Goal: Transaction & Acquisition: Purchase product/service

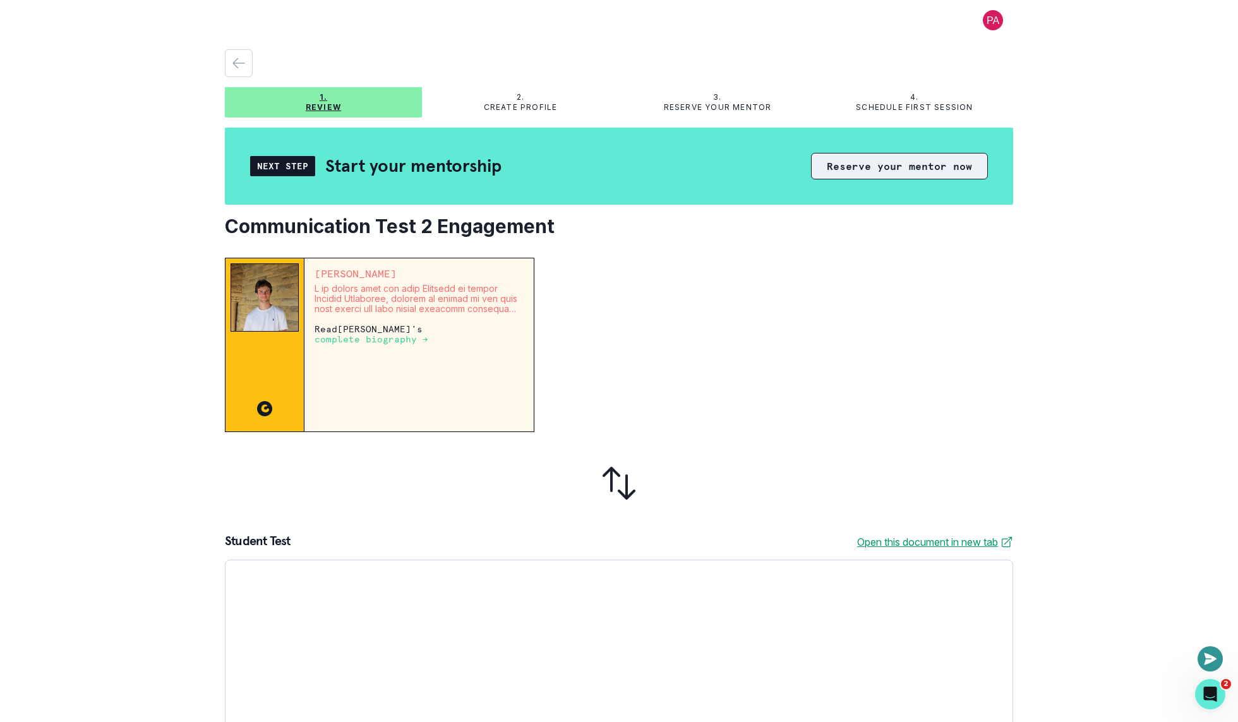
click at [857, 170] on button "Reserve your mentor now" at bounding box center [899, 166] width 177 height 27
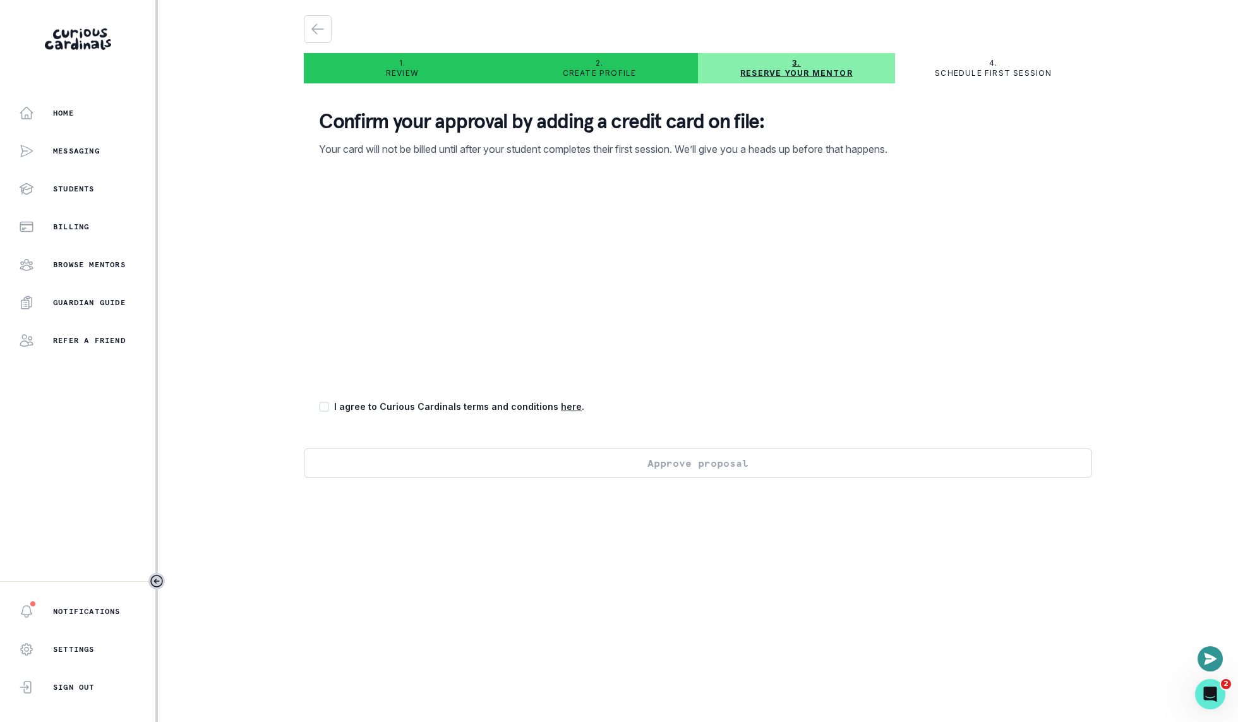
click at [505, 408] on p "I agree to Curious Cardinals terms and conditions here ." at bounding box center [459, 406] width 250 height 13
click at [328, 403] on span at bounding box center [324, 407] width 10 height 10
click at [319, 407] on input "checkbox" at bounding box center [318, 407] width 1 height 1
checkbox input "true"
click at [604, 462] on button "Approve proposal" at bounding box center [698, 462] width 788 height 29
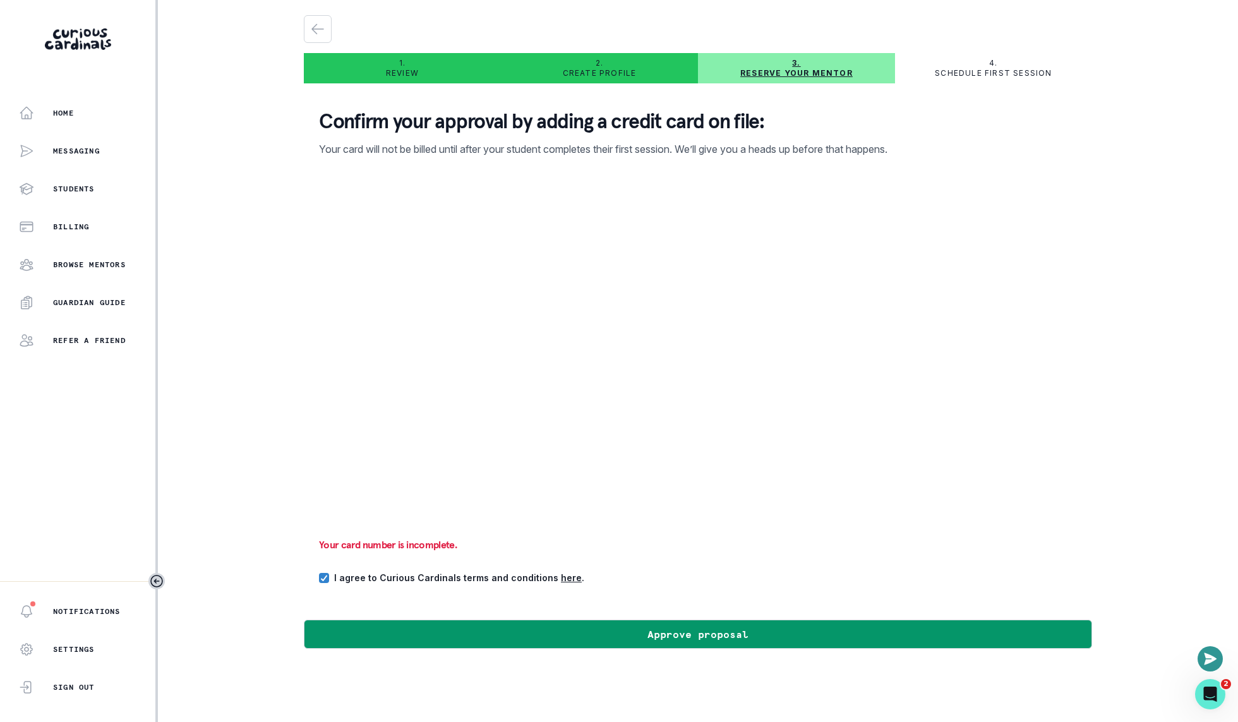
click at [266, 415] on div "Home Messaging Students Billing Browse Mentors Guardian Guide Refer a friend No…" at bounding box center [619, 361] width 1238 height 722
click at [284, 522] on div "Home Messaging Students Billing Browse Mentors Guardian Guide Refer a friend No…" at bounding box center [619, 361] width 1238 height 722
click at [342, 548] on p "Your card number is incomplete." at bounding box center [698, 544] width 758 height 13
click at [280, 444] on div "Home Messaging Students Billing Browse Mentors Guardian Guide Refer a friend No…" at bounding box center [619, 361] width 1238 height 722
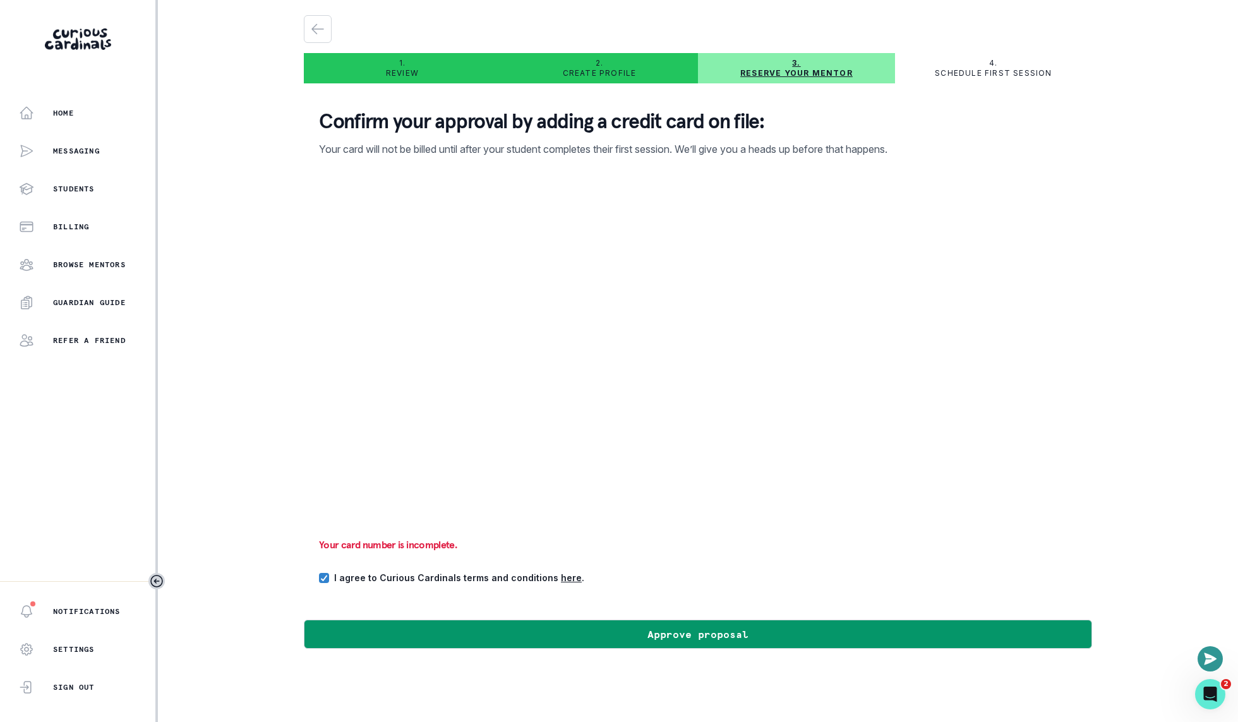
click at [421, 547] on p "Your card number is incomplete." at bounding box center [698, 544] width 758 height 13
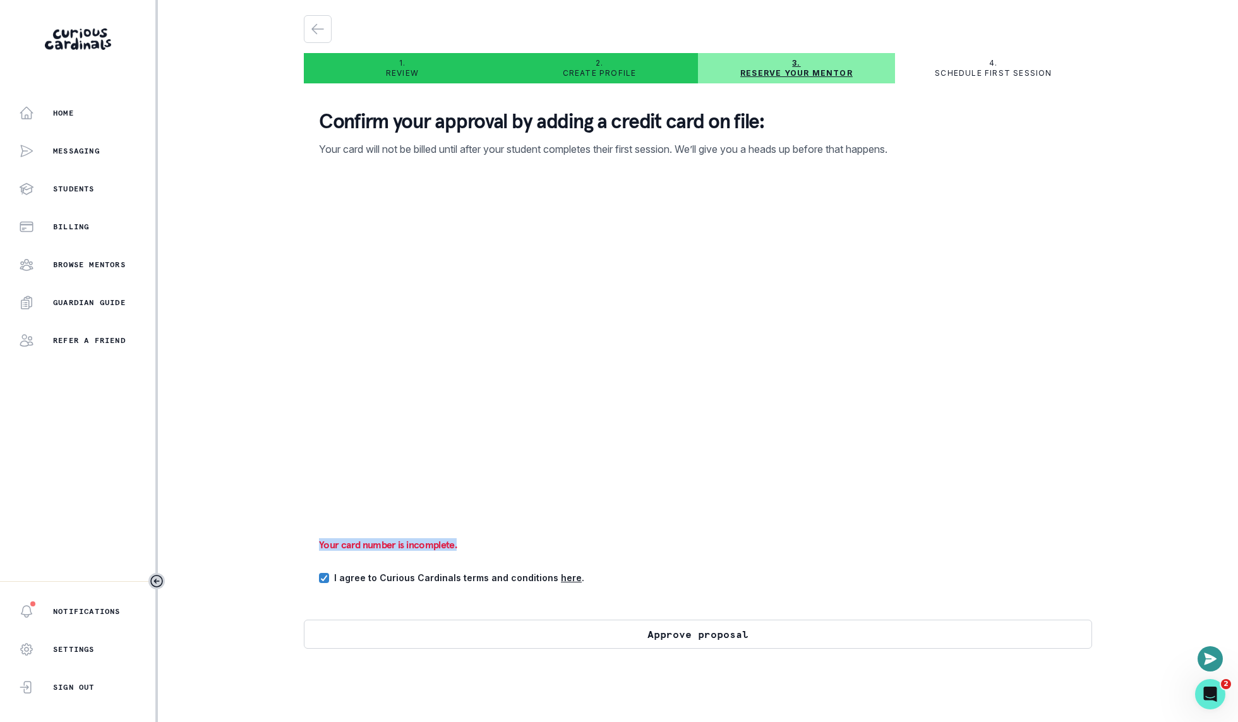
click at [507, 633] on button "Approve proposal" at bounding box center [698, 634] width 788 height 29
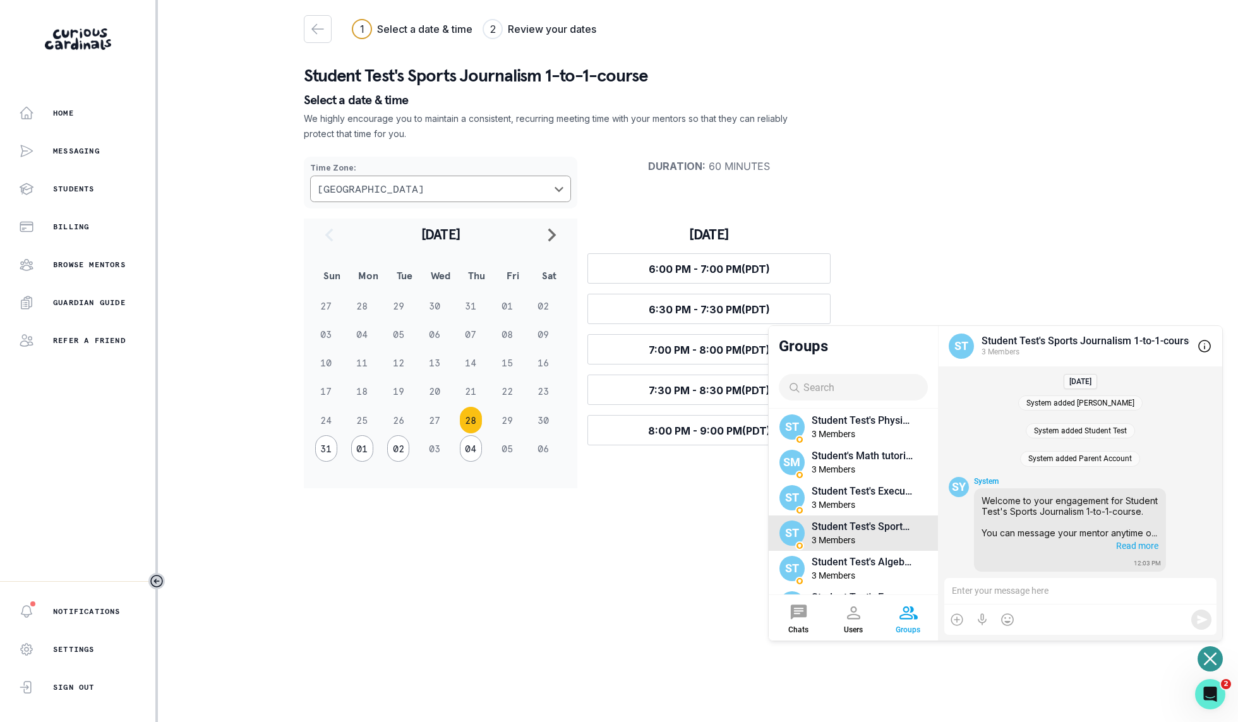
click at [1018, 332] on div "ST Student Test's Sports Journalism 1-to-1-course 3 Members" at bounding box center [1080, 346] width 284 height 40
click at [1011, 368] on div "System added [PERSON_NAME] System added Student Test System added Parent Accoun…" at bounding box center [1080, 471] width 284 height 211
click at [1202, 652] on button "Open or close messaging widget" at bounding box center [1209, 658] width 25 height 25
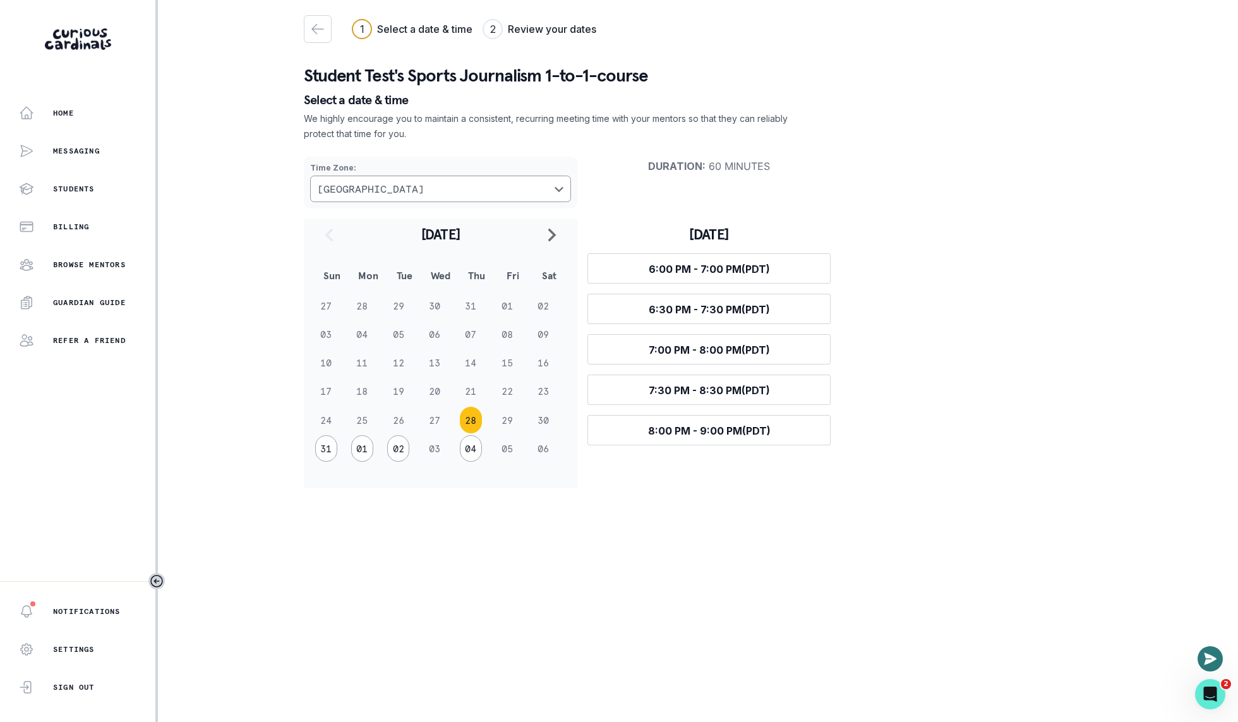
click at [1209, 662] on icon "Open or close messaging widget" at bounding box center [1210, 658] width 13 height 12
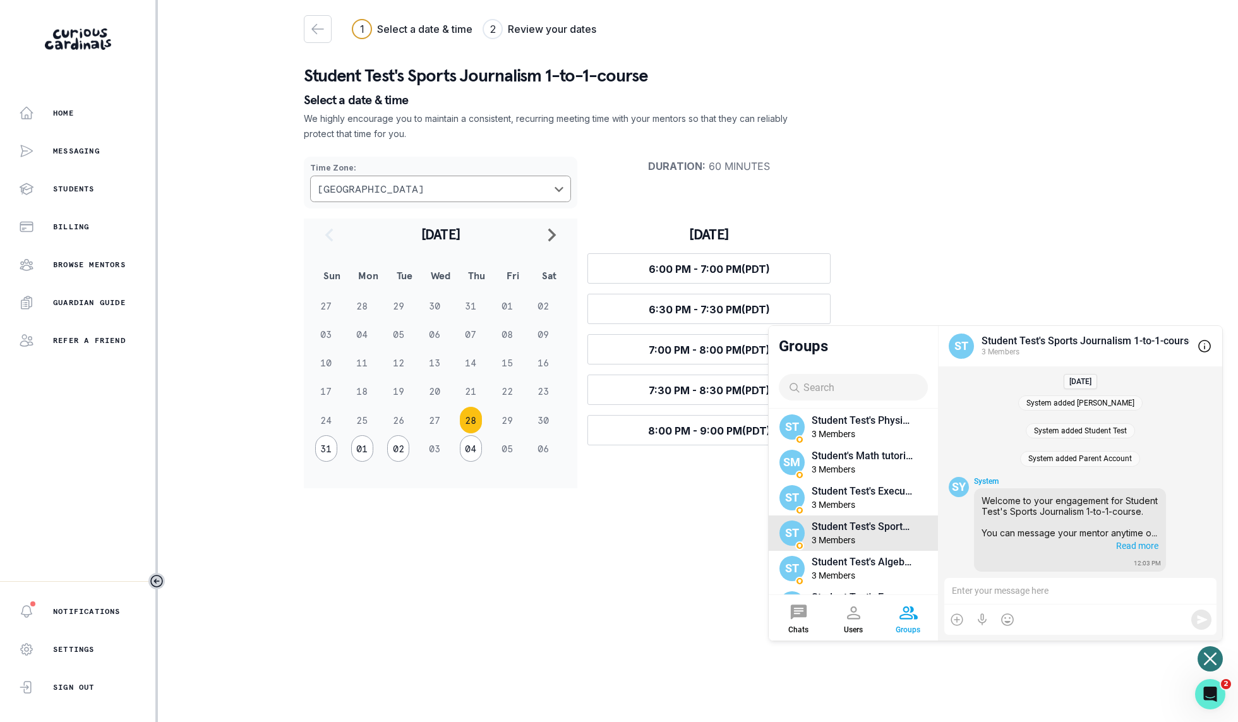
click at [887, 355] on div "Groups" at bounding box center [853, 346] width 169 height 40
click at [1139, 545] on span "Read more" at bounding box center [1135, 544] width 45 height 13
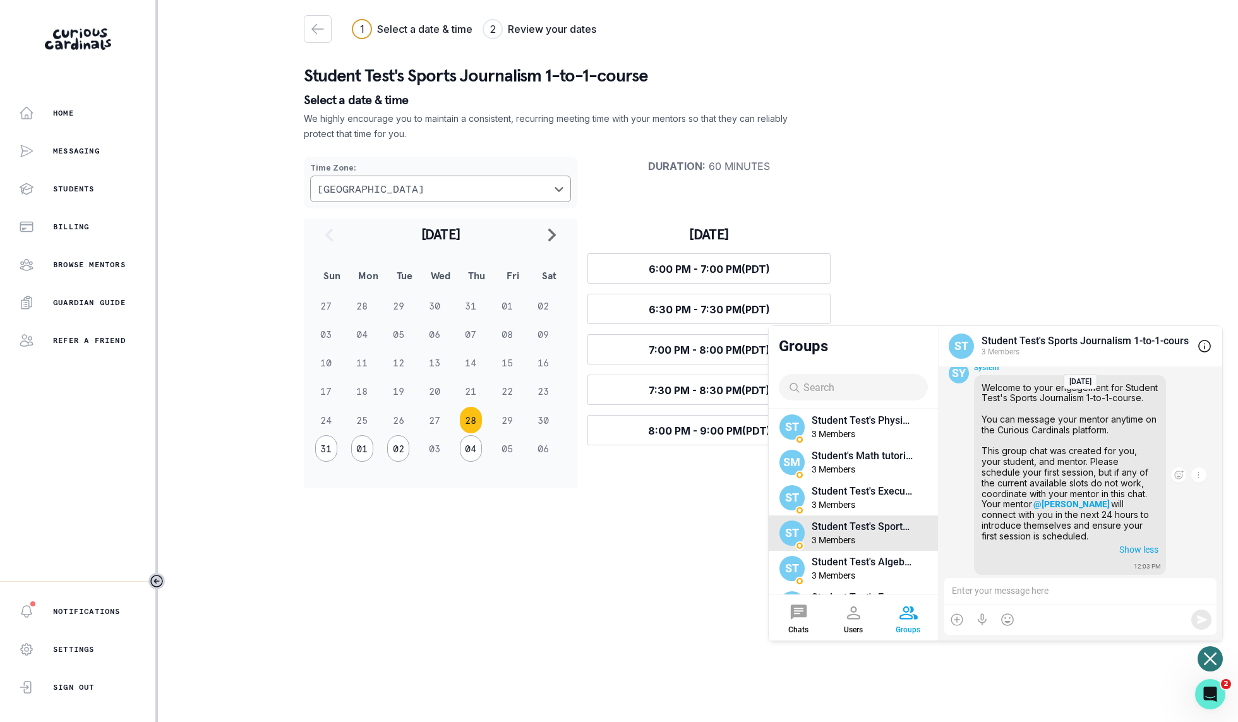
scroll to position [100, 0]
click at [798, 619] on div at bounding box center [798, 612] width 20 height 20
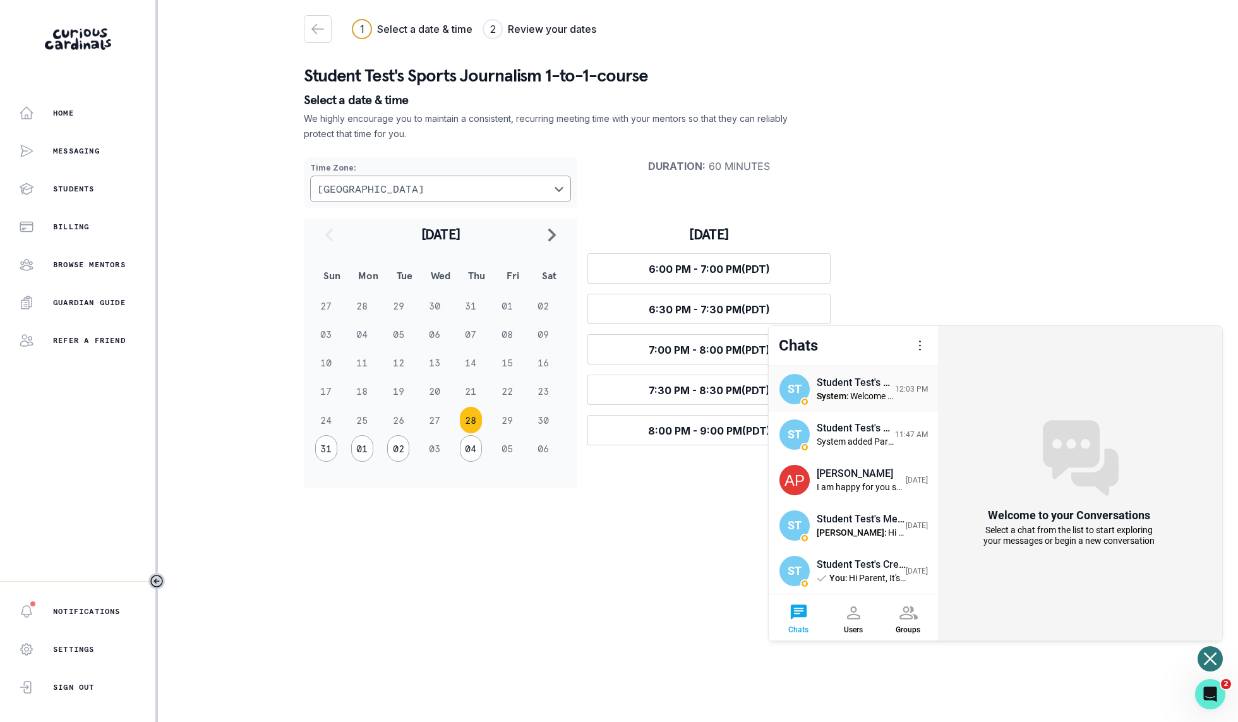
click at [830, 398] on span "System :" at bounding box center [833, 396] width 32 height 11
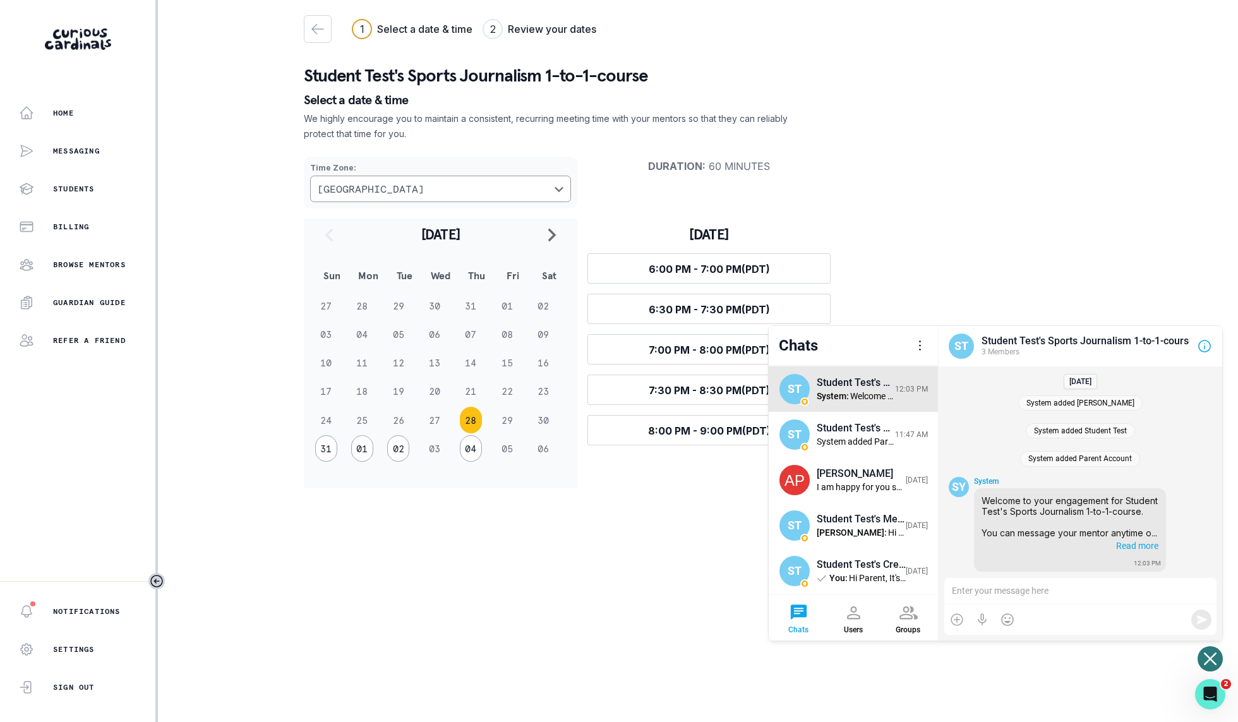
click at [1201, 343] on div at bounding box center [1204, 345] width 15 height 15
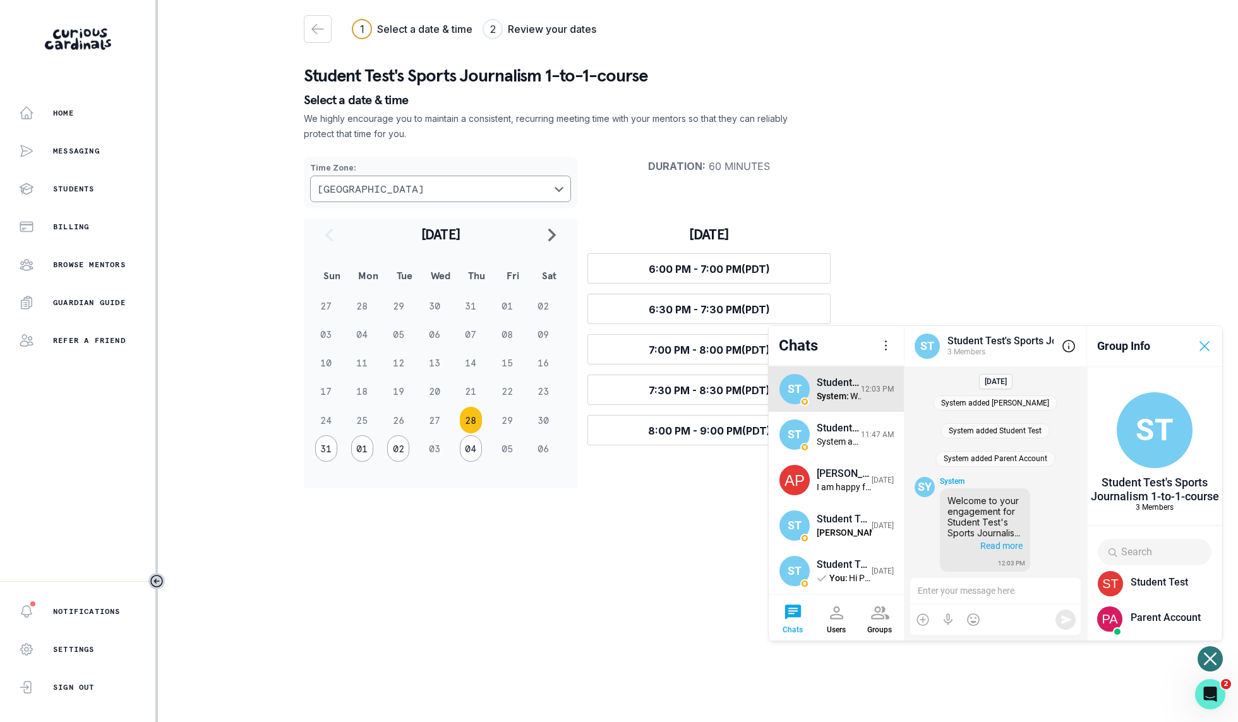
click at [1208, 338] on div at bounding box center [1204, 345] width 15 height 15
click at [1076, 338] on div at bounding box center [1068, 345] width 15 height 15
click at [1208, 338] on div at bounding box center [1204, 345] width 15 height 15
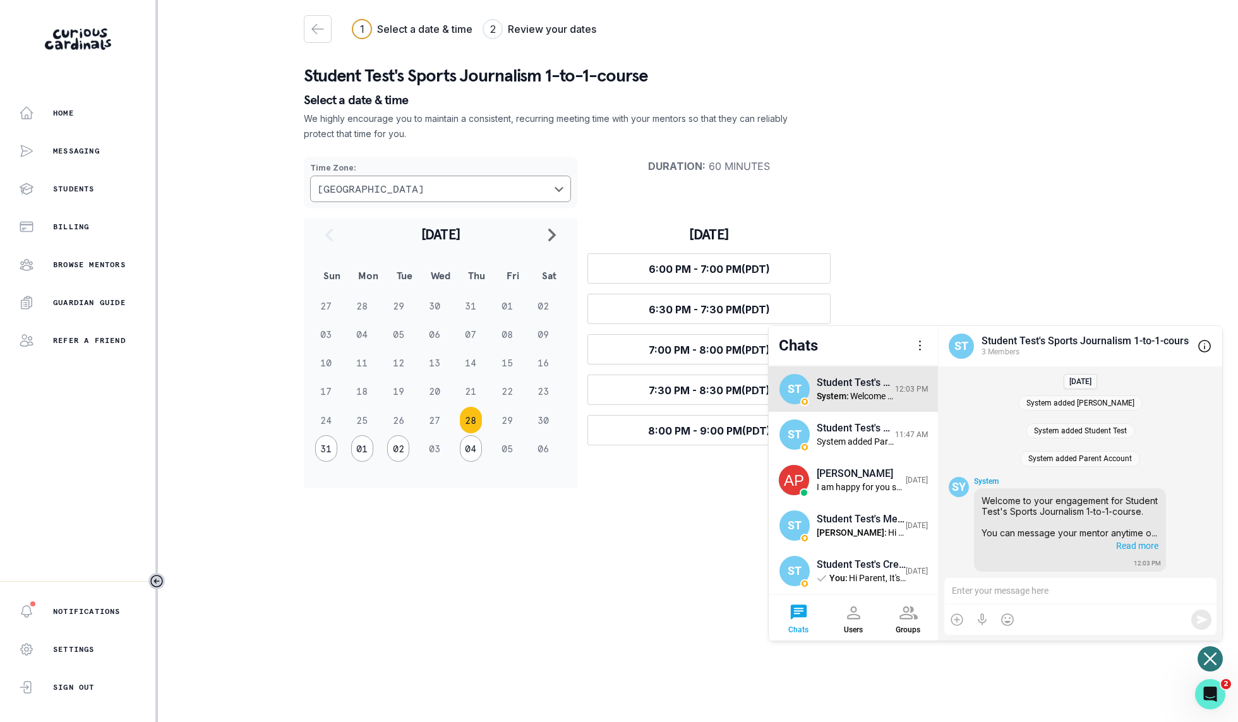
click at [1018, 590] on div at bounding box center [1080, 591] width 272 height 27
click at [978, 616] on div at bounding box center [981, 619] width 15 height 15
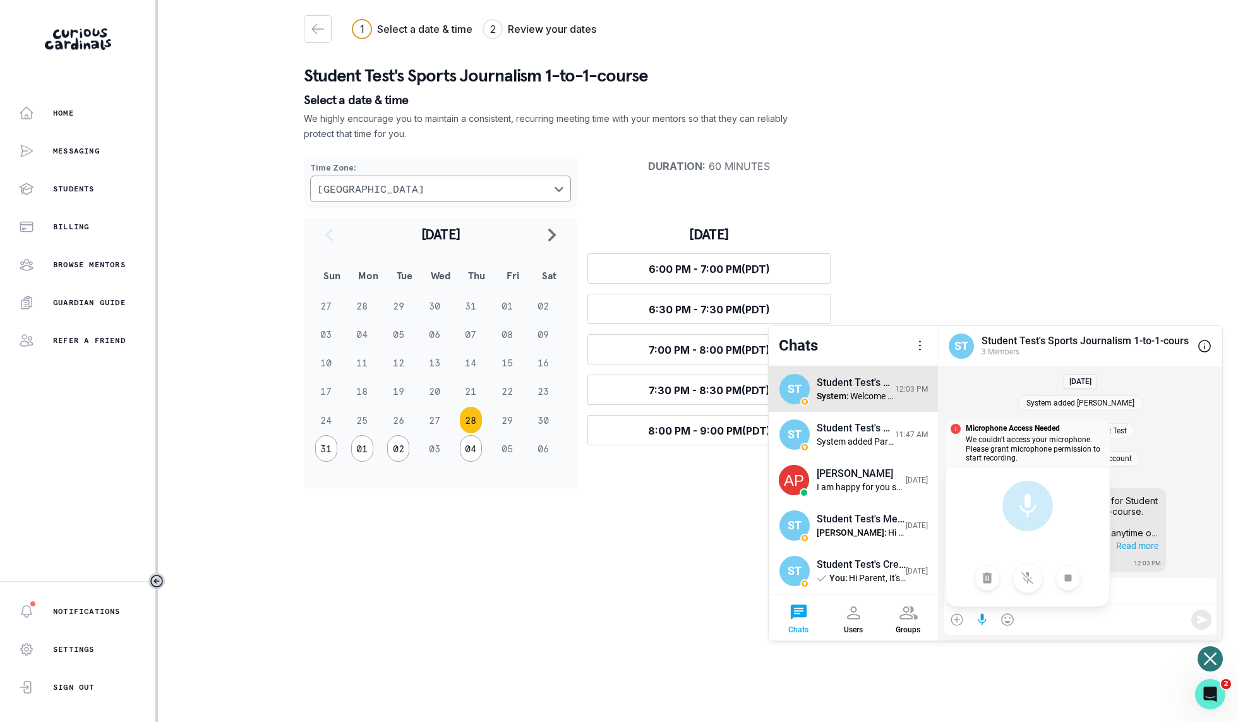
click at [1073, 557] on div at bounding box center [1027, 536] width 164 height 139
click at [1067, 575] on div at bounding box center [1067, 577] width 15 height 15
click at [1068, 608] on div "Microphone Access Needed We couldn't access your microphone. Please grant micro…" at bounding box center [1080, 619] width 272 height 30
drag, startPoint x: 1068, startPoint y: 608, endPoint x: 1025, endPoint y: 625, distance: 46.2
click at [1060, 608] on div "Microphone Access Needed We couldn't access your microphone. Please grant micro…" at bounding box center [1080, 619] width 272 height 30
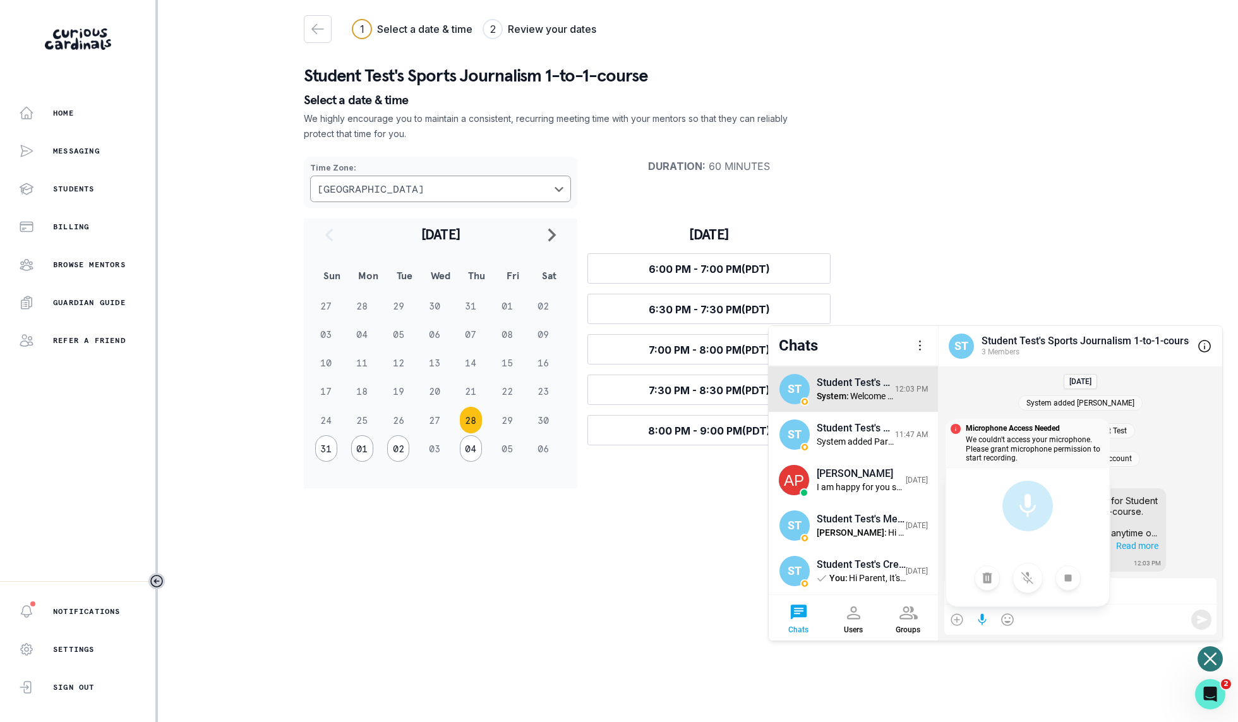
click at [979, 618] on div at bounding box center [981, 619] width 15 height 15
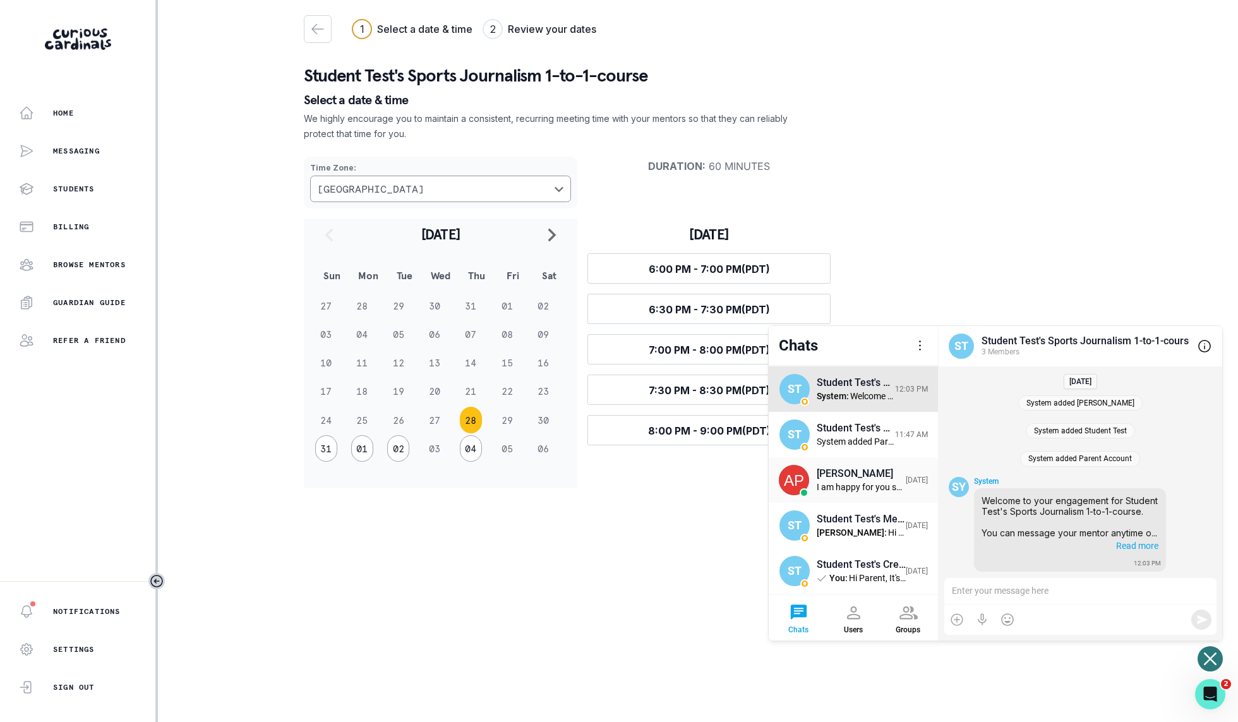
scroll to position [227, 0]
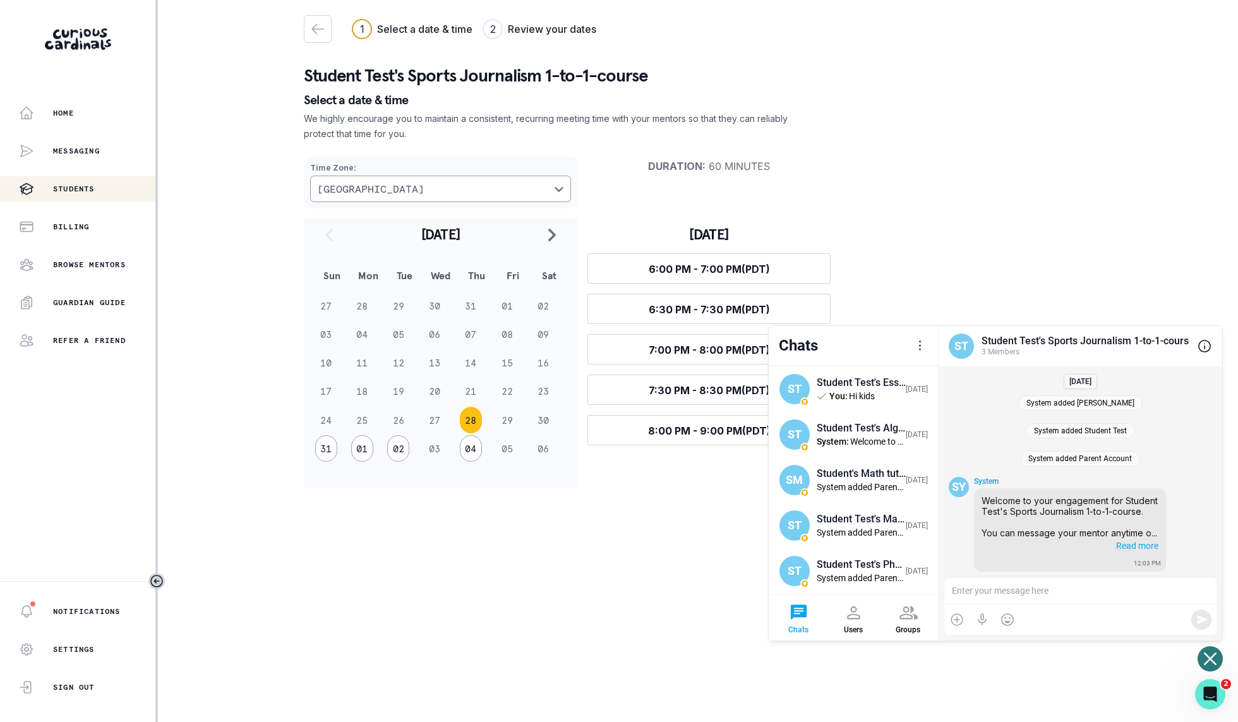
click at [86, 186] on p "Students" at bounding box center [74, 189] width 42 height 10
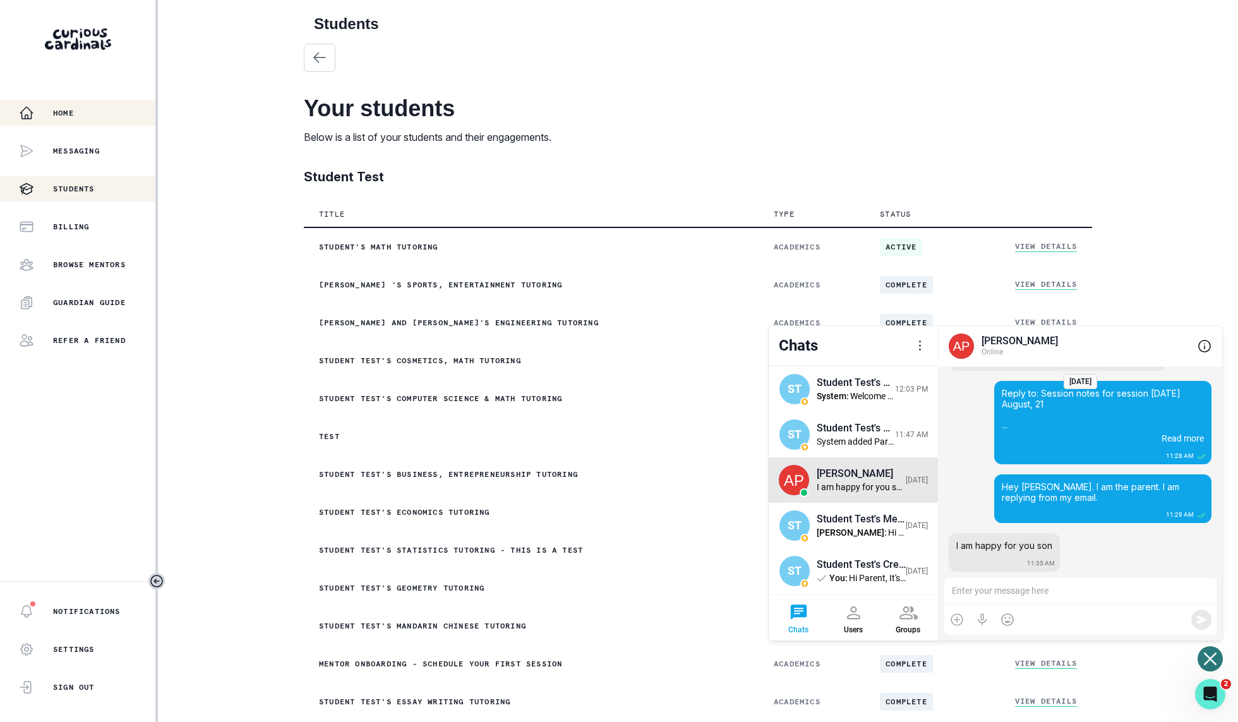
click at [76, 112] on div "Home" at bounding box center [87, 112] width 136 height 15
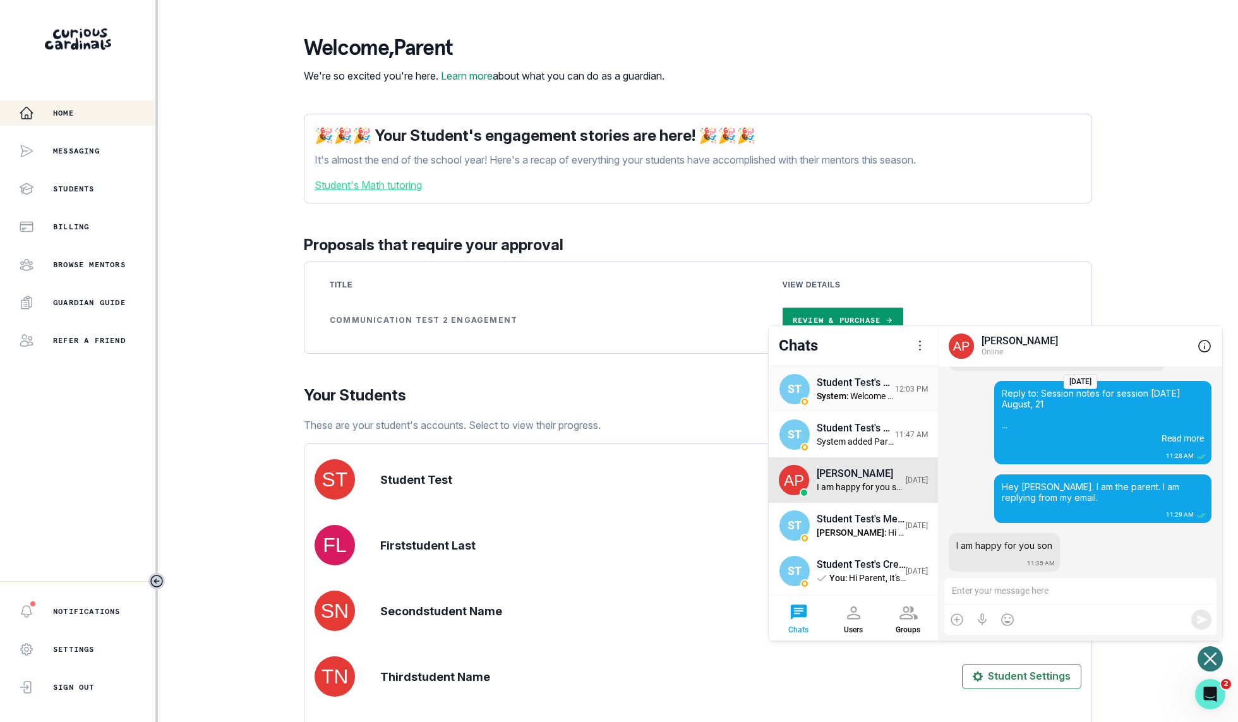
click at [851, 397] on div "Welcome to your engagement for Student Test's Sports Journalism 1-to-1-course. …" at bounding box center [872, 396] width 45 height 11
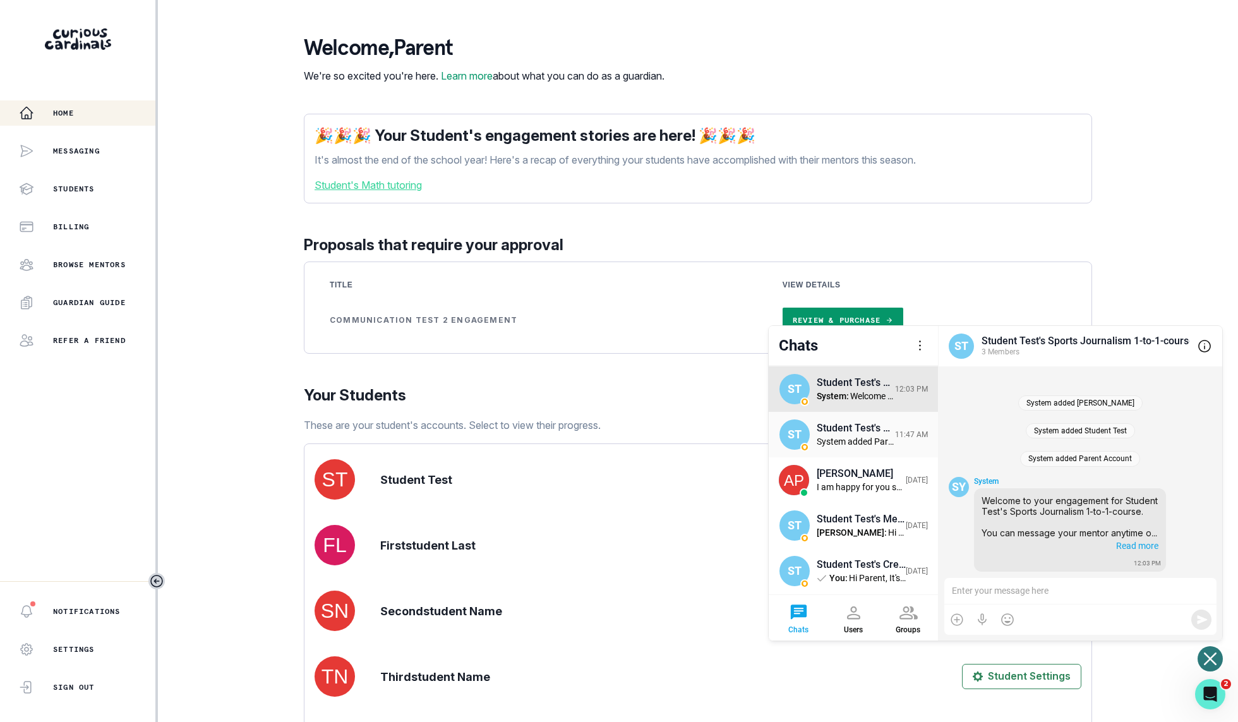
click at [849, 427] on div "Student Test's Executive Function tutoring" at bounding box center [856, 428] width 78 height 12
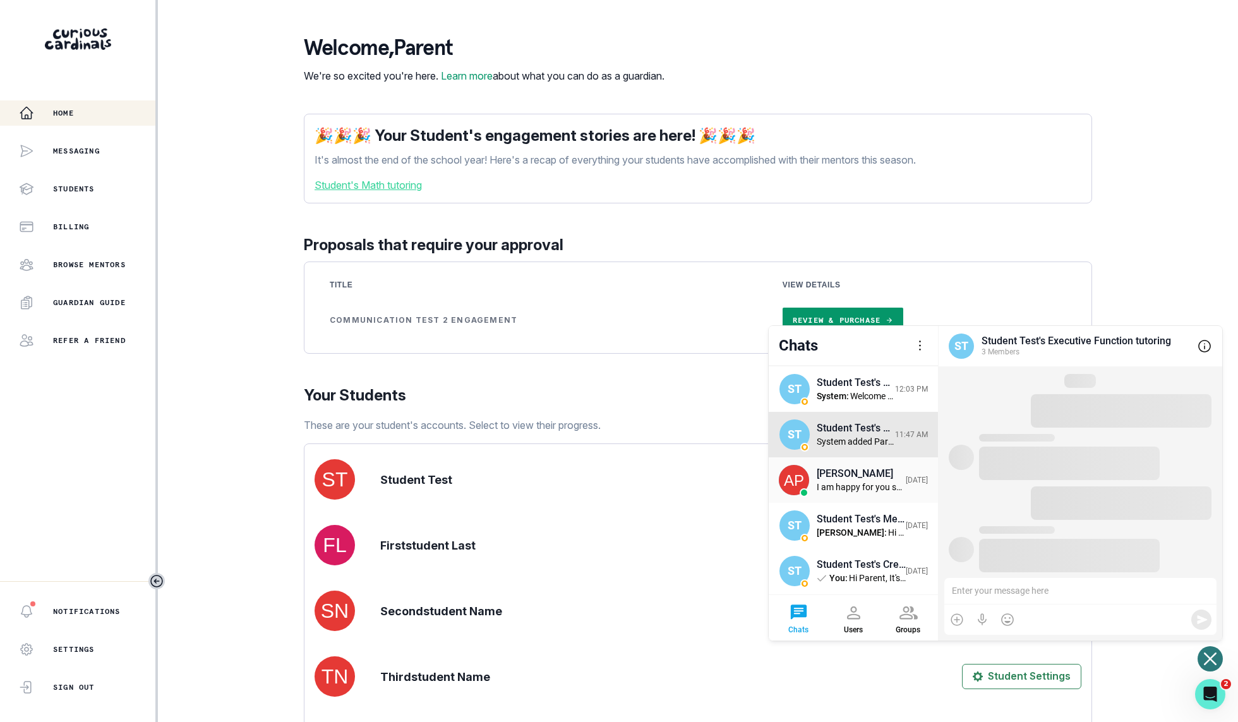
click at [846, 489] on div "I am happy for you son" at bounding box center [861, 487] width 89 height 11
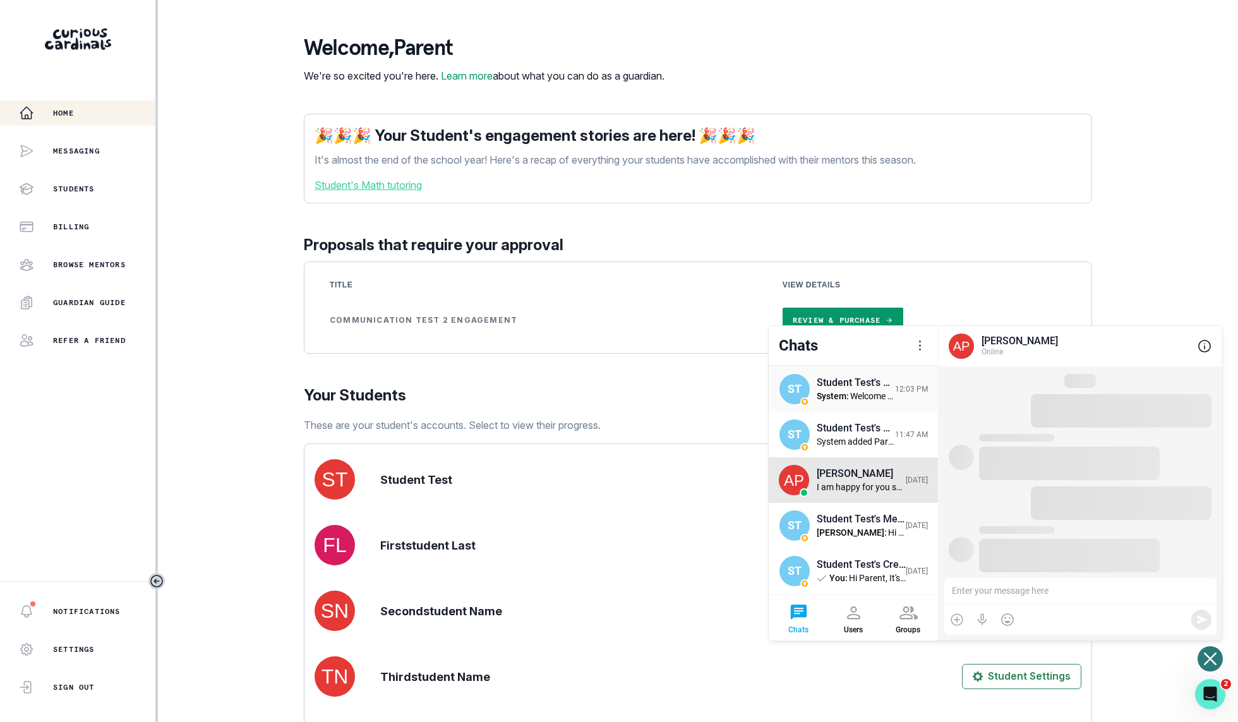
click at [851, 369] on div "ST Student Test's Sports Journalism 1-to-1-course System : Welcome to your enga…" at bounding box center [853, 388] width 169 height 45
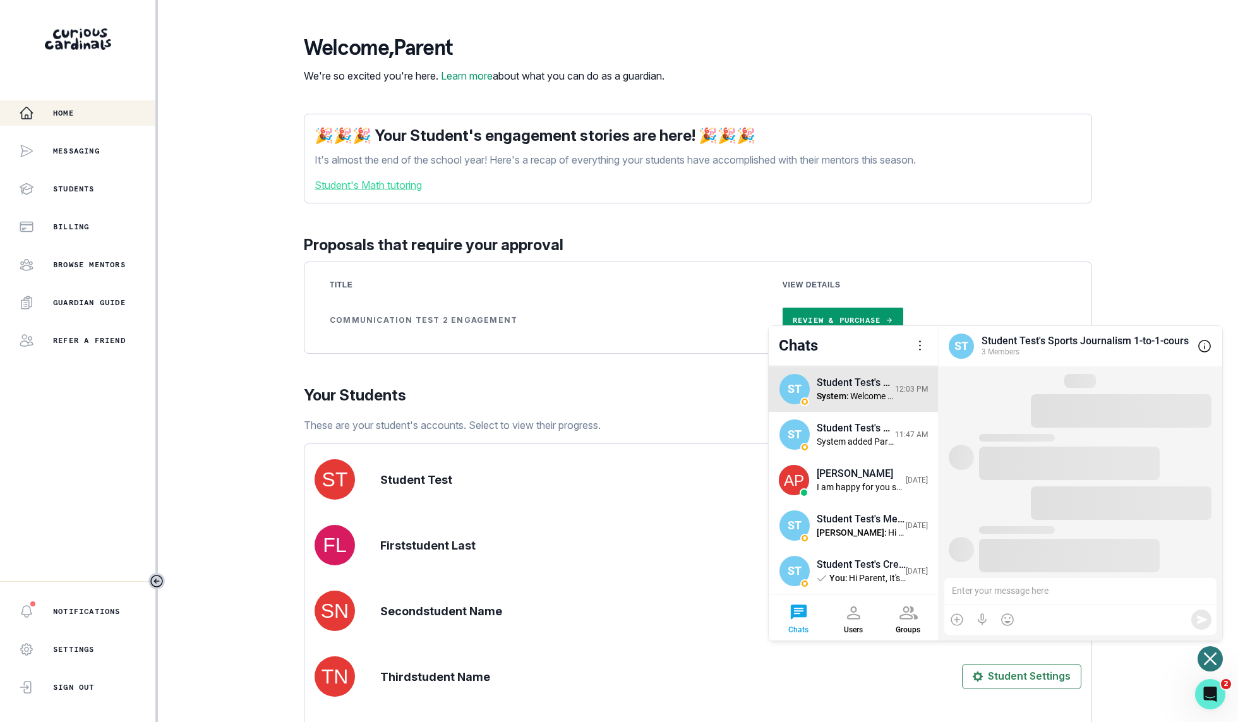
click at [1075, 588] on div at bounding box center [1080, 591] width 272 height 27
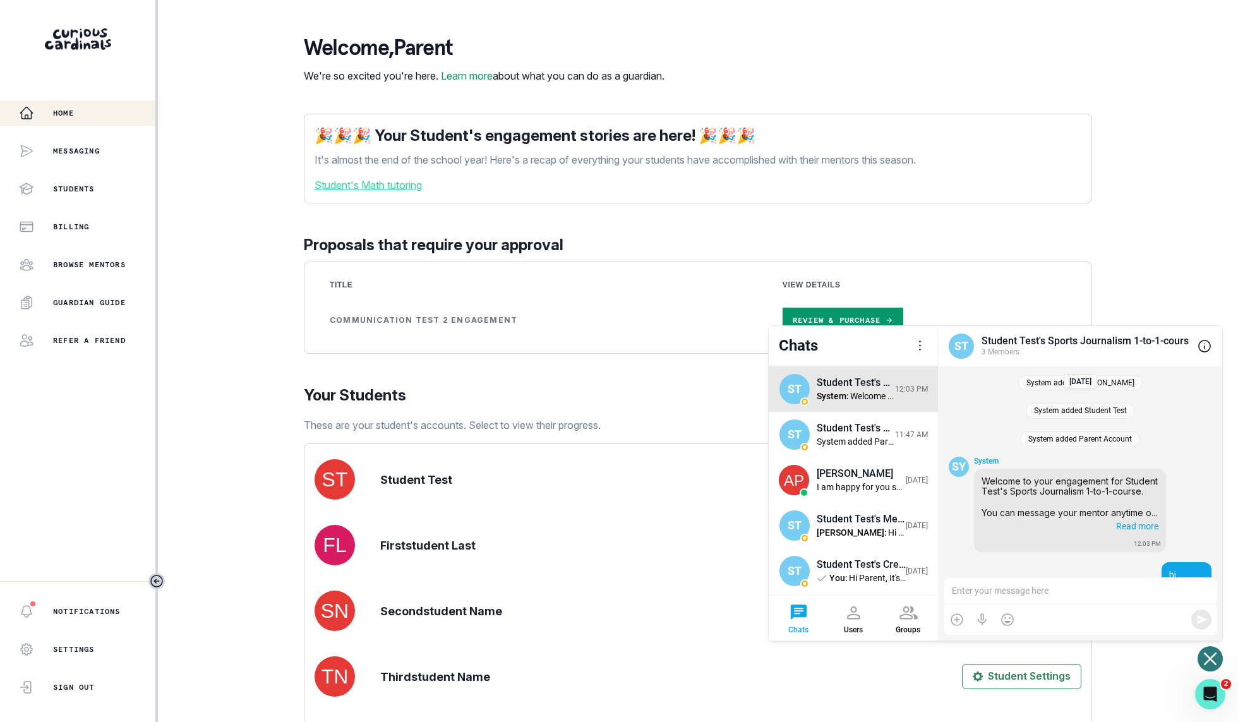
scroll to position [28, 0]
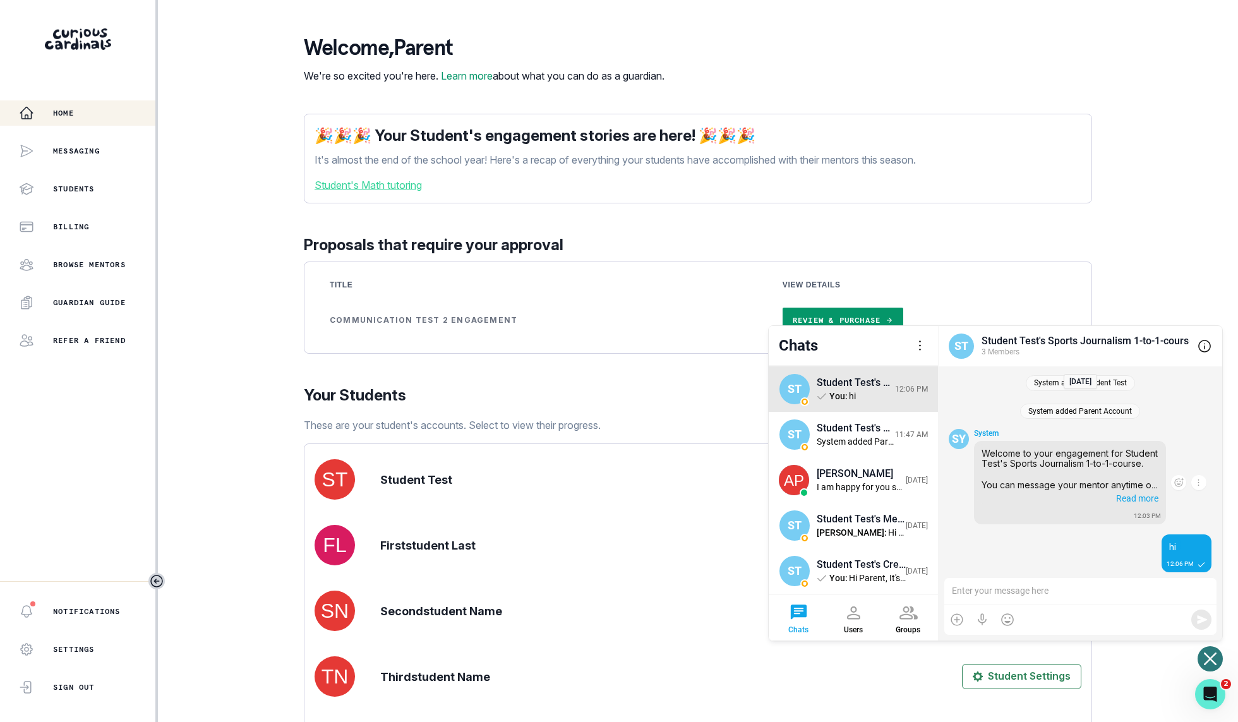
click at [1139, 504] on div "12:03 PM" at bounding box center [1147, 514] width 32 height 20
click at [1135, 493] on span "Read more" at bounding box center [1135, 497] width 45 height 13
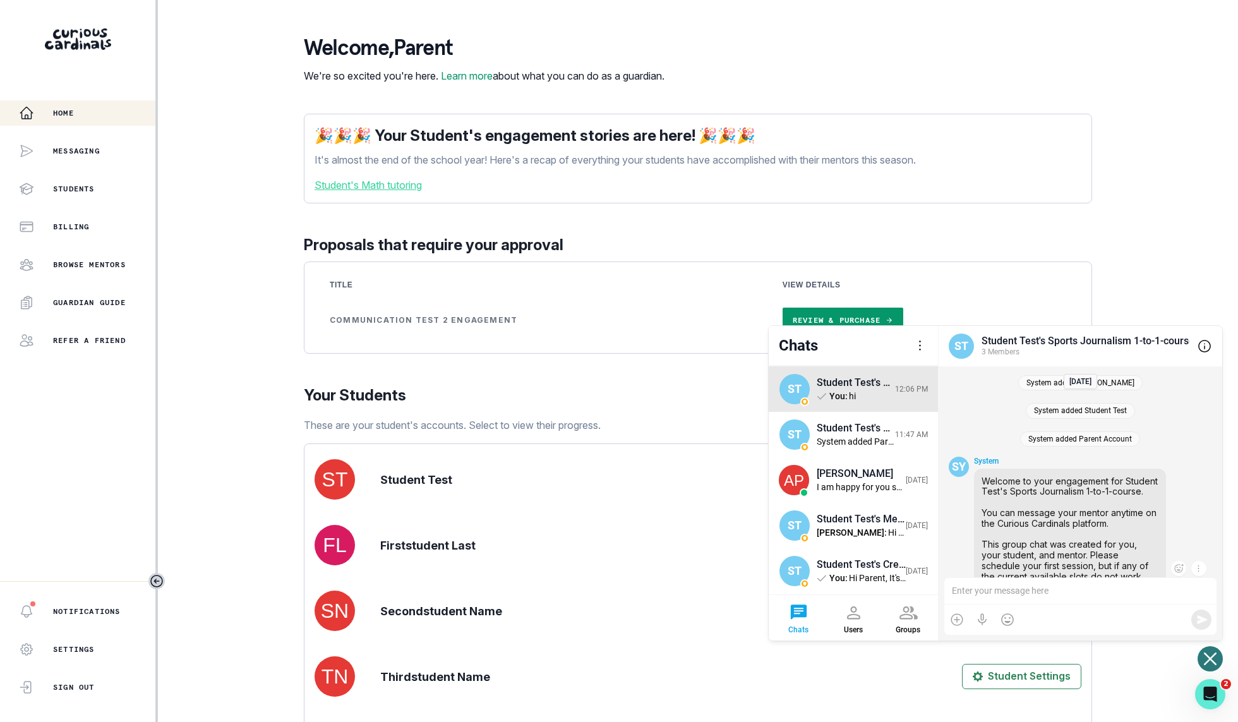
scroll to position [149, 0]
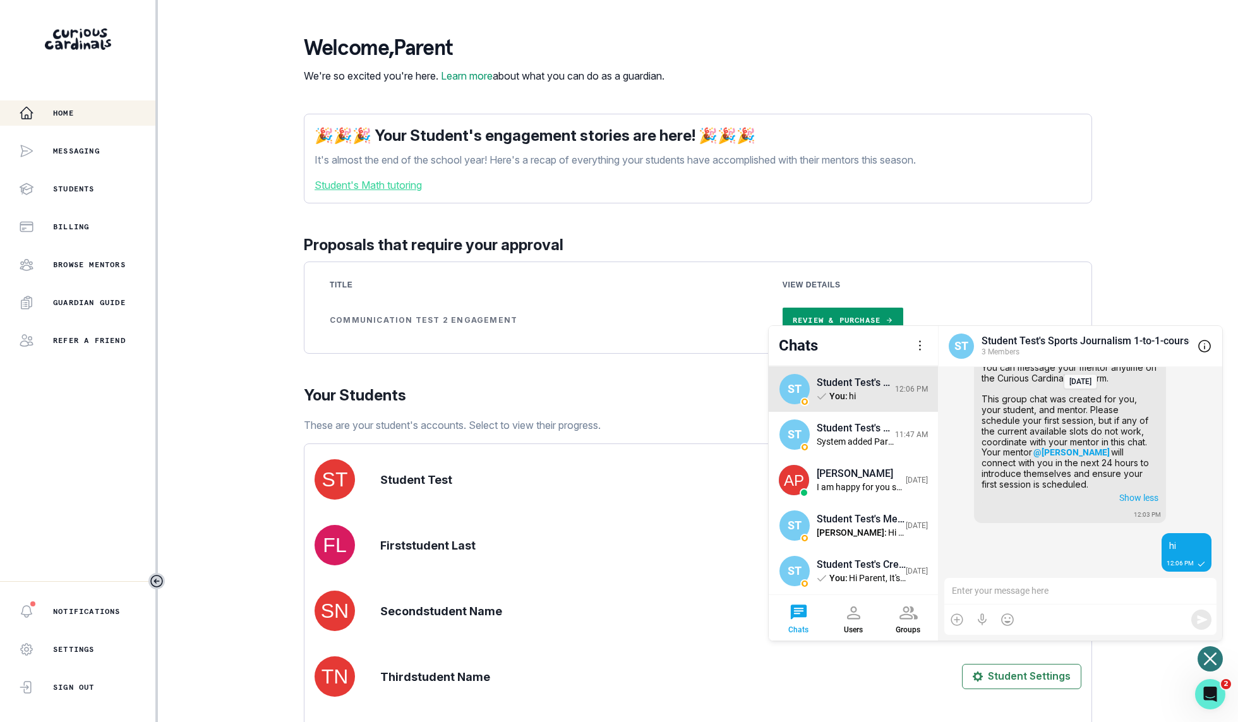
click at [1048, 349] on div "3 Members" at bounding box center [1085, 352] width 208 height 11
click at [1204, 347] on div at bounding box center [1204, 345] width 15 height 15
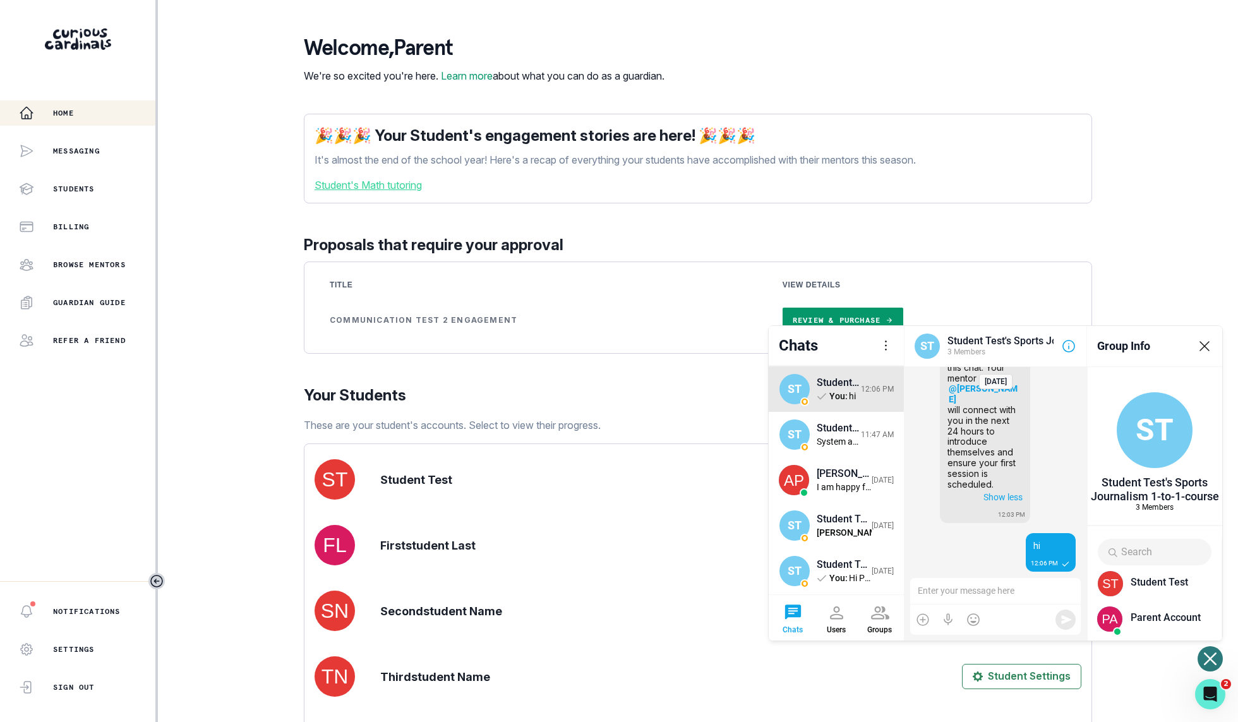
click at [1204, 347] on div at bounding box center [1204, 345] width 15 height 15
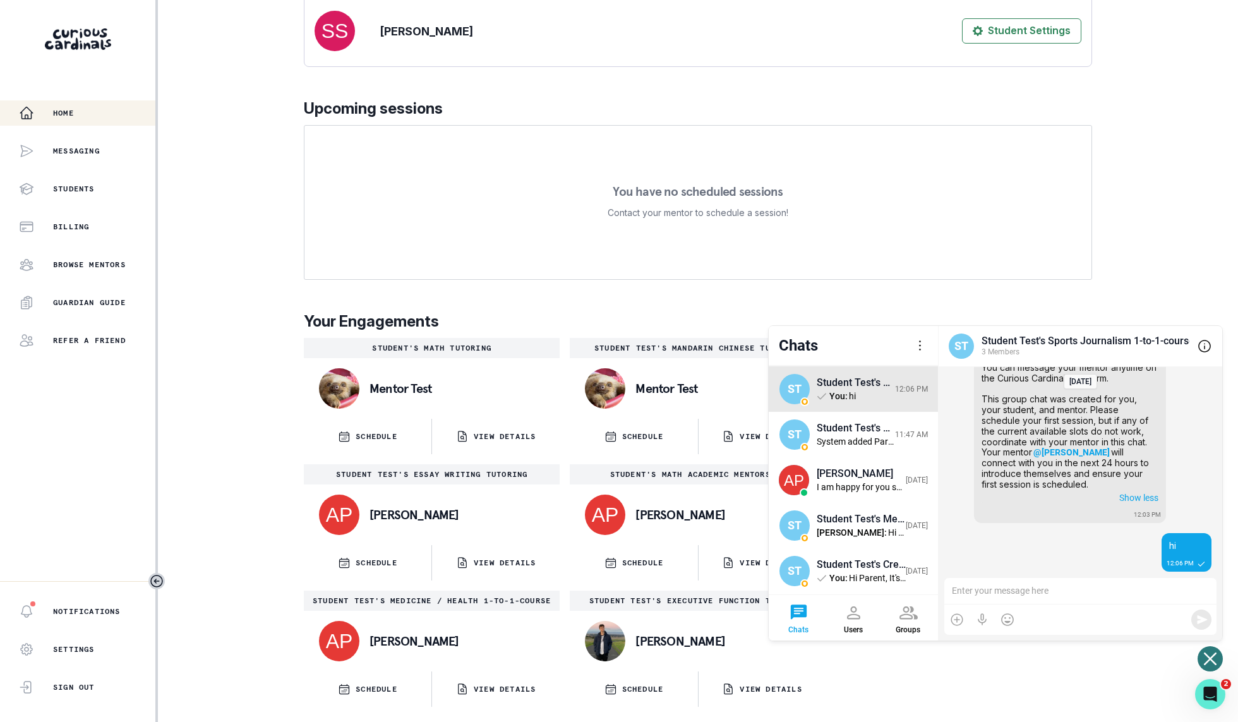
scroll to position [0, 0]
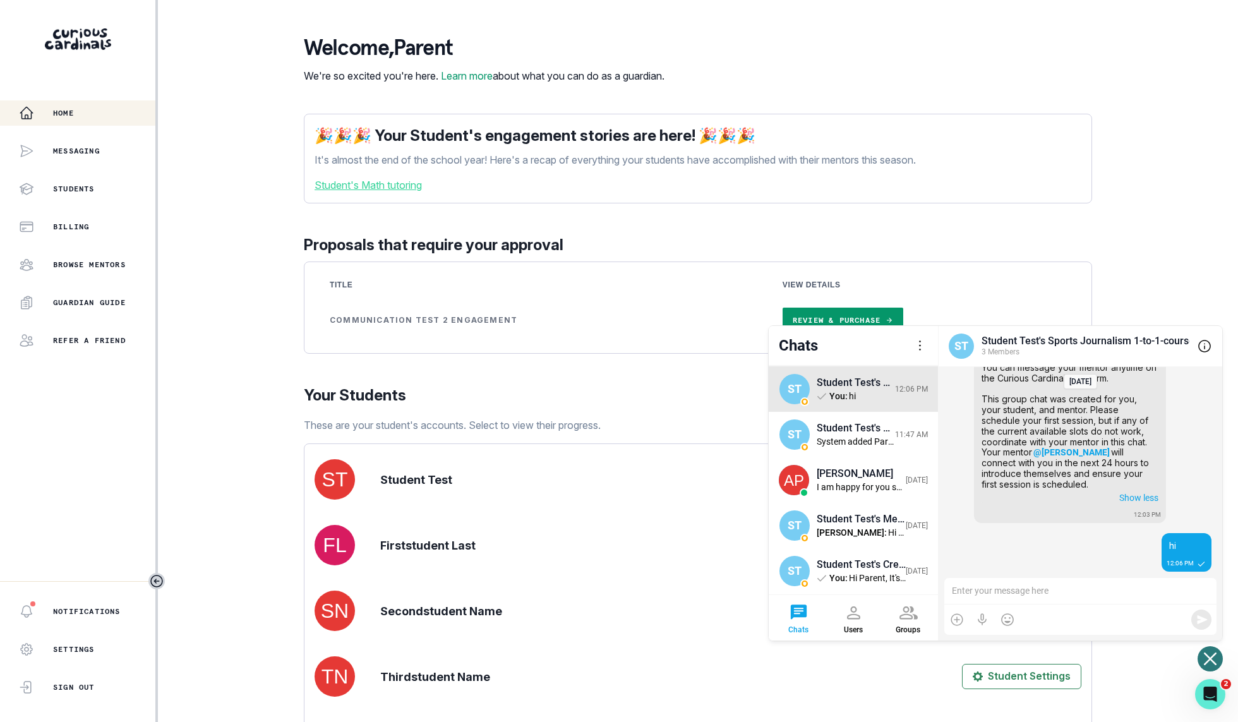
click at [1114, 604] on div at bounding box center [1080, 619] width 272 height 30
click at [1213, 659] on icon "Open or close messaging widget" at bounding box center [1210, 658] width 13 height 13
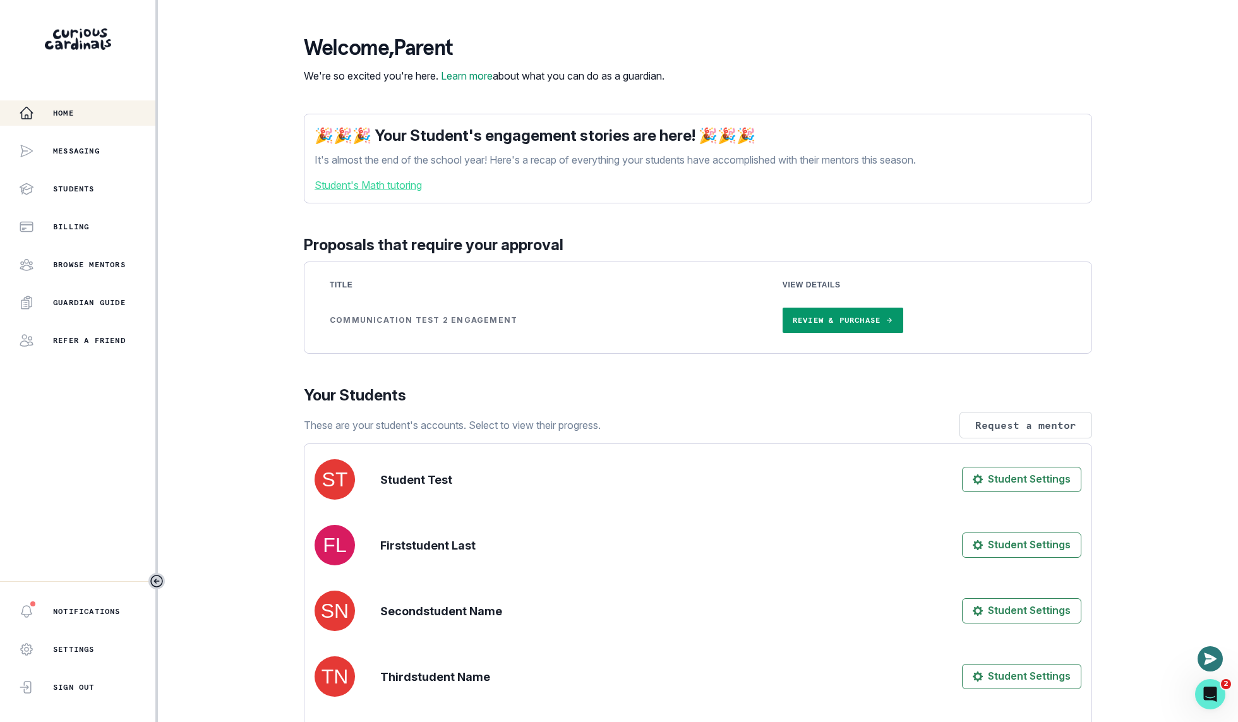
click at [1145, 344] on div "Home Messaging Students Billing Browse Mentors Guardian Guide Refer a friend No…" at bounding box center [619, 361] width 1238 height 722
click at [1214, 693] on icon "Open Intercom Messenger" at bounding box center [1208, 692] width 21 height 21
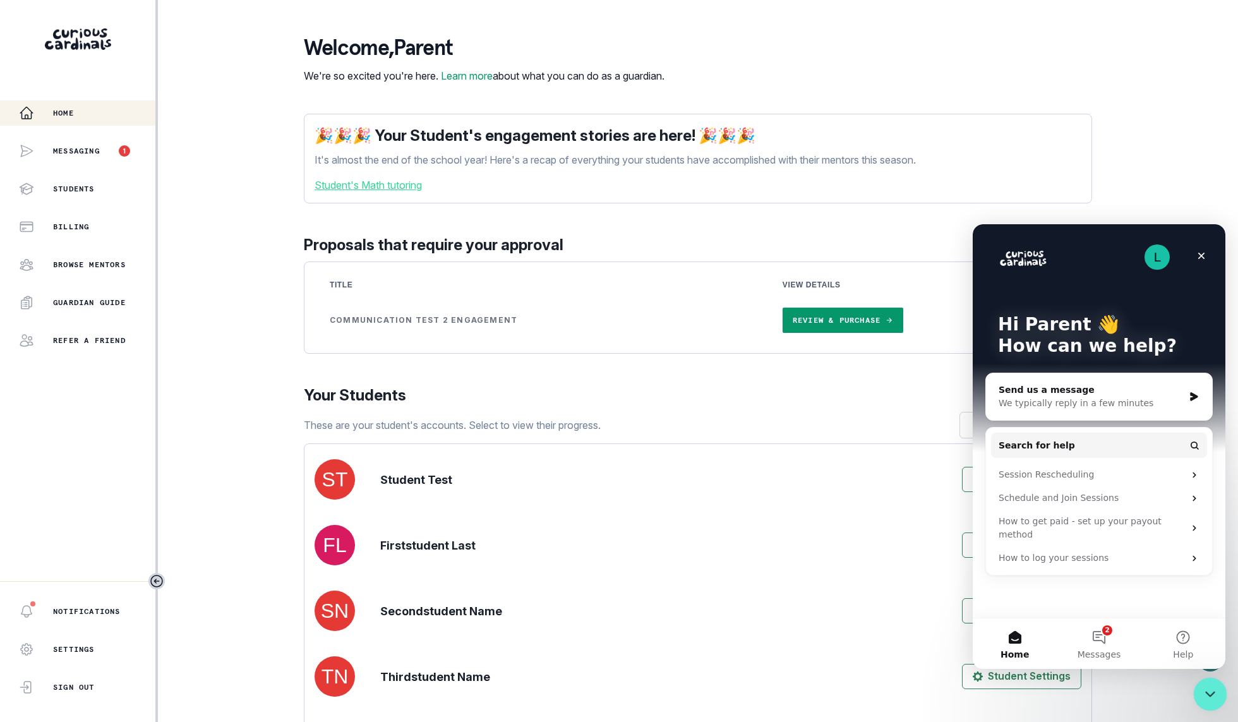
click at [1214, 693] on icon "Close Intercom Messenger" at bounding box center [1208, 692] width 15 height 15
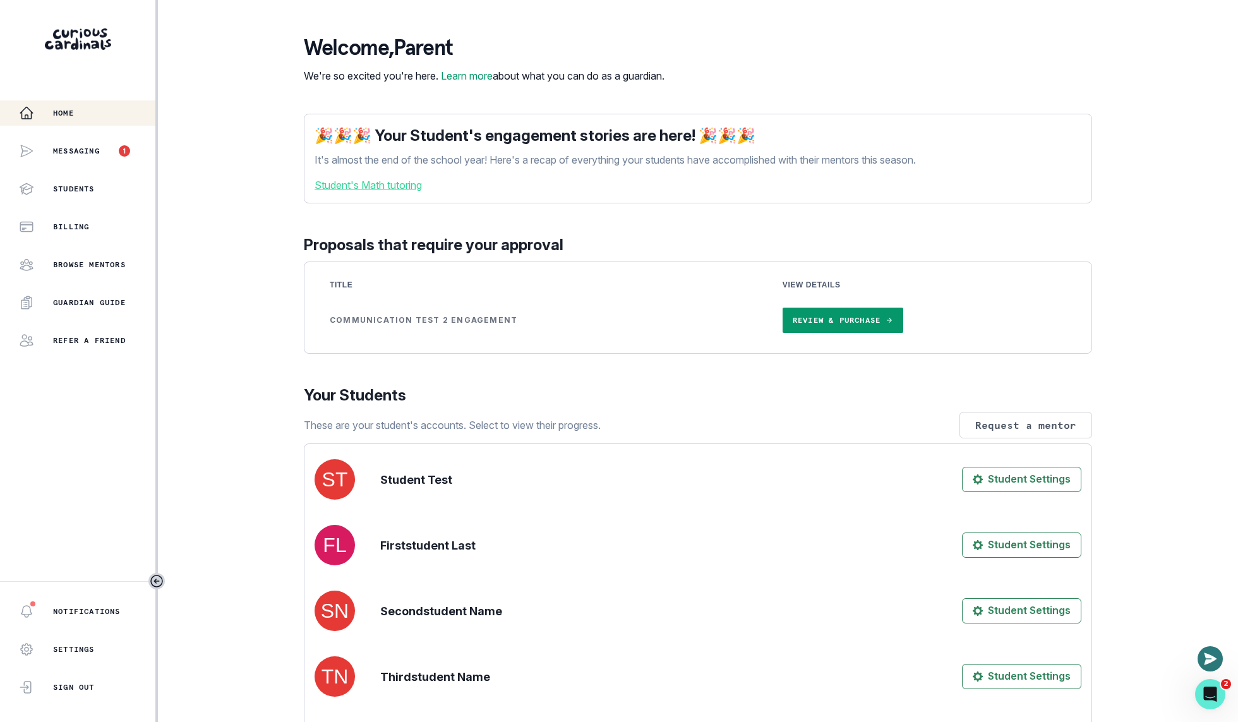
drag, startPoint x: 300, startPoint y: 48, endPoint x: 426, endPoint y: 89, distance: 132.8
click at [426, 89] on main "Welcome , Parent We're so excited you're here. Learn more about what you can do…" at bounding box center [698, 361] width 808 height 722
click at [426, 83] on p "We're so excited you're here. Learn more about what you can do as a guardian." at bounding box center [484, 75] width 361 height 15
click at [1209, 674] on div "Home Messaging 1 Students Billing Browse Mentors Guardian Guide Refer a friend …" at bounding box center [619, 361] width 1238 height 722
click at [1209, 642] on div "Home Messaging 1 Students Billing Browse Mentors Guardian Guide Refer a friend …" at bounding box center [619, 361] width 1238 height 722
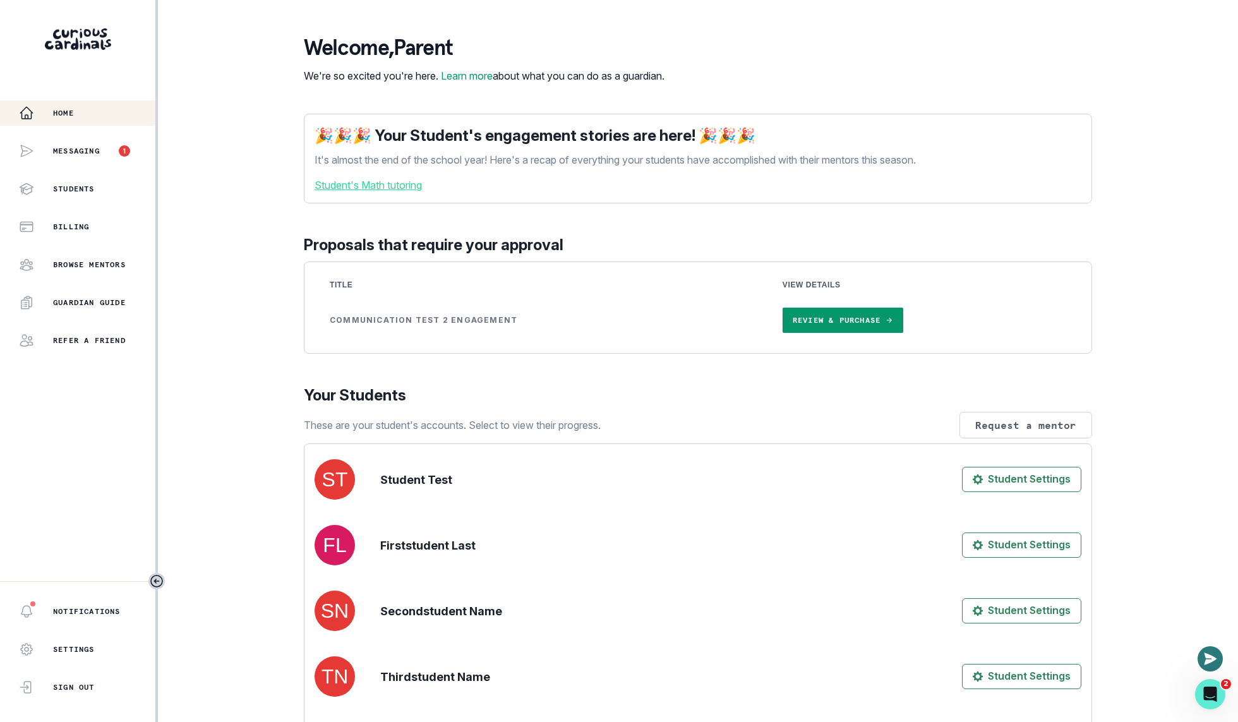
click at [1209, 653] on icon "Open or close messaging widget" at bounding box center [1209, 658] width 15 height 15
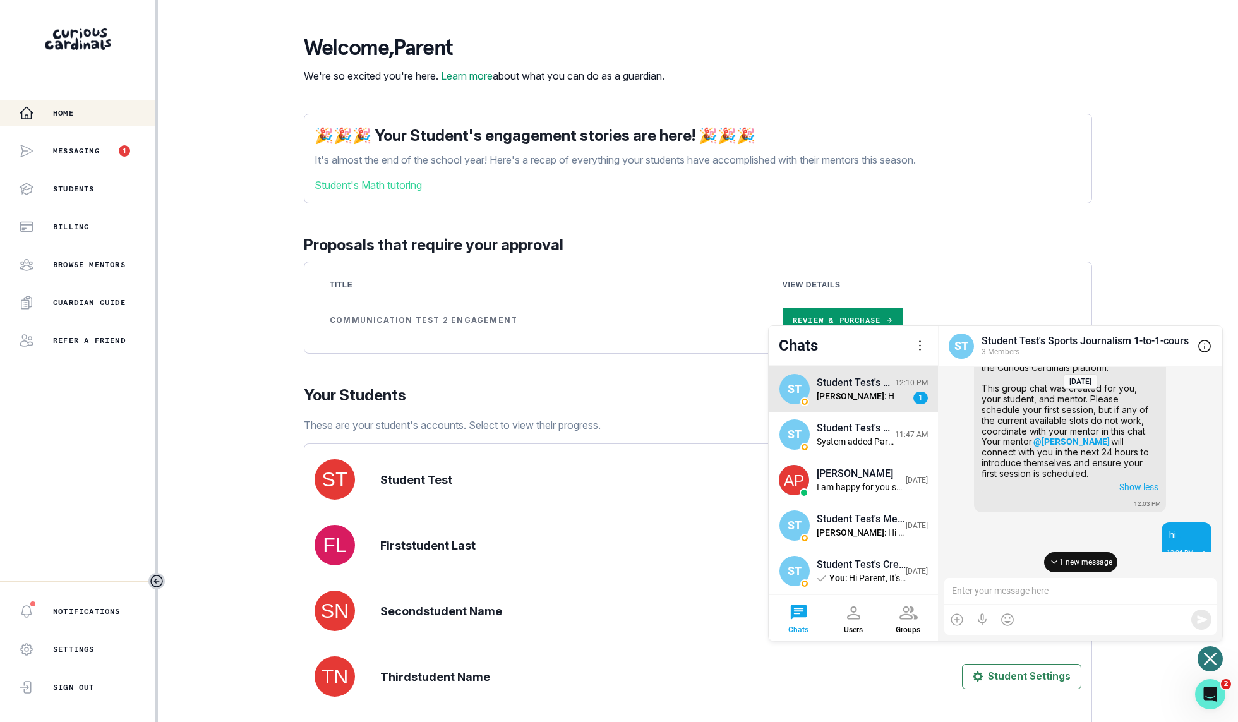
click at [1055, 558] on div at bounding box center [1054, 562] width 10 height 10
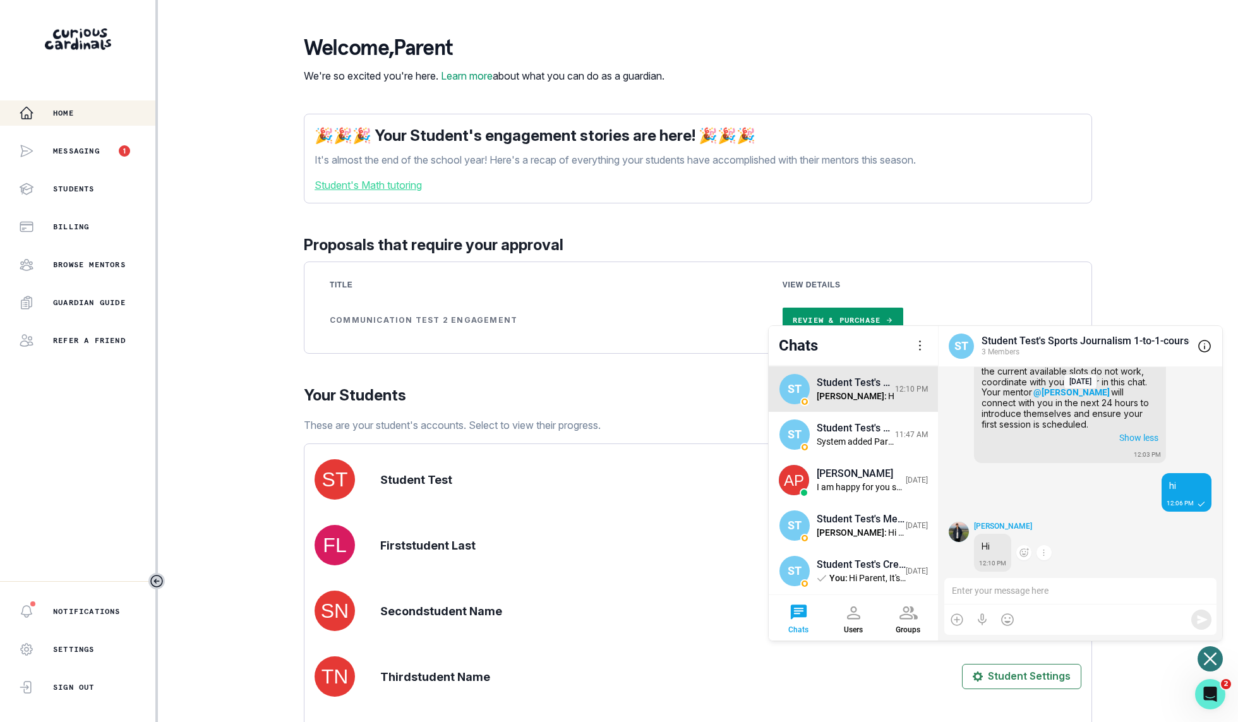
click at [983, 529] on div "[PERSON_NAME]" at bounding box center [1003, 526] width 58 height 9
click at [967, 529] on img at bounding box center [959, 532] width 20 height 20
click at [962, 529] on img at bounding box center [959, 532] width 20 height 20
click at [1046, 528] on div "[PERSON_NAME] Copy Hi 12:10 PM" at bounding box center [1092, 547] width 237 height 50
click at [1198, 650] on div "Home Messaging Students Billing Browse Mentors Guardian Guide Refer a friend No…" at bounding box center [619, 361] width 1238 height 722
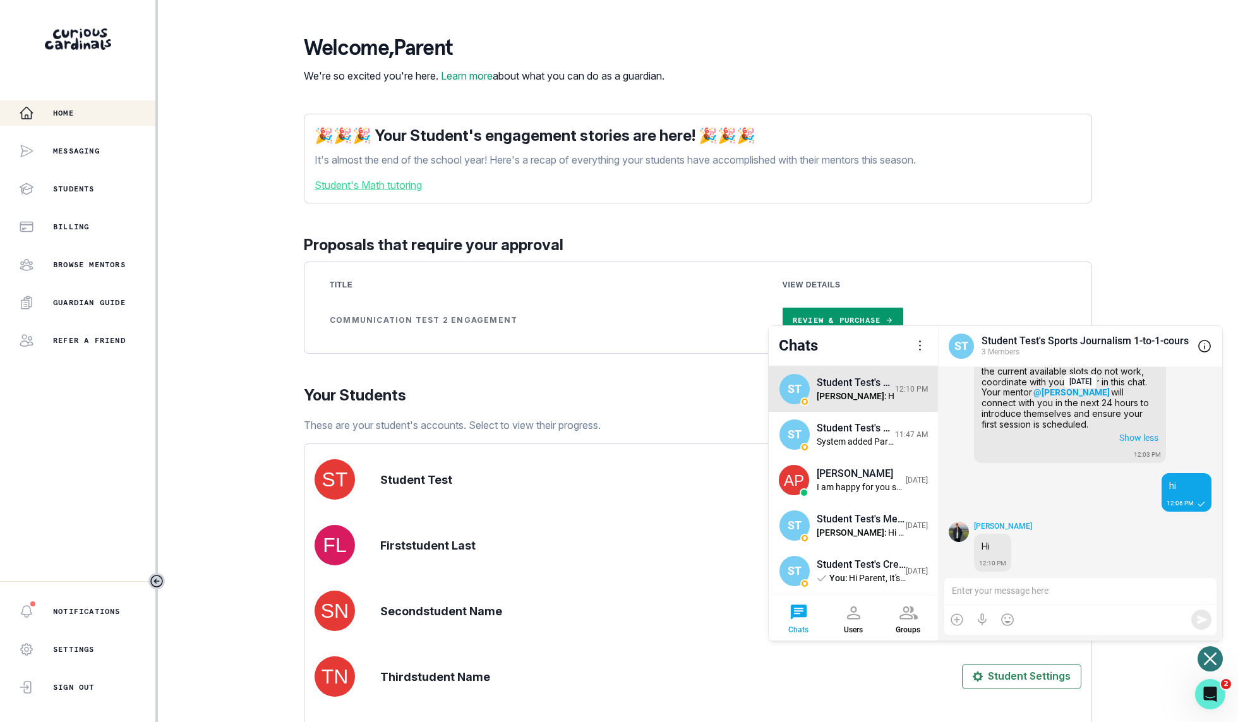
click at [1209, 657] on icon "Open or close messaging widget" at bounding box center [1210, 658] width 13 height 13
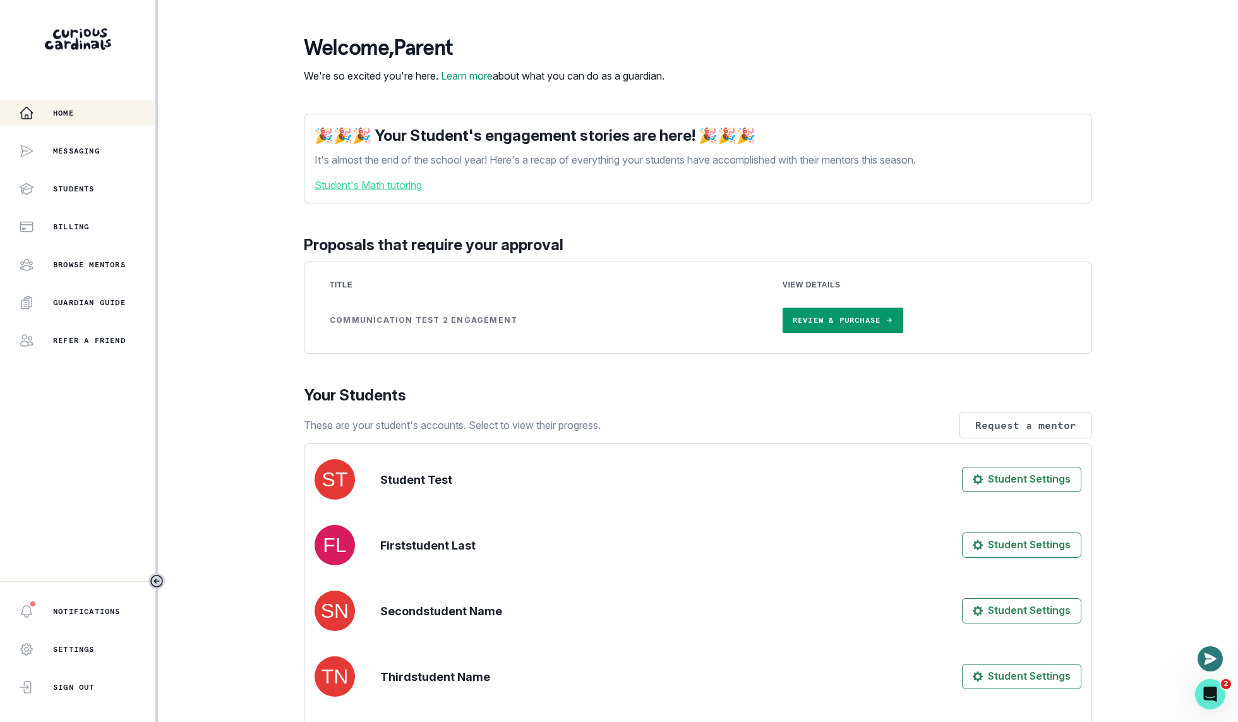
click at [1209, 657] on icon "Open or close messaging widget" at bounding box center [1210, 658] width 13 height 12
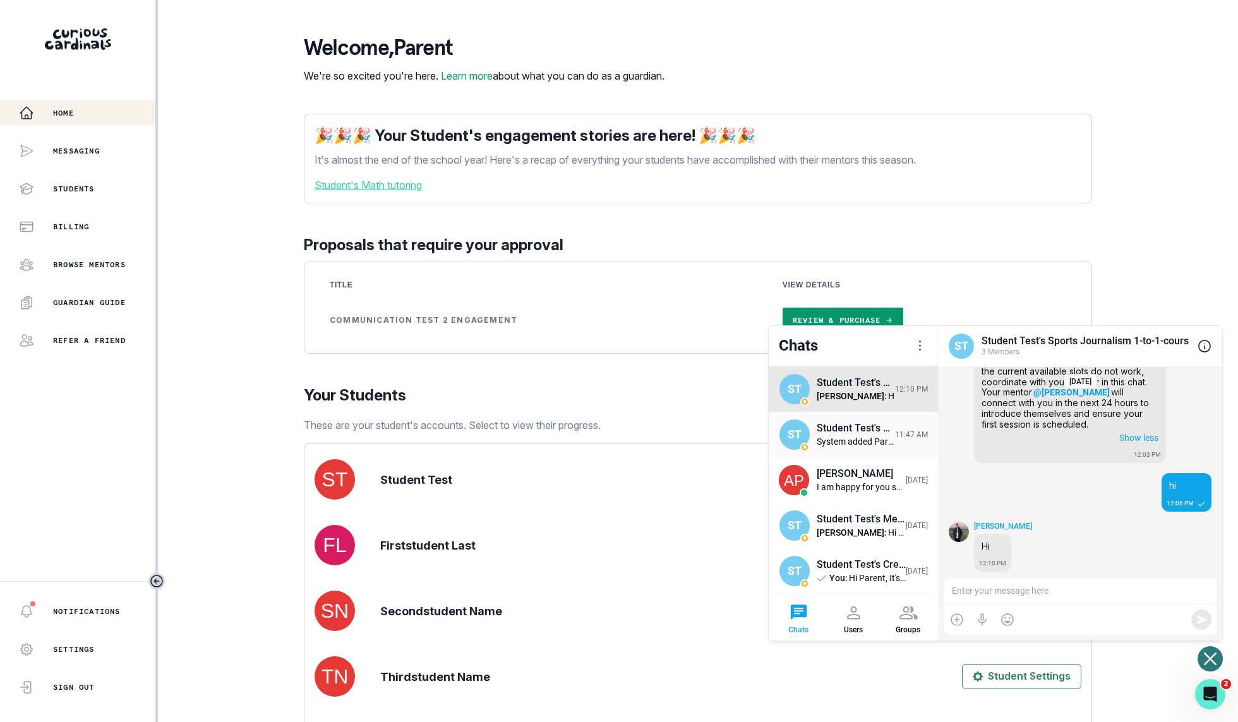
scroll to position [227, 0]
click at [840, 424] on div "Student Test's Algebra I tutoring" at bounding box center [861, 428] width 89 height 12
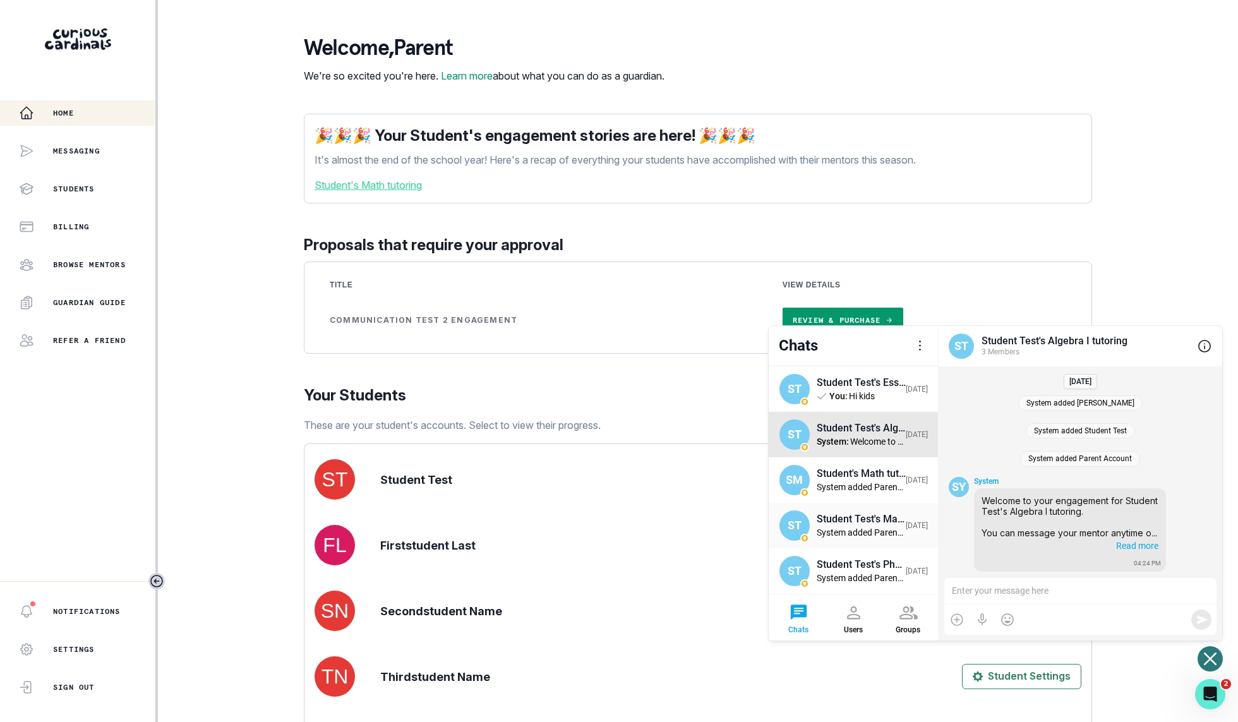
click at [862, 505] on div "ST Student Test's Mandarin Chinese tutoring System added Parent Account [DATE]" at bounding box center [853, 525] width 169 height 45
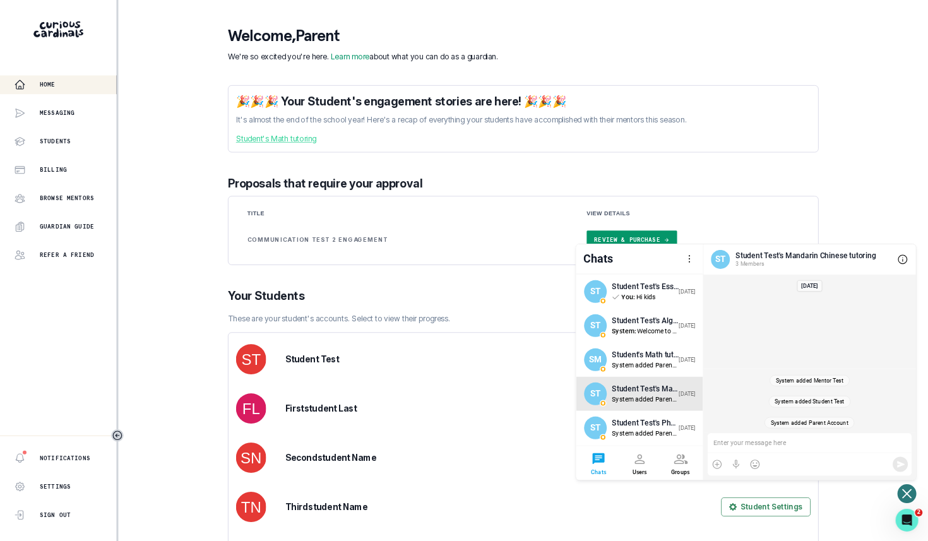
scroll to position [0, 0]
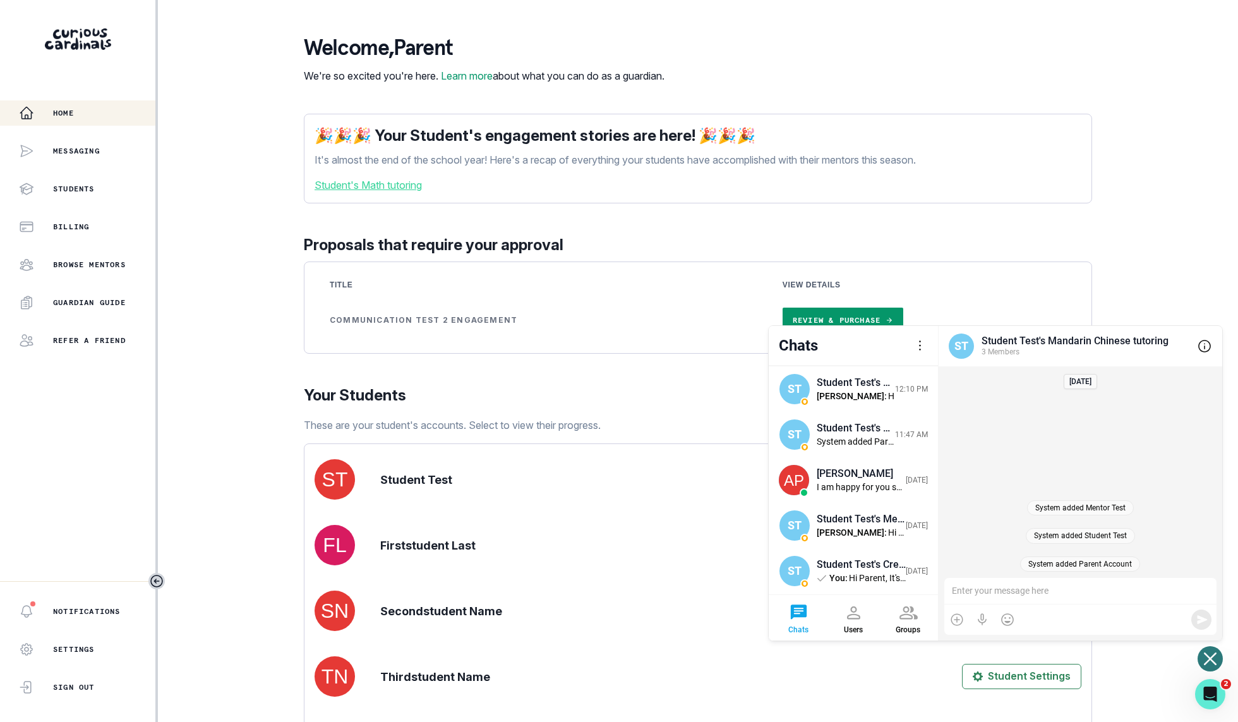
click at [1060, 318] on td "Review & Purchase" at bounding box center [924, 319] width 314 height 45
click at [1060, 345] on div "Student Test's Mandarin Chinese tutoring" at bounding box center [1085, 341] width 208 height 12
click at [1043, 341] on div "Student Test's Mandarin Chinese tutoring" at bounding box center [1085, 341] width 208 height 12
click at [1209, 649] on button "Open or close messaging widget" at bounding box center [1209, 658] width 25 height 25
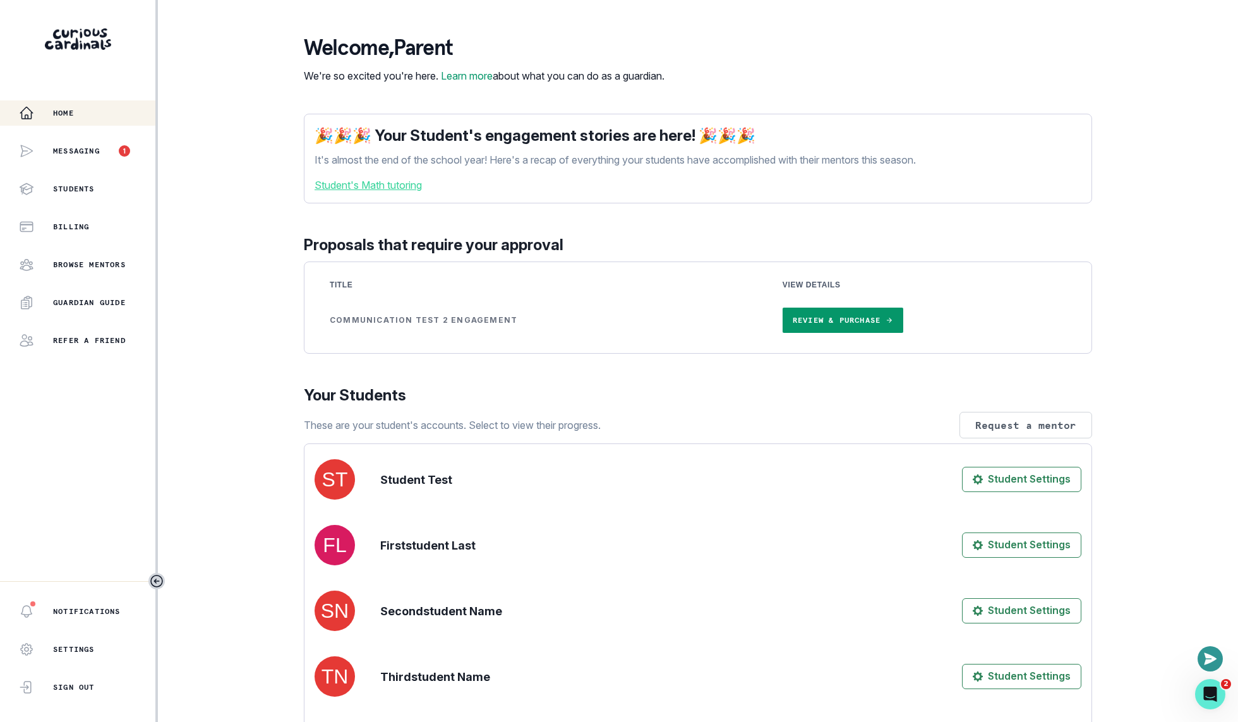
click at [249, 235] on div "Home Messaging 1 Students Billing Browse Mentors Guardian Guide Refer a friend …" at bounding box center [619, 361] width 1238 height 722
click at [1217, 657] on icon "Open or close messaging widget" at bounding box center [1209, 658] width 15 height 15
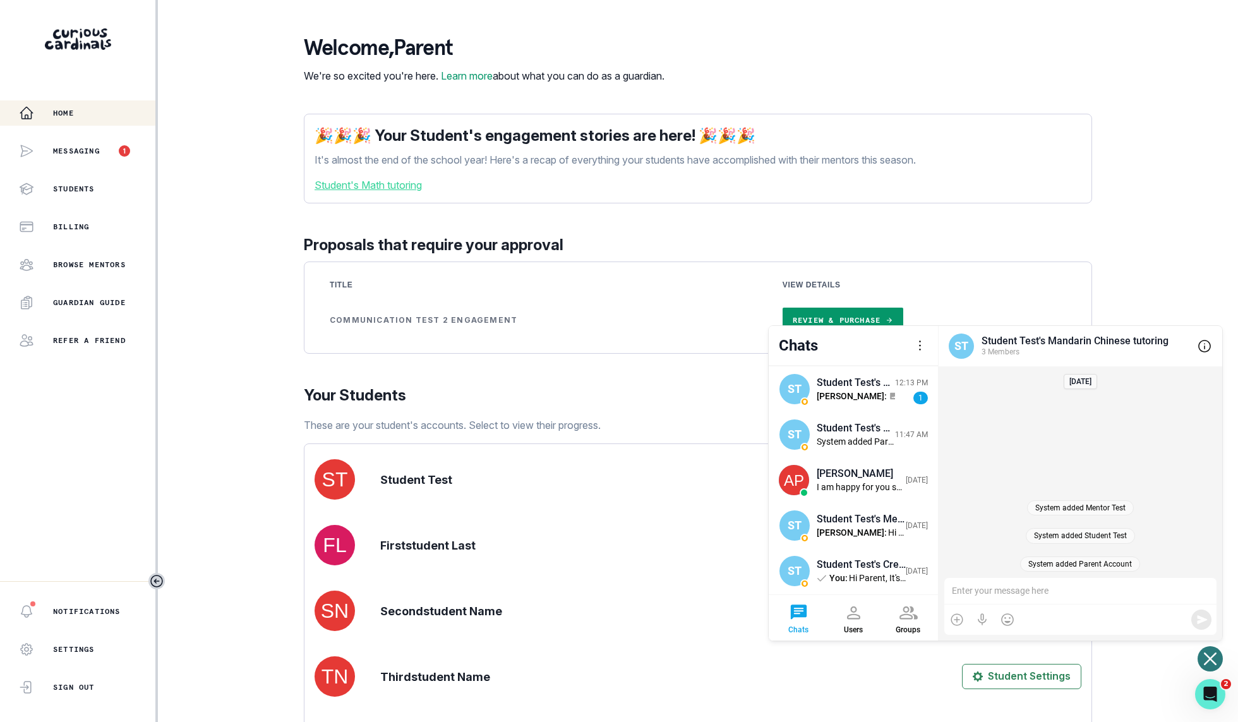
click at [556, 316] on td "Communication Test 2 Engagement" at bounding box center [540, 319] width 453 height 45
click at [655, 393] on div "Welcome , Parent We're so excited you're here. Learn more about what you can do…" at bounding box center [698, 726] width 788 height 1382
click at [1199, 669] on div "Home Messaging 1 Students Billing Browse Mentors Guardian Guide Refer a friend …" at bounding box center [619, 361] width 1238 height 722
click at [1216, 668] on button "Open or close messaging widget" at bounding box center [1209, 658] width 25 height 25
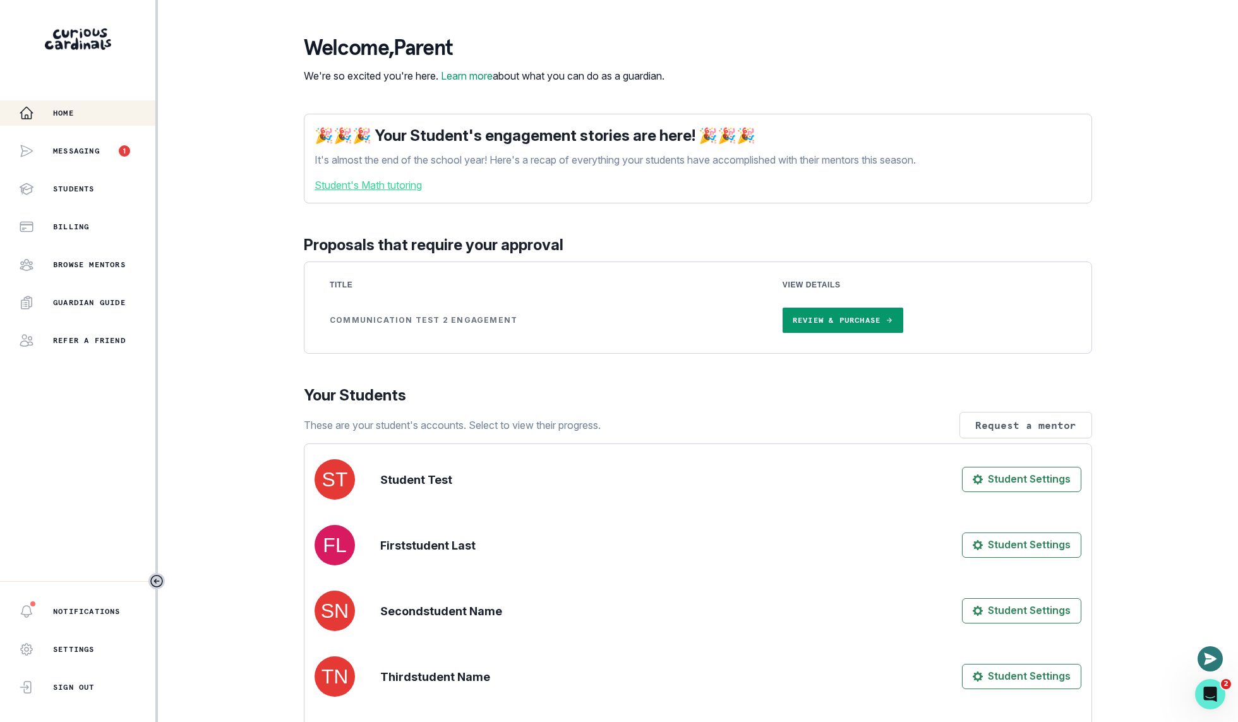
click at [1216, 668] on button "Open or close messaging widget" at bounding box center [1209, 658] width 25 height 25
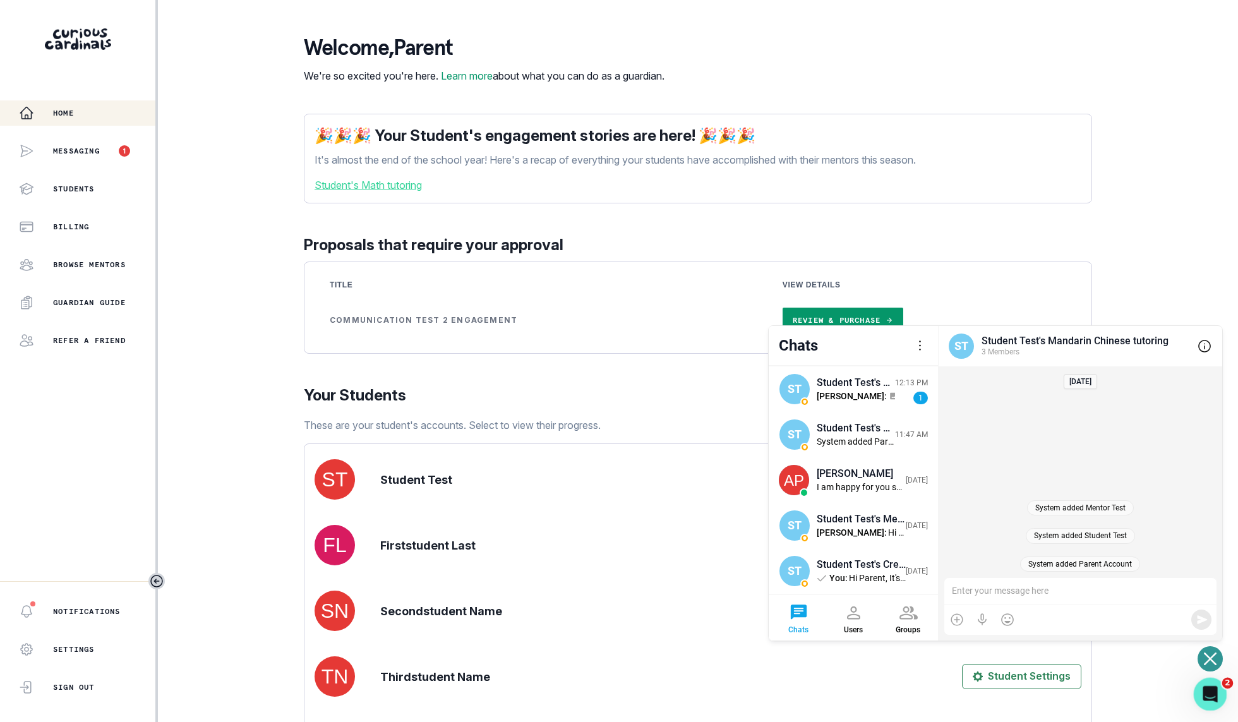
click at [1223, 695] on div "Open Intercom Messenger" at bounding box center [1208, 692] width 42 height 42
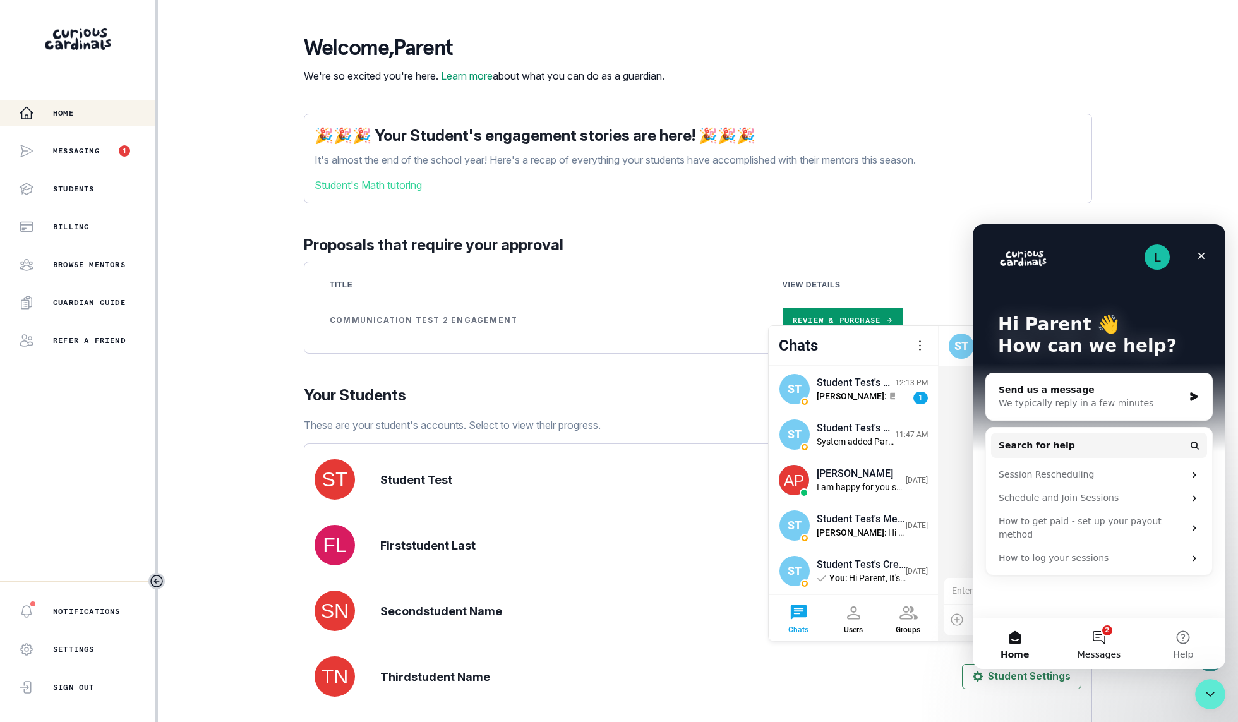
click at [1108, 634] on button "2 Messages" at bounding box center [1099, 643] width 84 height 51
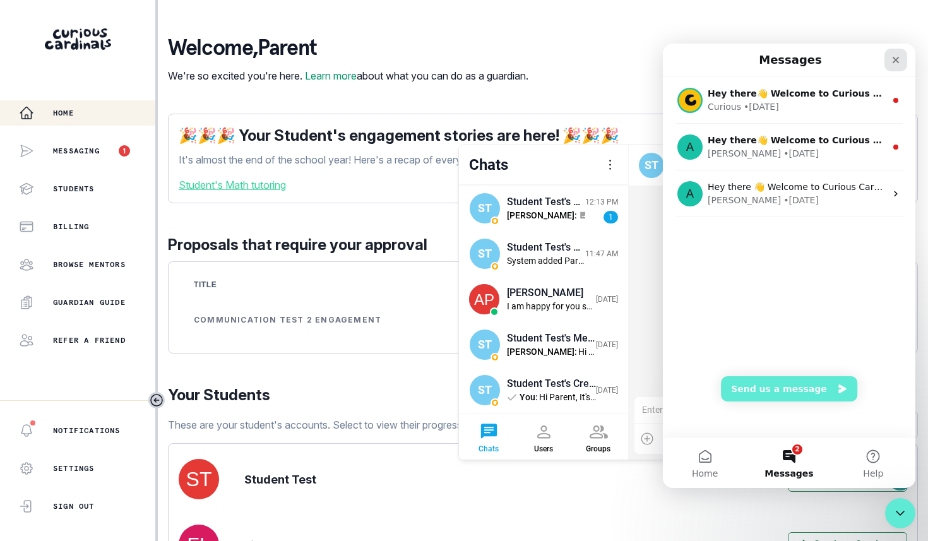
click at [899, 55] on icon "Close" at bounding box center [896, 60] width 10 height 10
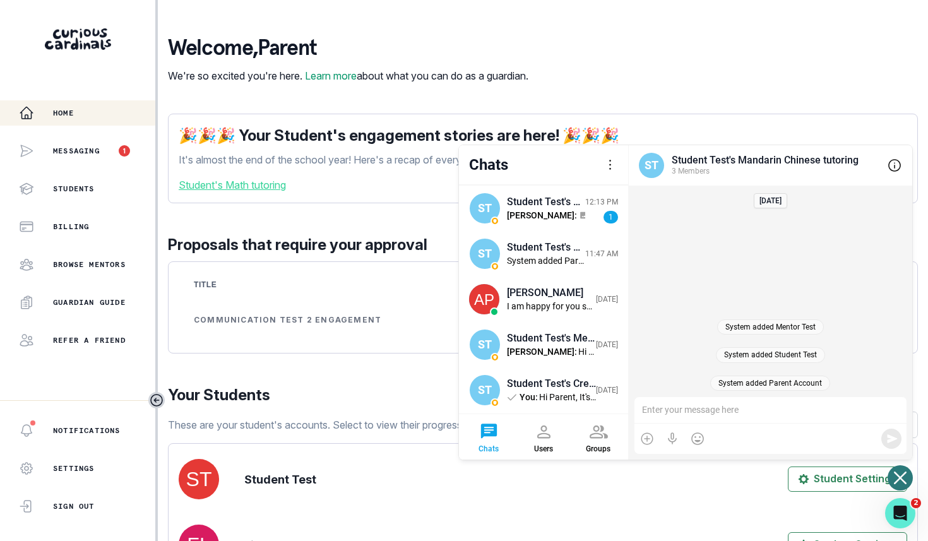
click at [908, 482] on button "Open or close messaging widget" at bounding box center [900, 477] width 25 height 25
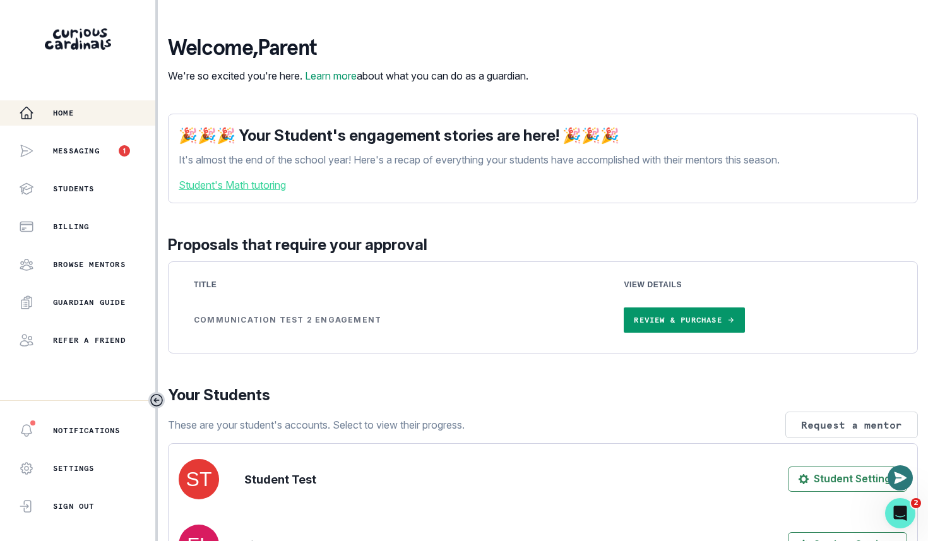
click at [904, 481] on icon "Open or close messaging widget" at bounding box center [900, 477] width 15 height 15
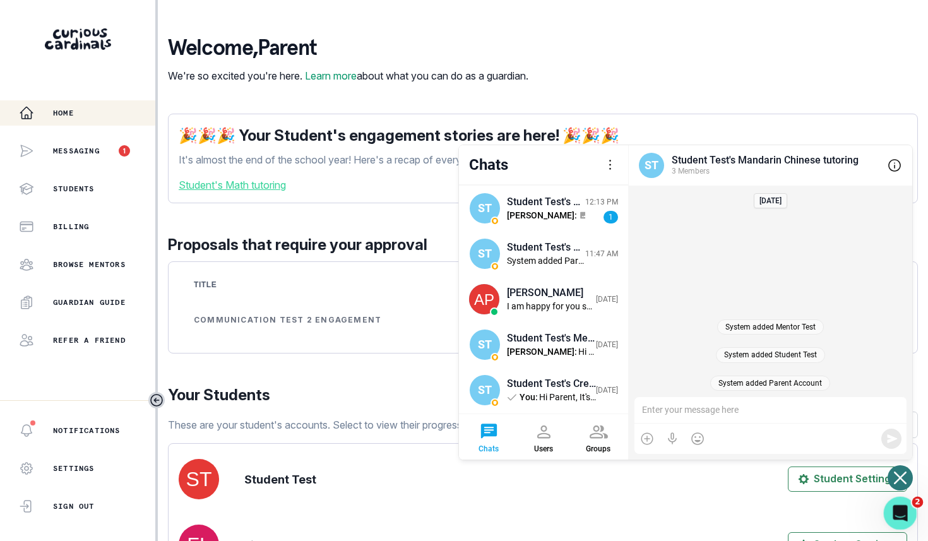
click at [899, 507] on icon "Open Intercom Messenger" at bounding box center [898, 511] width 9 height 10
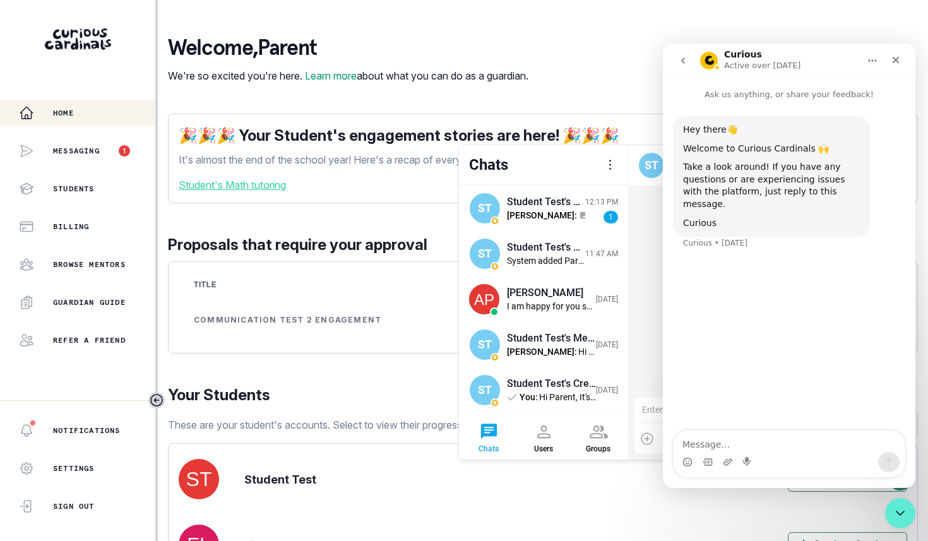
click at [688, 59] on button "go back" at bounding box center [683, 61] width 24 height 24
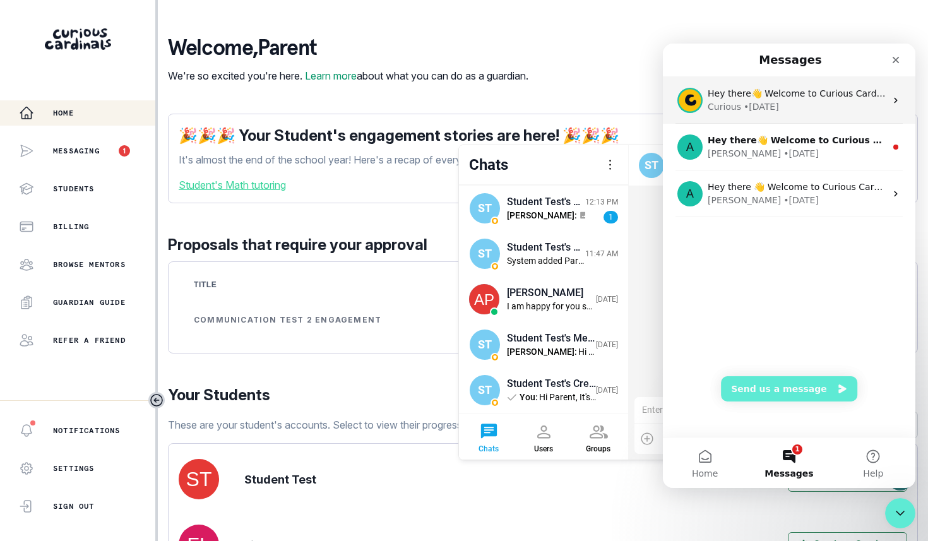
click at [803, 107] on div "Curious • [DATE]" at bounding box center [797, 106] width 178 height 13
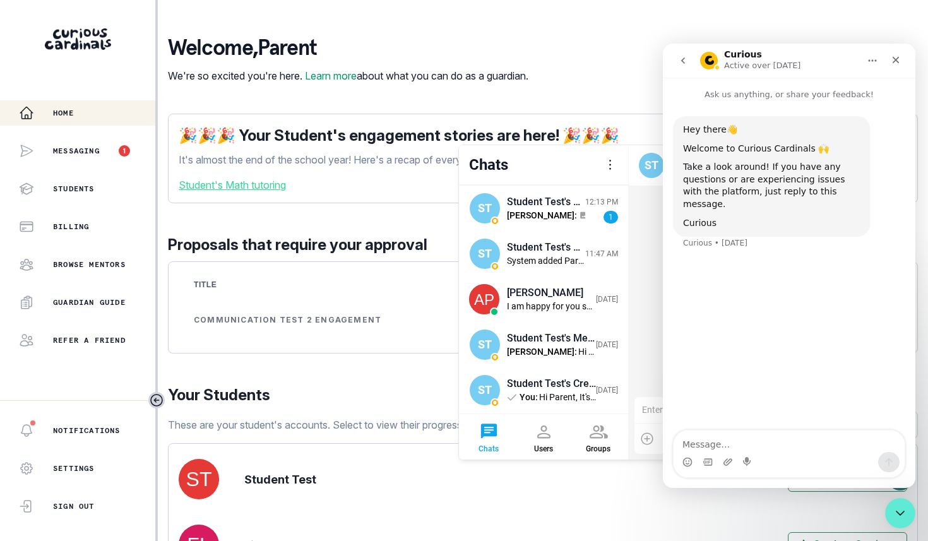
click at [877, 64] on icon "Home" at bounding box center [873, 61] width 10 height 10
click at [873, 67] on button "Home" at bounding box center [873, 61] width 24 height 24
click at [875, 62] on icon "Home" at bounding box center [873, 61] width 10 height 10
click at [686, 68] on button "go back" at bounding box center [683, 61] width 24 height 24
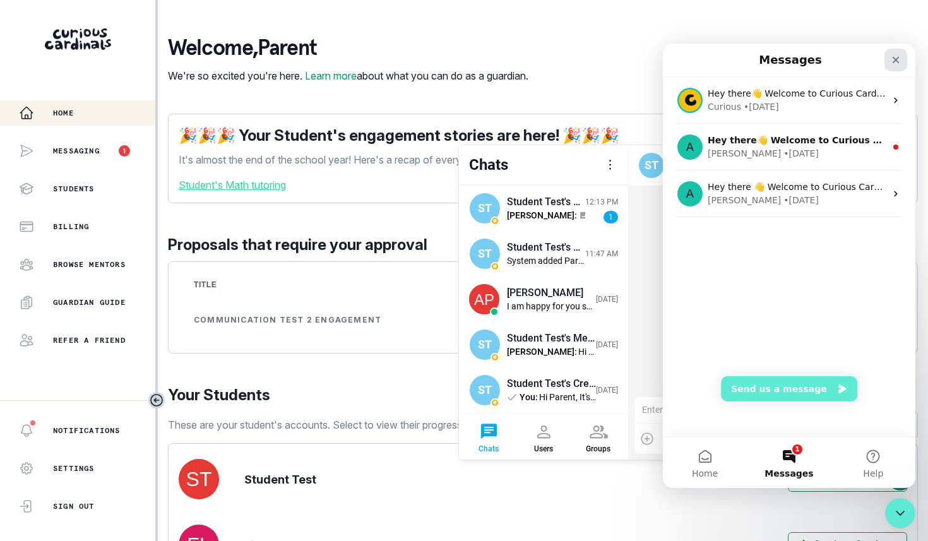
click at [899, 61] on icon "Close" at bounding box center [896, 60] width 10 height 10
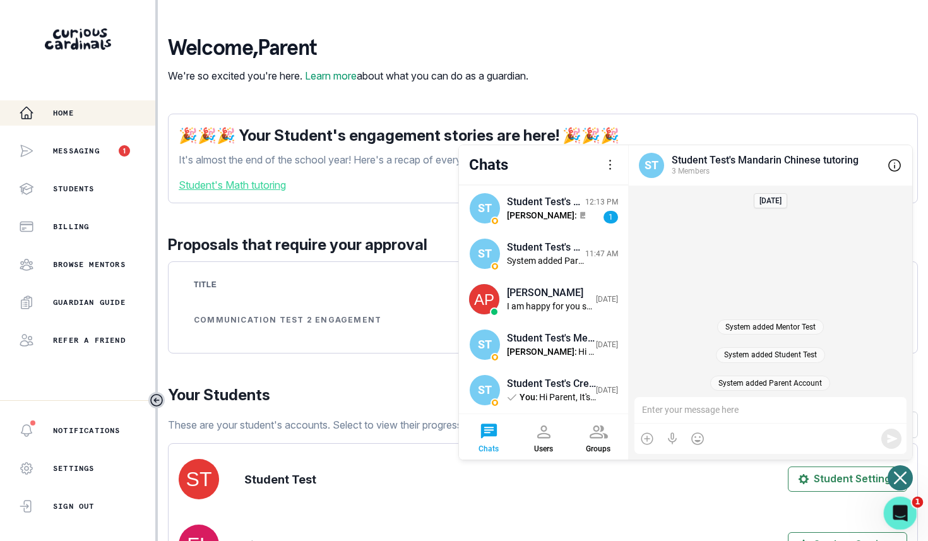
click at [901, 518] on icon "Open Intercom Messenger" at bounding box center [899, 511] width 21 height 21
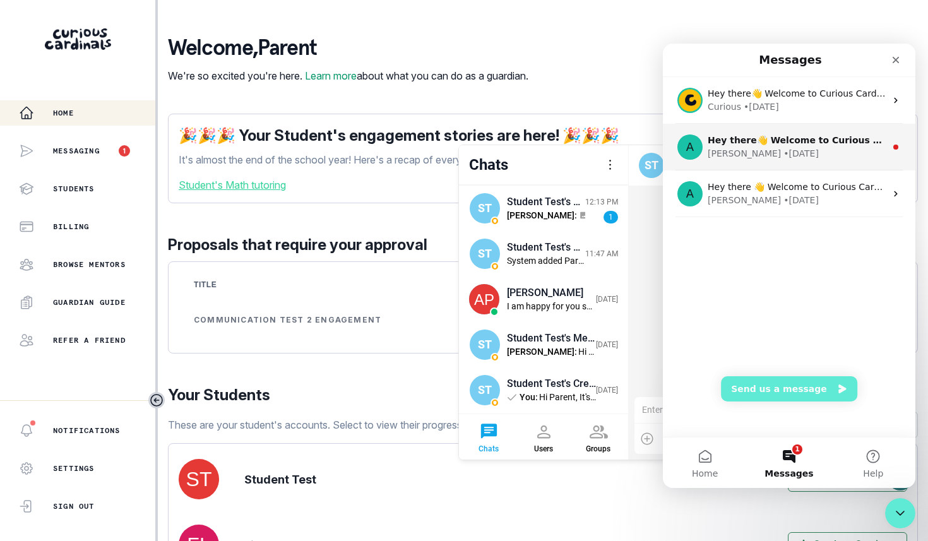
click at [812, 154] on div "[PERSON_NAME] • [DATE]" at bounding box center [797, 153] width 178 height 13
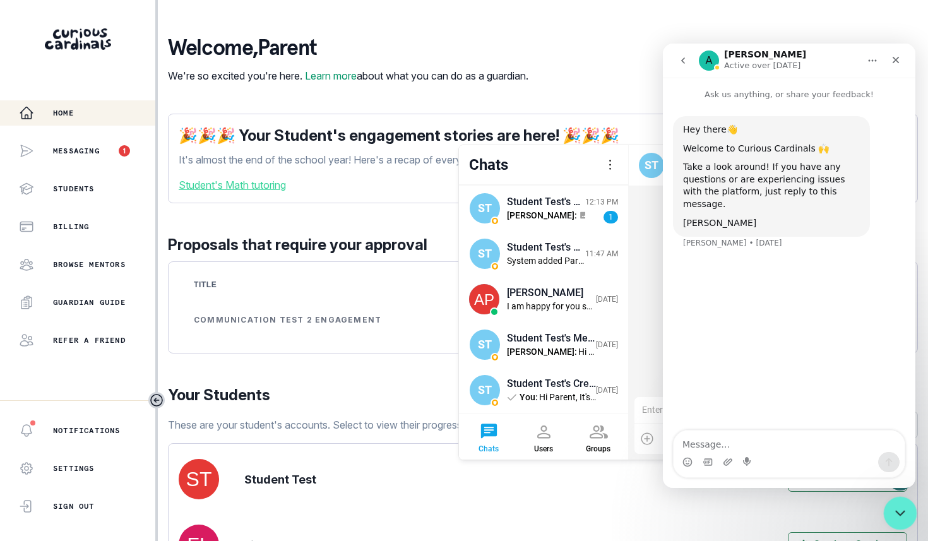
click at [898, 515] on icon "Close Intercom Messenger" at bounding box center [898, 511] width 15 height 15
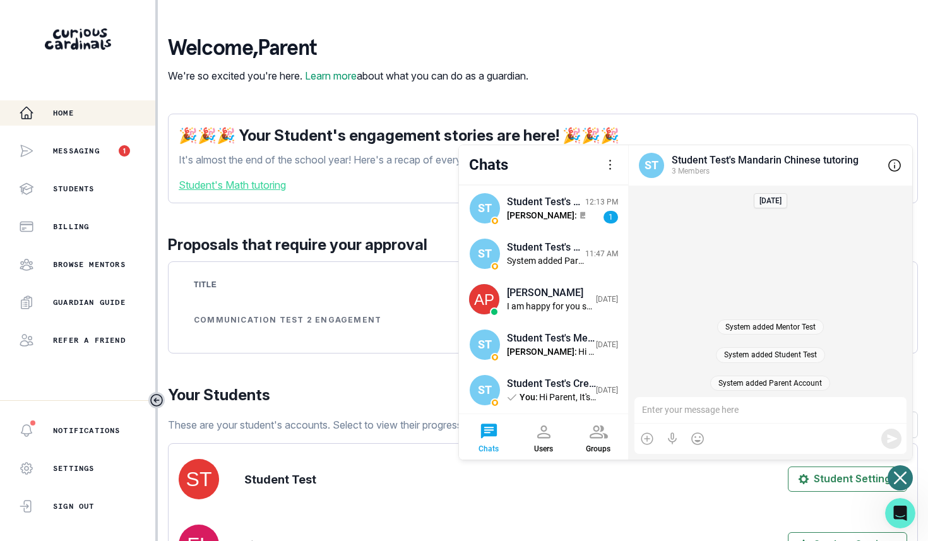
click at [899, 473] on icon "Open or close messaging widget" at bounding box center [900, 478] width 13 height 13
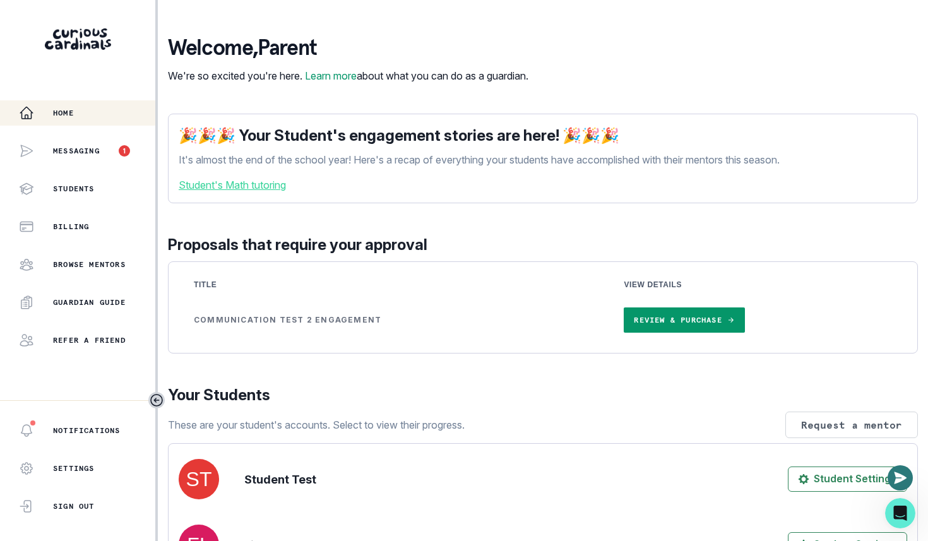
click at [899, 473] on icon "Open or close messaging widget" at bounding box center [900, 477] width 15 height 15
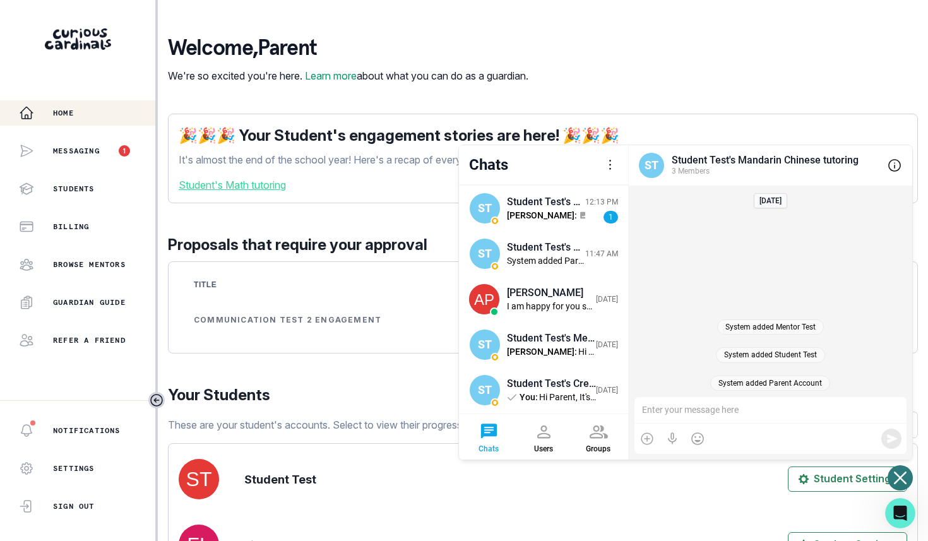
click at [901, 466] on button "Open or close messaging widget" at bounding box center [900, 477] width 25 height 25
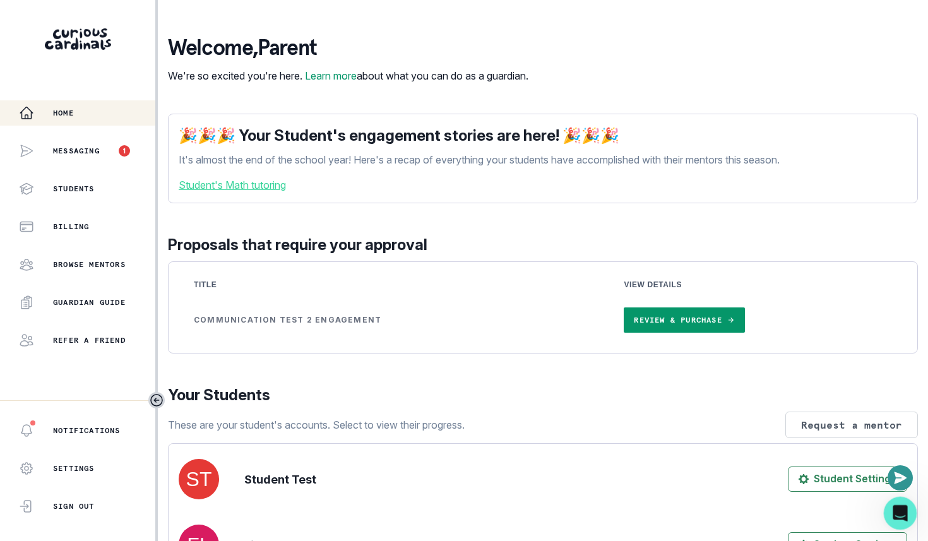
click at [901, 524] on div "Open Intercom Messenger" at bounding box center [899, 512] width 42 height 42
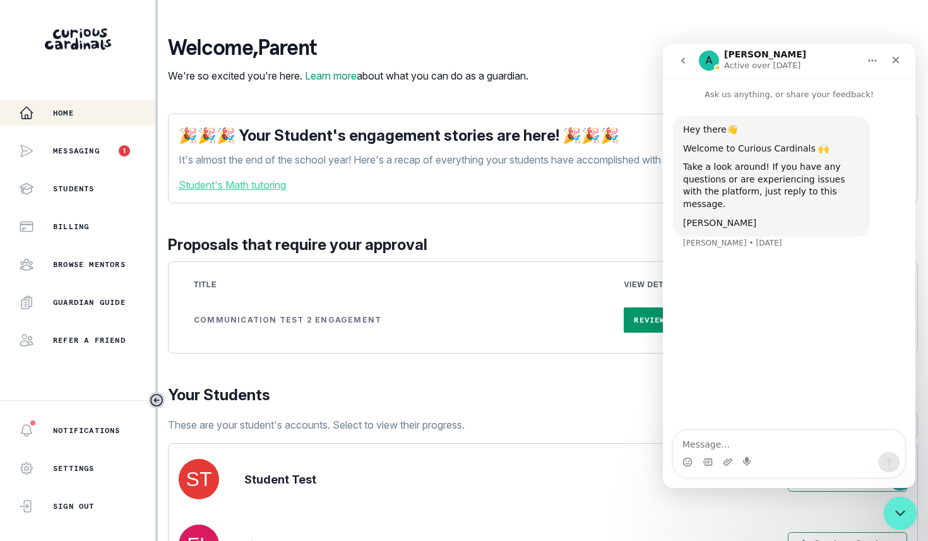
click at [900, 517] on icon "Close Intercom Messenger" at bounding box center [898, 511] width 15 height 15
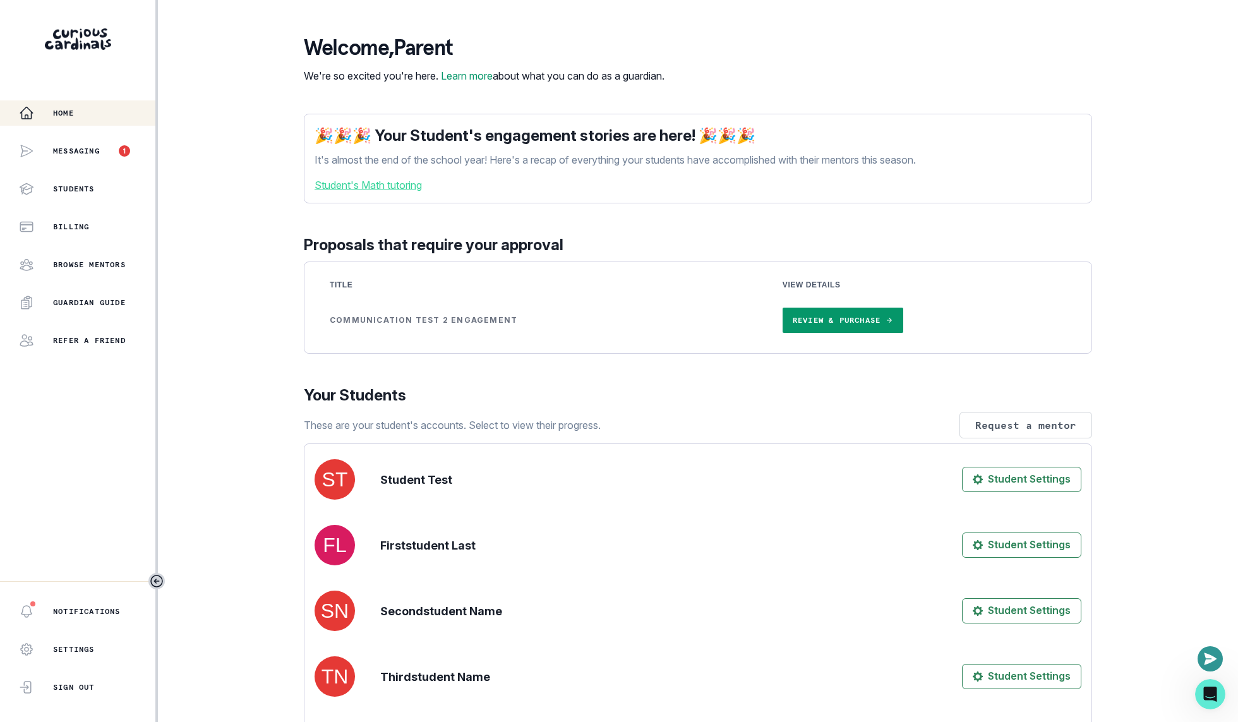
click at [69, 120] on div "Home" at bounding box center [87, 112] width 136 height 15
click at [76, 151] on p "Messaging" at bounding box center [76, 151] width 47 height 10
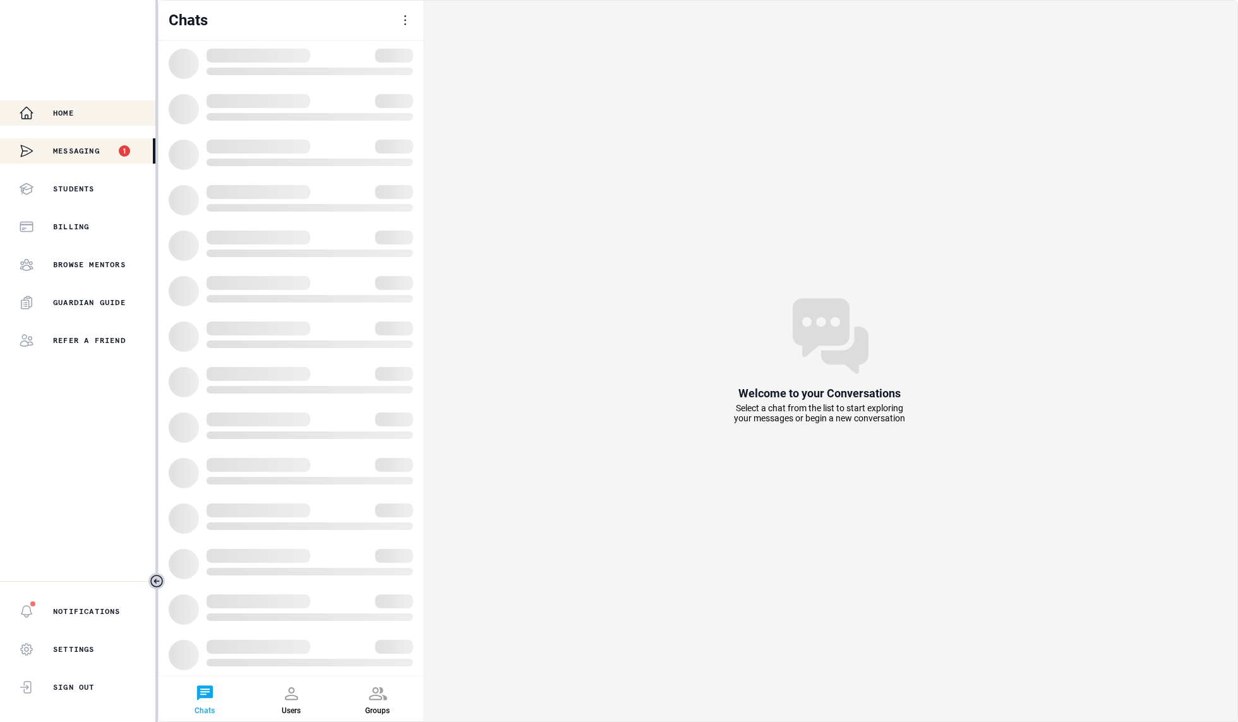
click at [76, 121] on button "Home" at bounding box center [77, 112] width 155 height 25
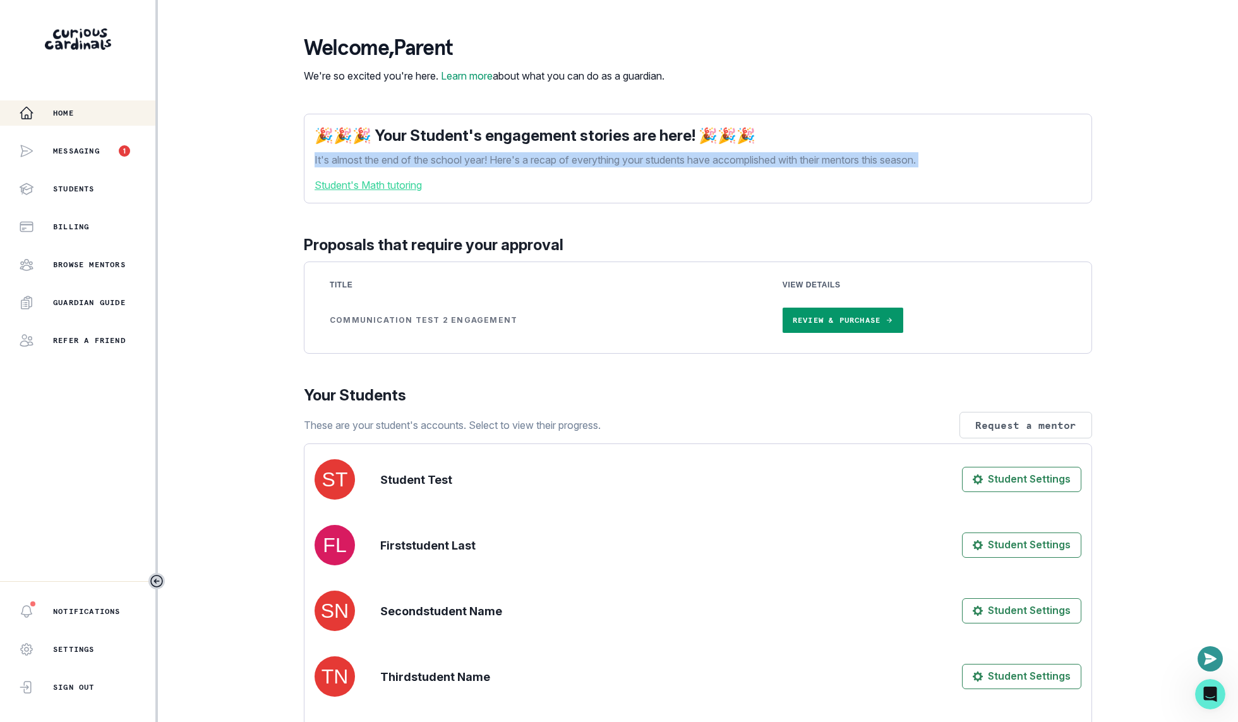
drag, startPoint x: 441, startPoint y: 165, endPoint x: 684, endPoint y: 185, distance: 243.3
click at [684, 185] on div "🎉🎉🎉 Your Student's engagement stories are here! 🎉🎉🎉 It's almost the end of the …" at bounding box center [698, 159] width 788 height 90
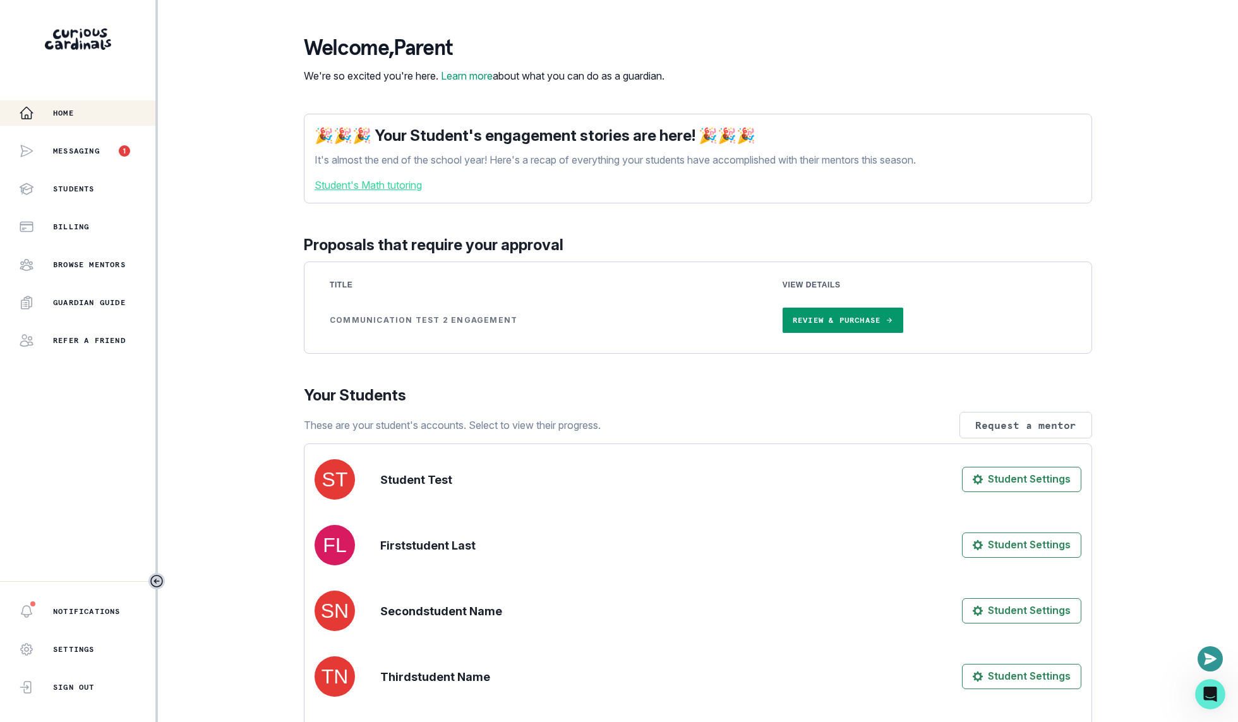
click at [679, 167] on p "It's almost the end of the school year! Here's a recap of everything your stude…" at bounding box center [697, 159] width 767 height 15
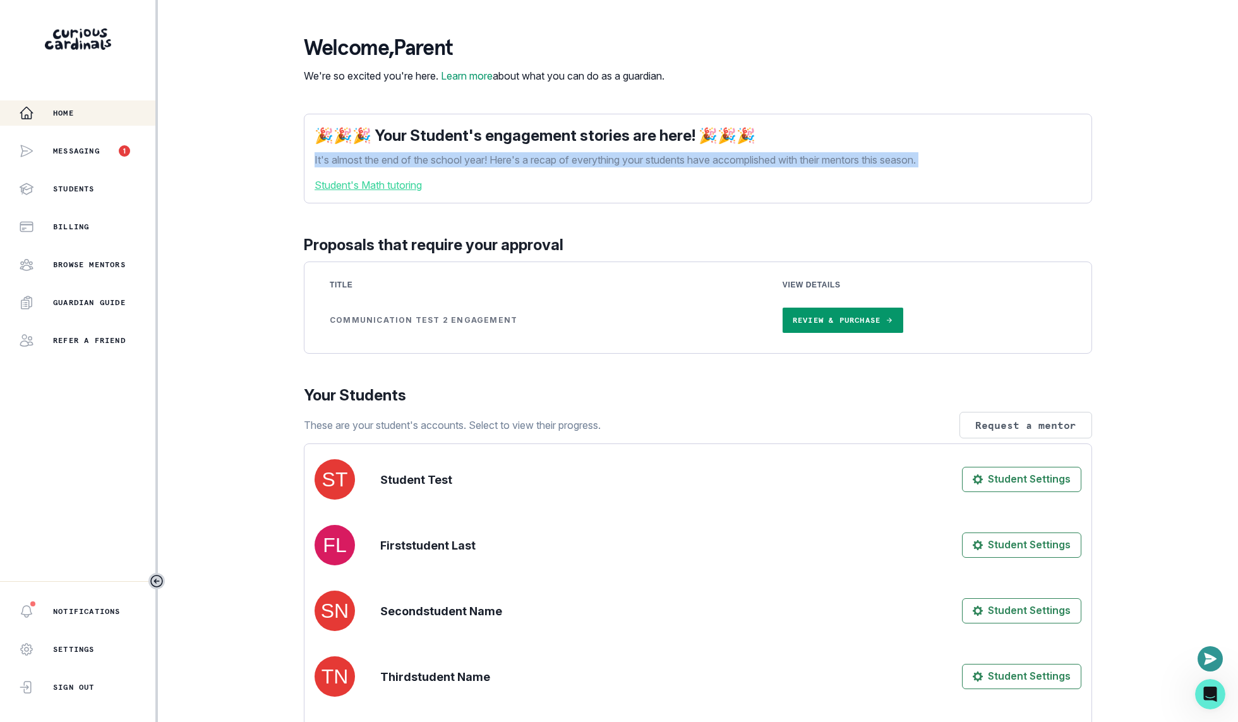
click at [679, 167] on p "It's almost the end of the school year! Here's a recap of everything your stude…" at bounding box center [697, 159] width 767 height 15
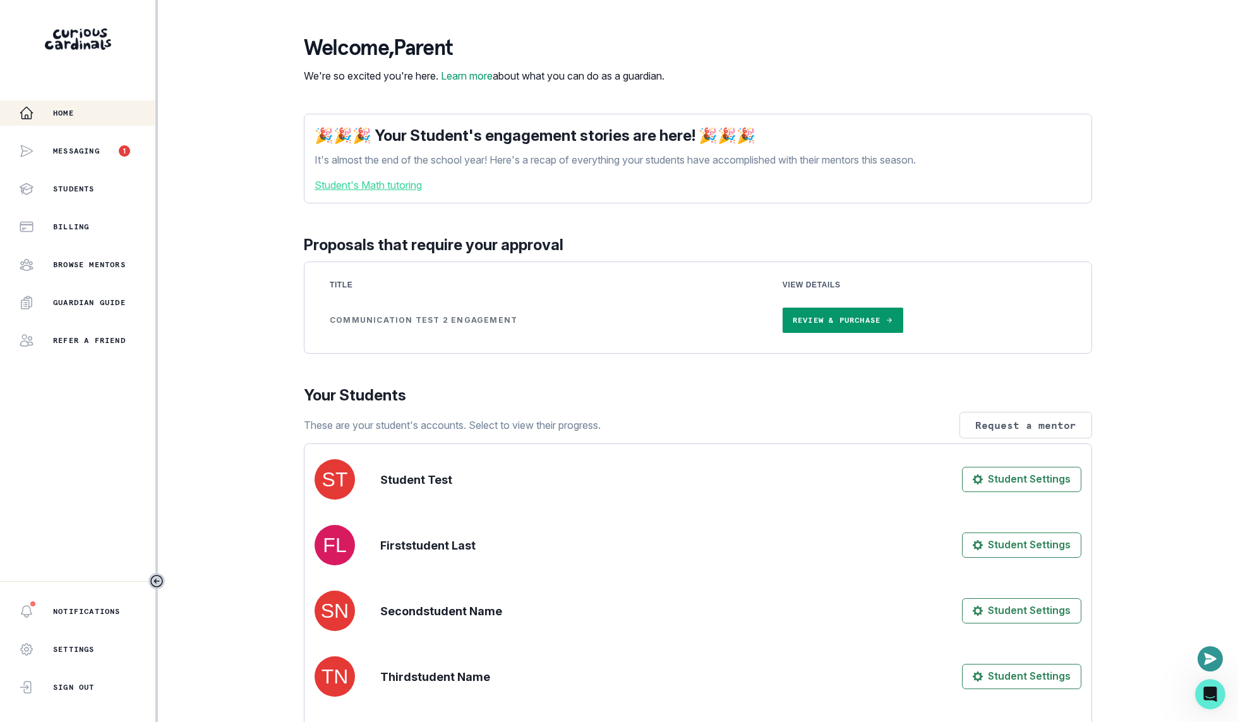
click at [701, 255] on p "Proposals that require your approval" at bounding box center [698, 245] width 788 height 23
click at [465, 167] on p "It's almost the end of the school year! Here's a recap of everything your stude…" at bounding box center [697, 159] width 767 height 15
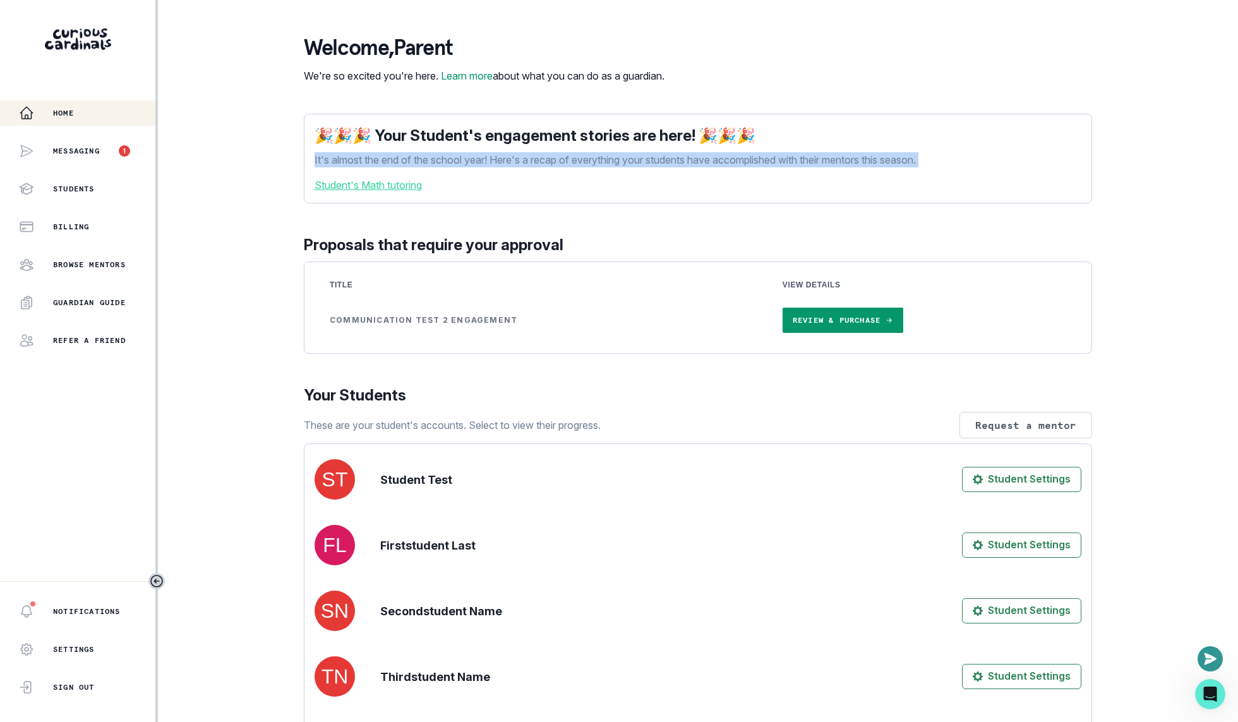
click at [465, 167] on p "It's almost the end of the school year! Here's a recap of everything your stude…" at bounding box center [697, 159] width 767 height 15
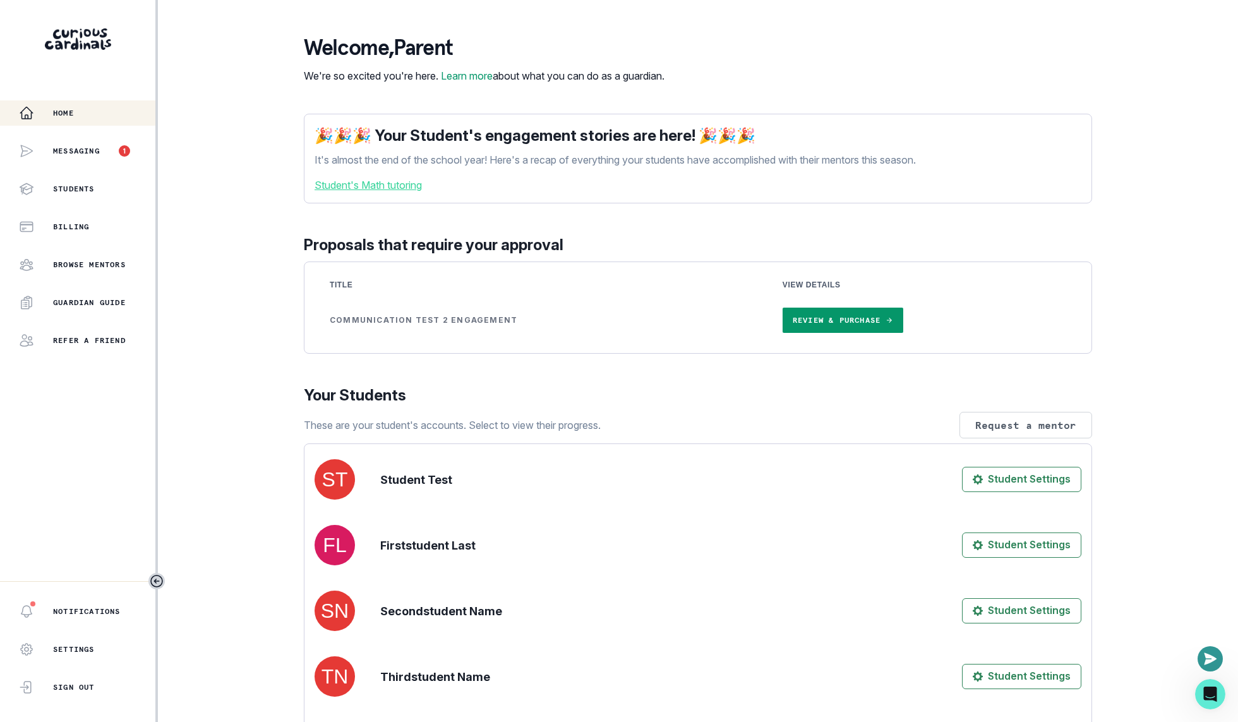
click at [640, 402] on p "Your Students" at bounding box center [698, 395] width 788 height 23
click at [653, 402] on p "Your Students" at bounding box center [698, 395] width 788 height 23
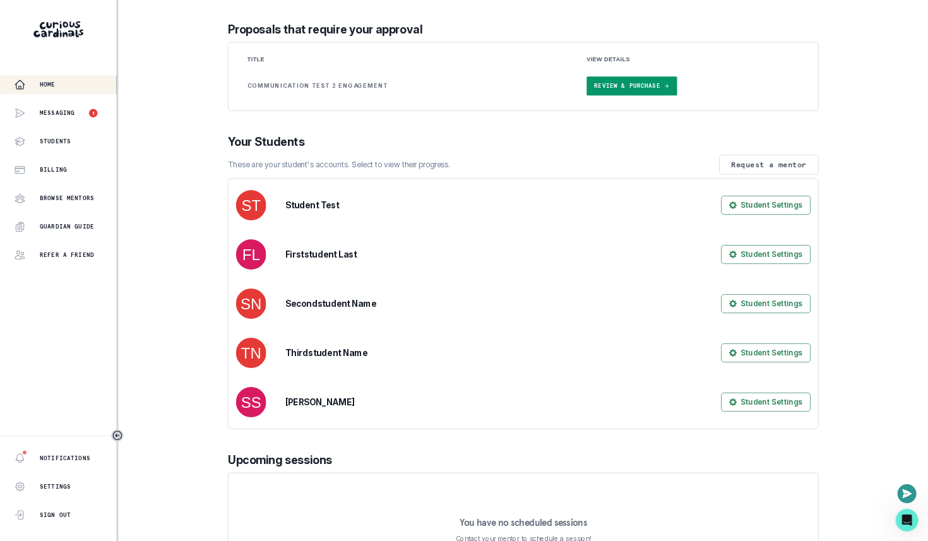
scroll to position [205, 0]
click at [83, 153] on p "Messaging" at bounding box center [76, 151] width 47 height 10
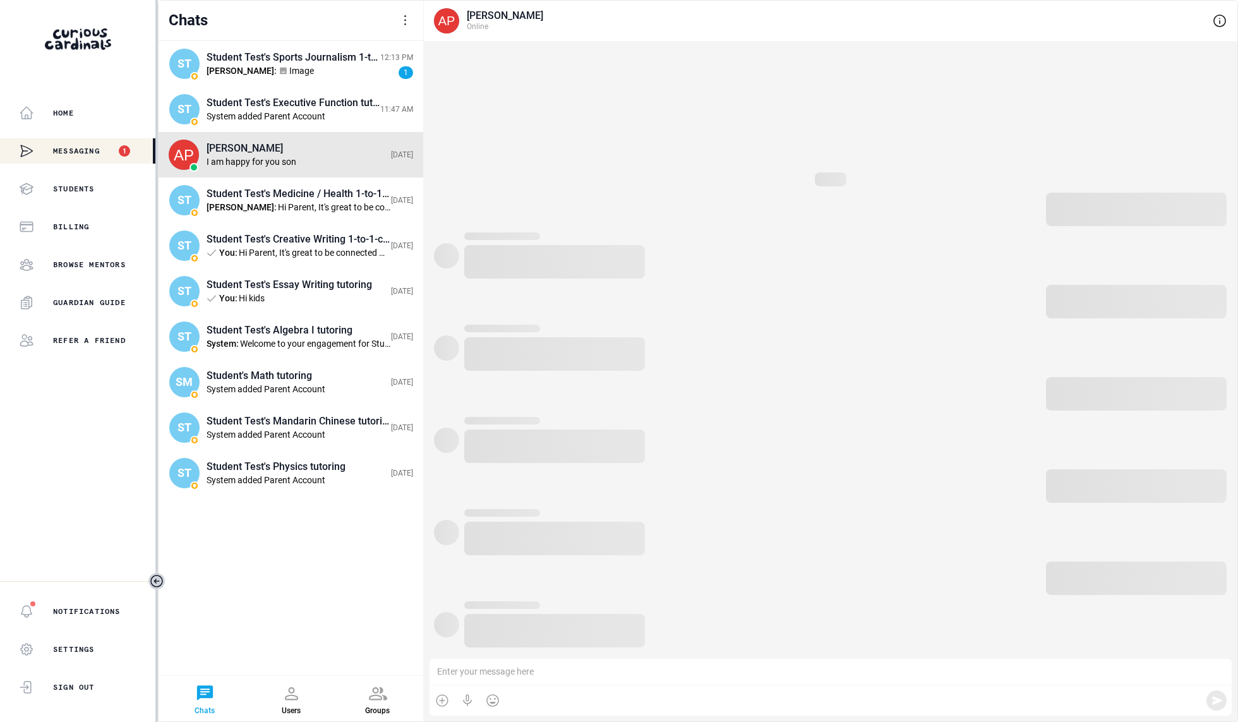
click at [410, 17] on div at bounding box center [405, 20] width 15 height 15
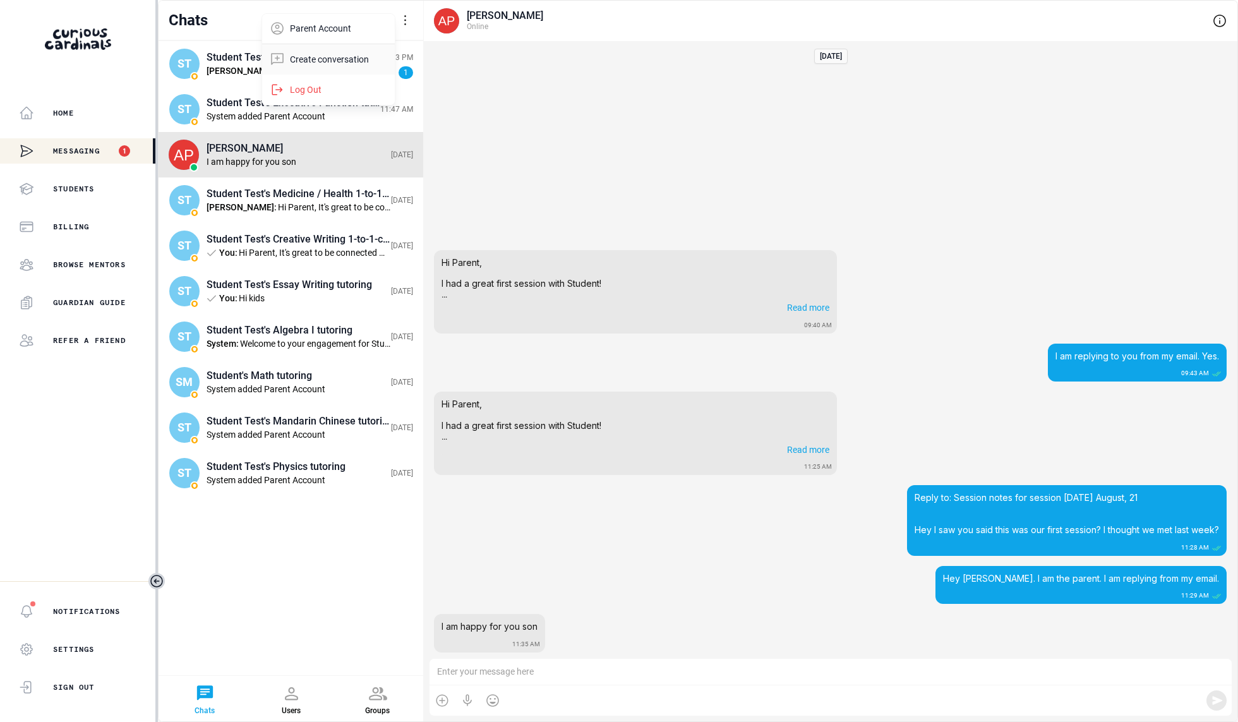
click at [350, 61] on label "Create conversation" at bounding box center [329, 59] width 79 height 11
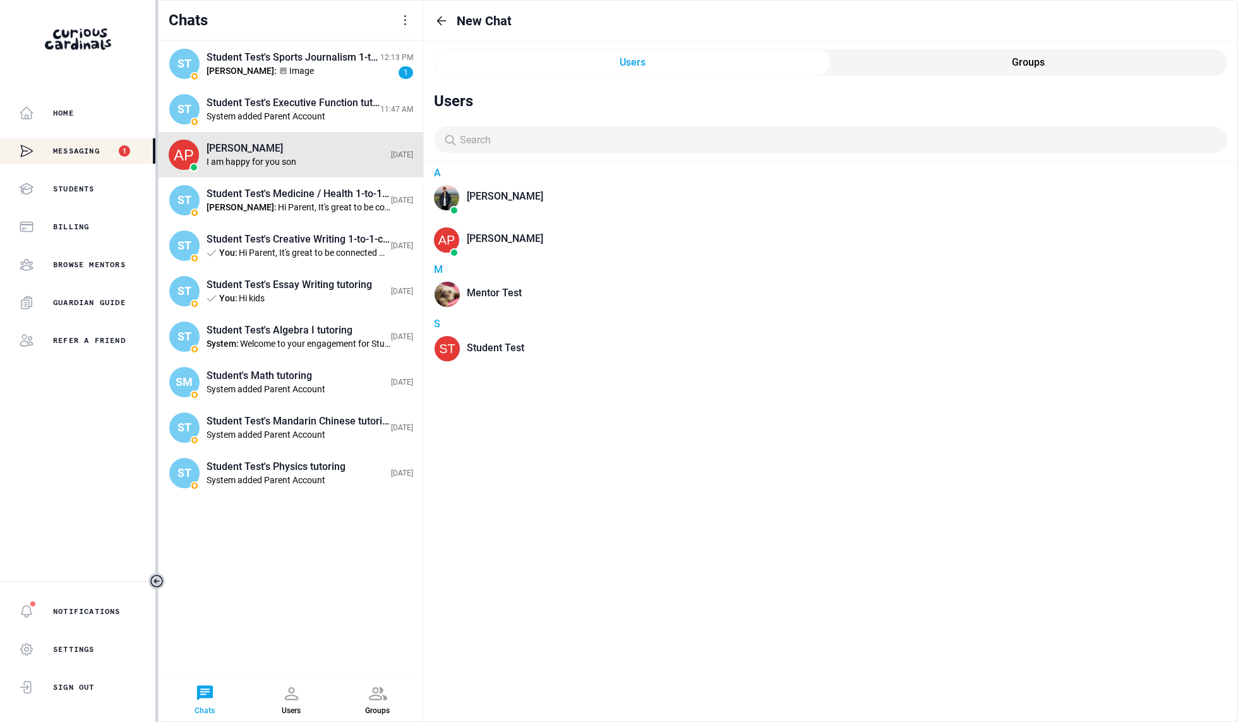
click at [398, 16] on div at bounding box center [405, 20] width 15 height 15
click at [369, 23] on div "Parent Account" at bounding box center [328, 28] width 133 height 30
click at [402, 20] on div at bounding box center [405, 20] width 15 height 15
click at [366, 20] on div "Parent Account" at bounding box center [328, 28] width 133 height 30
click at [513, 303] on div "Mentor Test" at bounding box center [847, 293] width 760 height 27
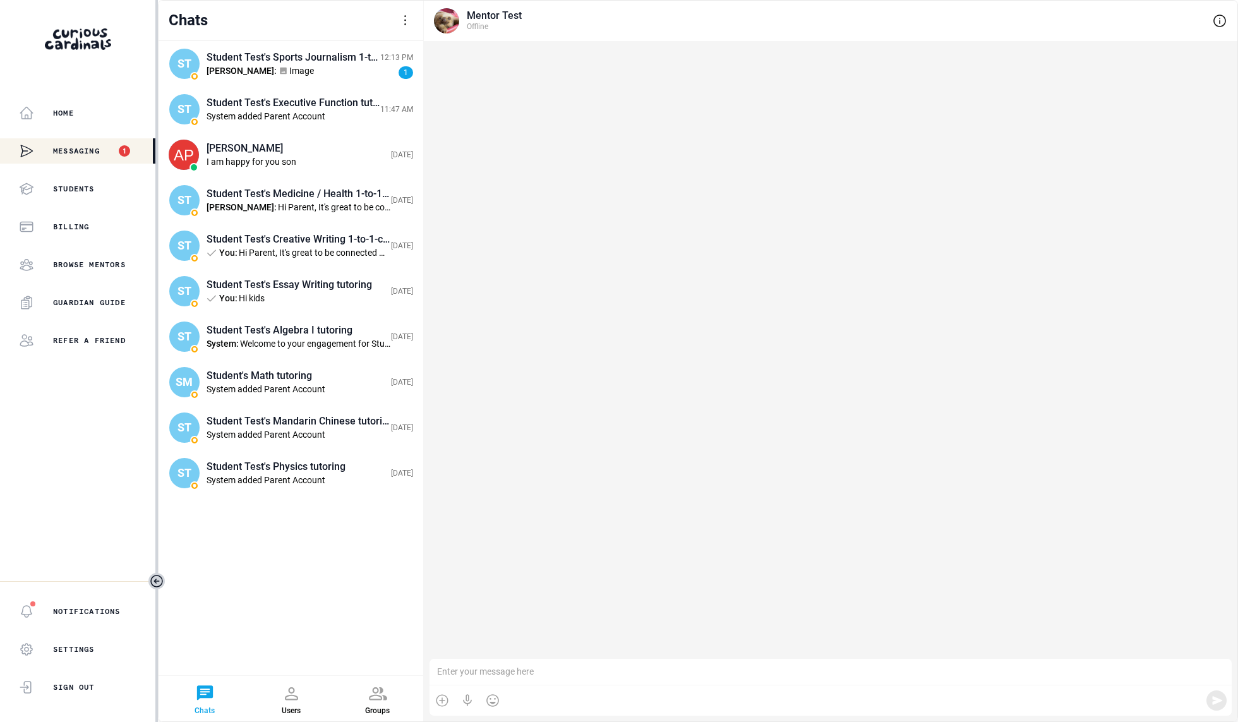
click at [583, 172] on div at bounding box center [830, 349] width 813 height 617
click at [423, 19] on div "Chats Parent Account Create conversation Log Out" at bounding box center [291, 21] width 265 height 40
click at [407, 15] on div at bounding box center [405, 20] width 15 height 15
click at [349, 52] on div "Create conversation" at bounding box center [328, 59] width 133 height 30
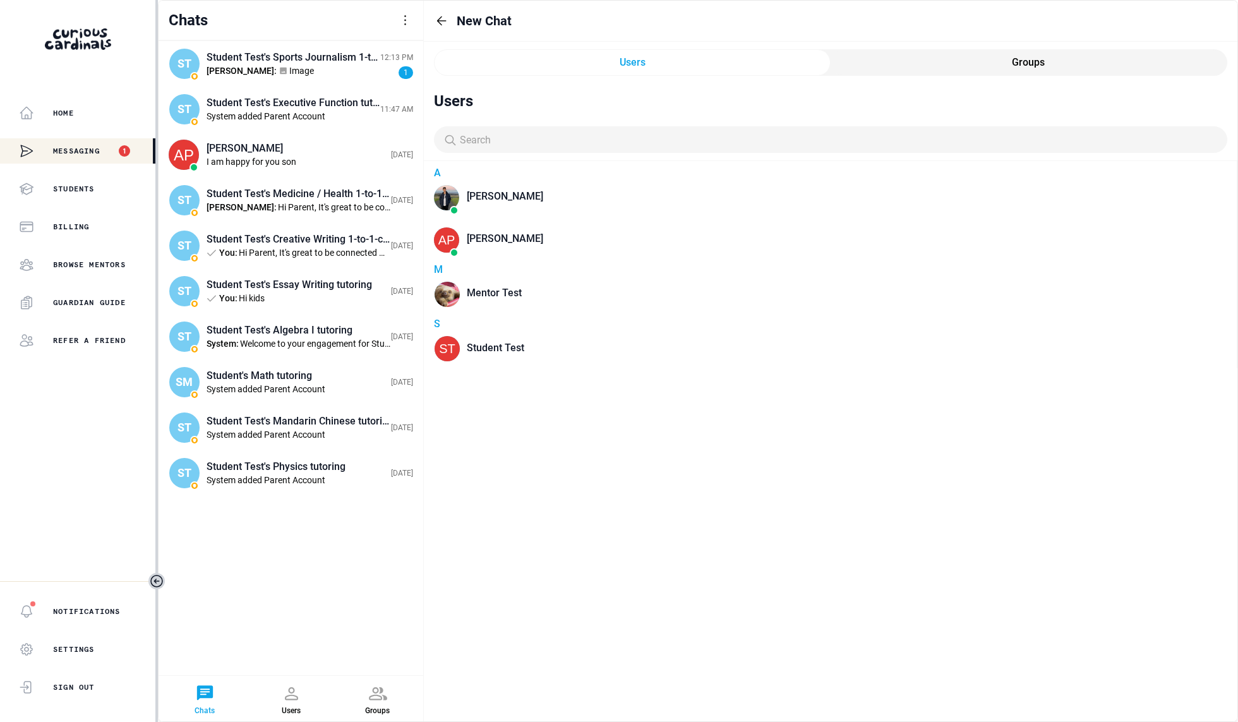
click at [552, 188] on div "[PERSON_NAME]" at bounding box center [847, 197] width 760 height 27
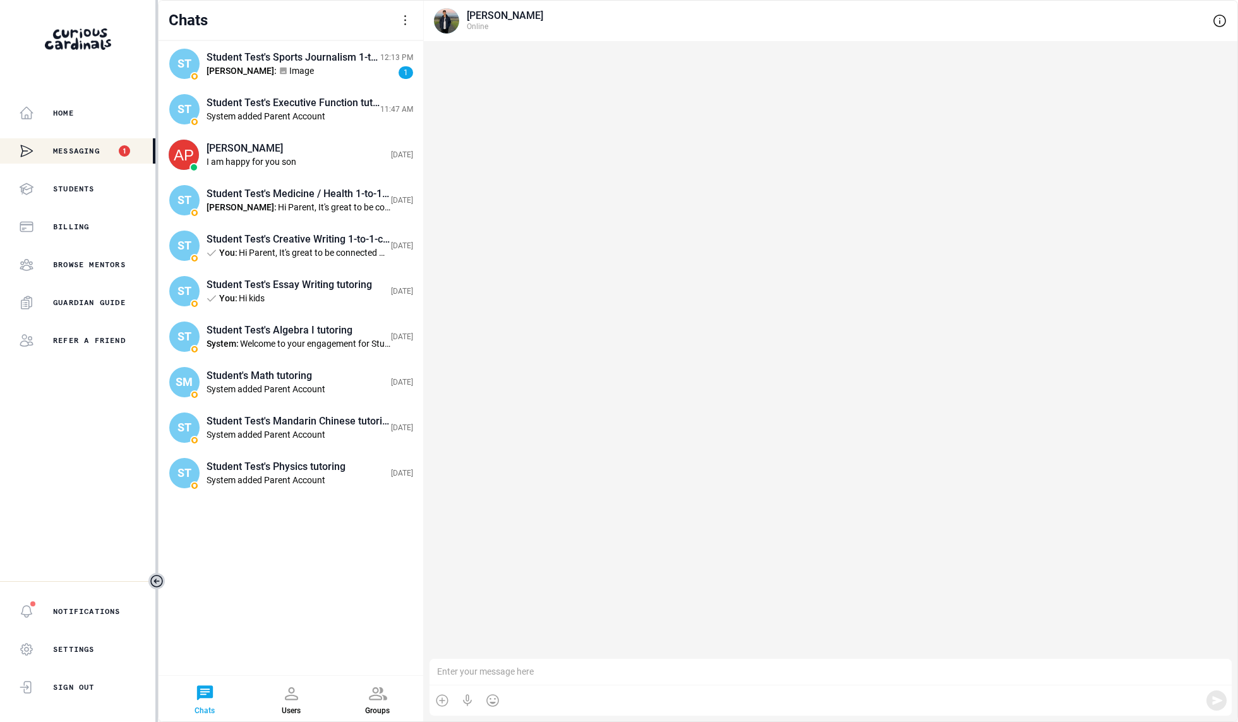
click at [610, 672] on div at bounding box center [830, 672] width 802 height 27
click at [318, 561] on div "ST Student Test's Sports Journalism 1-to-1-course [PERSON_NAME] : Image 12:13 P…" at bounding box center [291, 358] width 265 height 634
click at [156, 573] on icon "Toggle sidebar" at bounding box center [156, 580] width 15 height 15
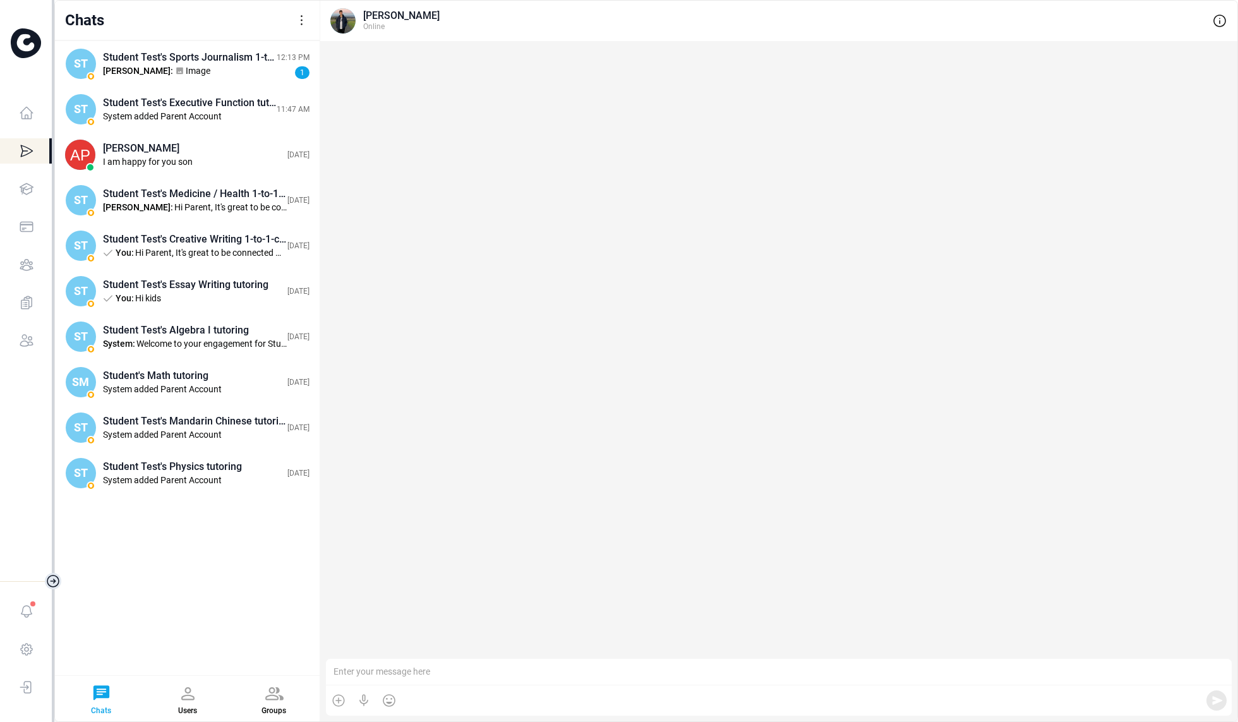
click at [52, 577] on icon "Toggle sidebar" at bounding box center [52, 580] width 15 height 15
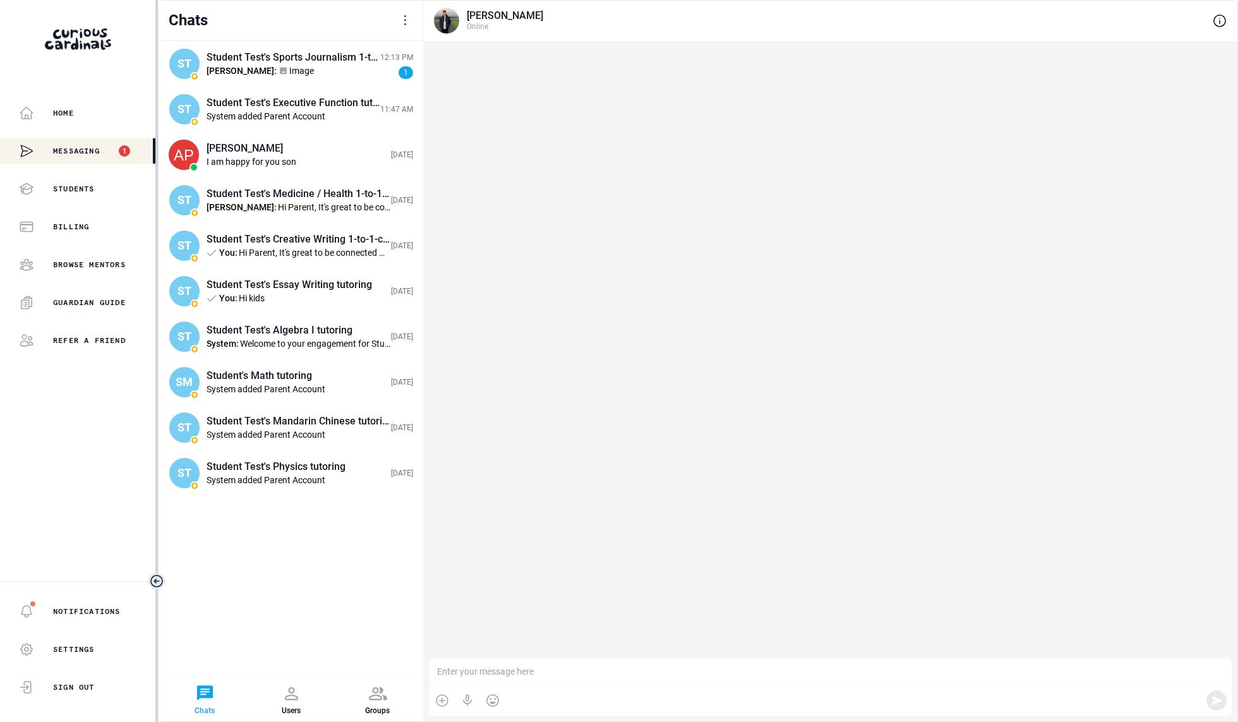
click at [157, 584] on icon "Toggle sidebar" at bounding box center [156, 580] width 15 height 15
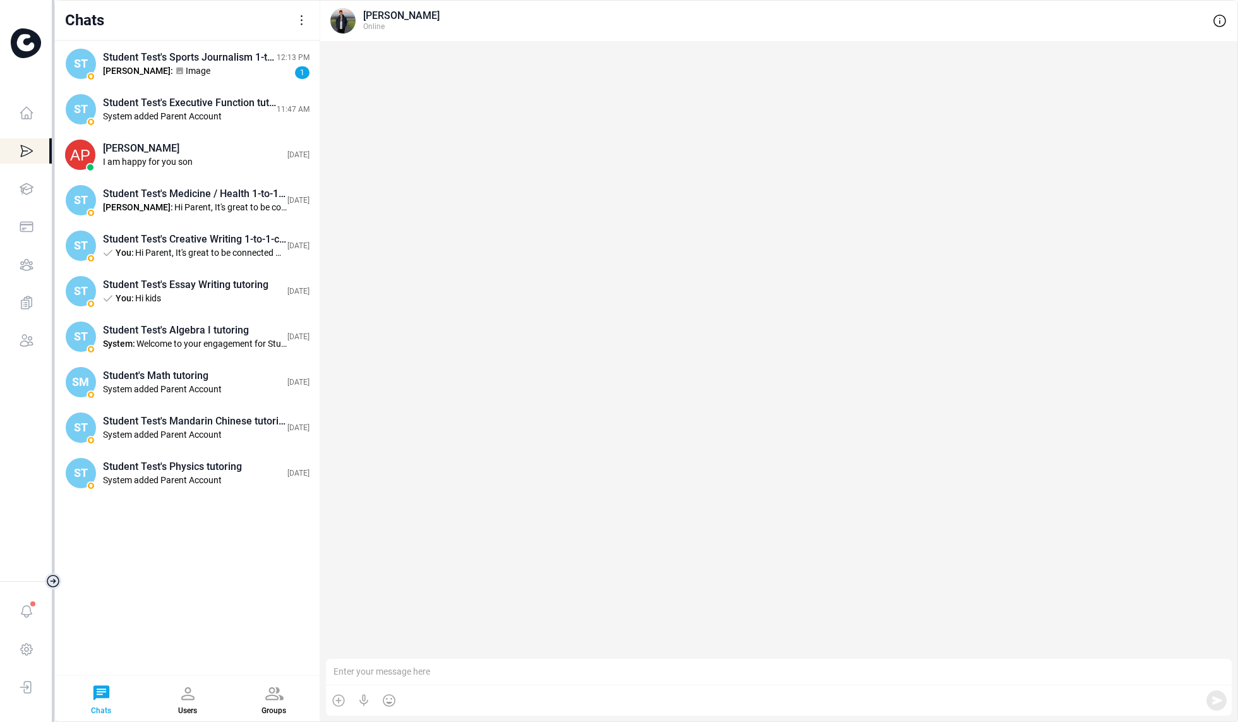
click at [59, 578] on icon "Toggle sidebar" at bounding box center [52, 580] width 15 height 15
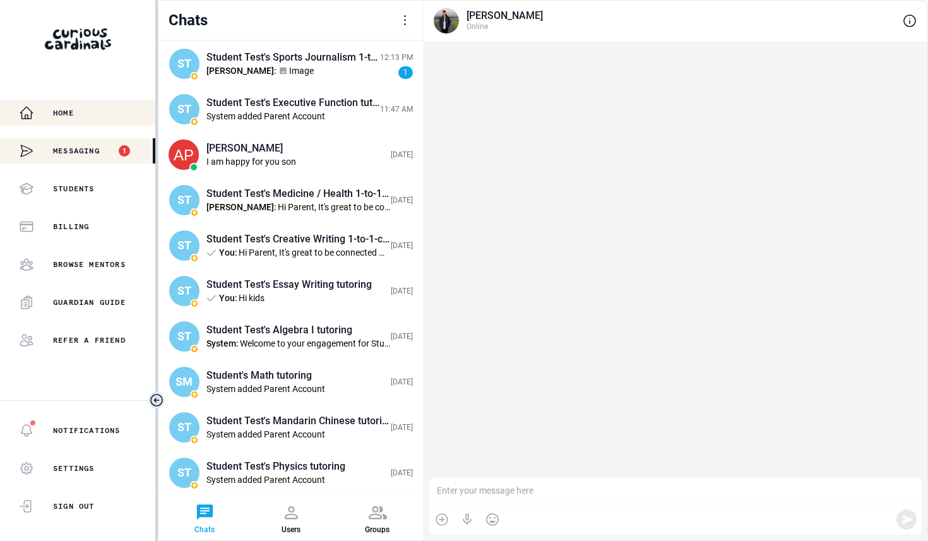
click at [114, 102] on button "Home" at bounding box center [77, 112] width 155 height 25
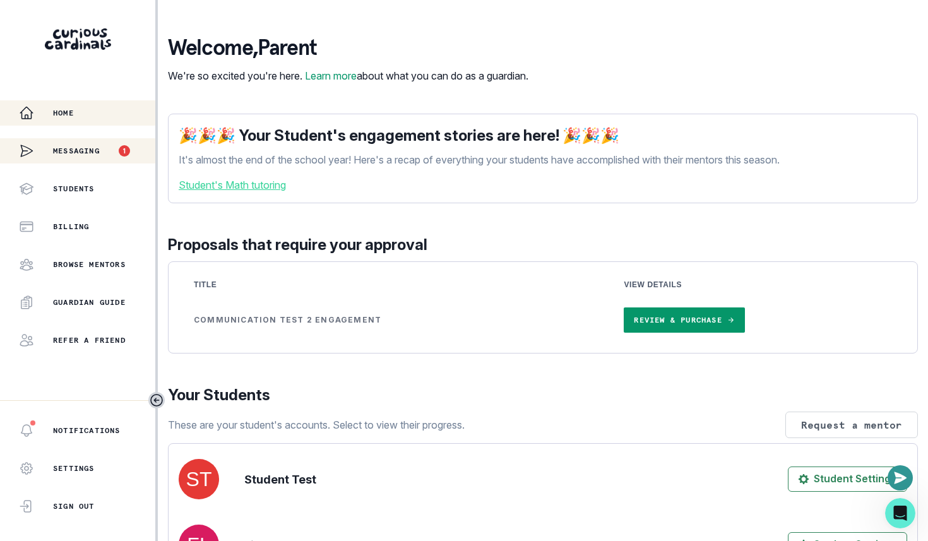
click at [87, 155] on p "Messaging" at bounding box center [76, 151] width 47 height 10
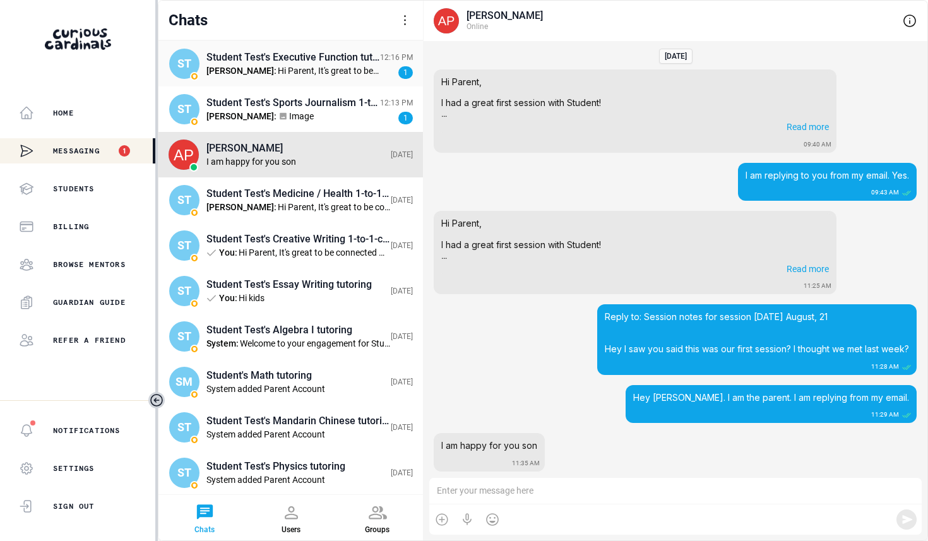
click at [304, 74] on div "Hi Parent, It's great to be connected with you! And I'm excited to work with St…" at bounding box center [329, 71] width 102 height 11
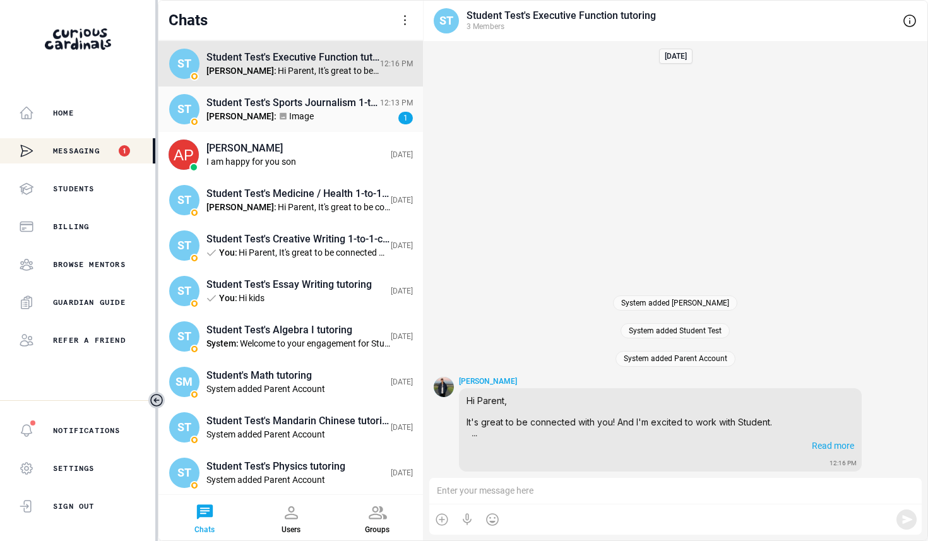
click at [289, 119] on div "Image" at bounding box center [334, 116] width 91 height 11
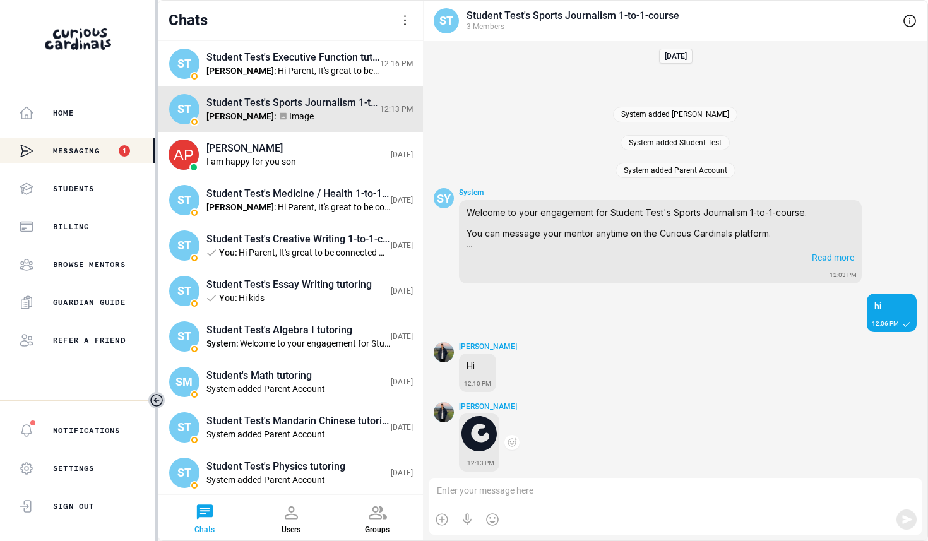
click at [477, 431] on img at bounding box center [479, 433] width 35 height 35
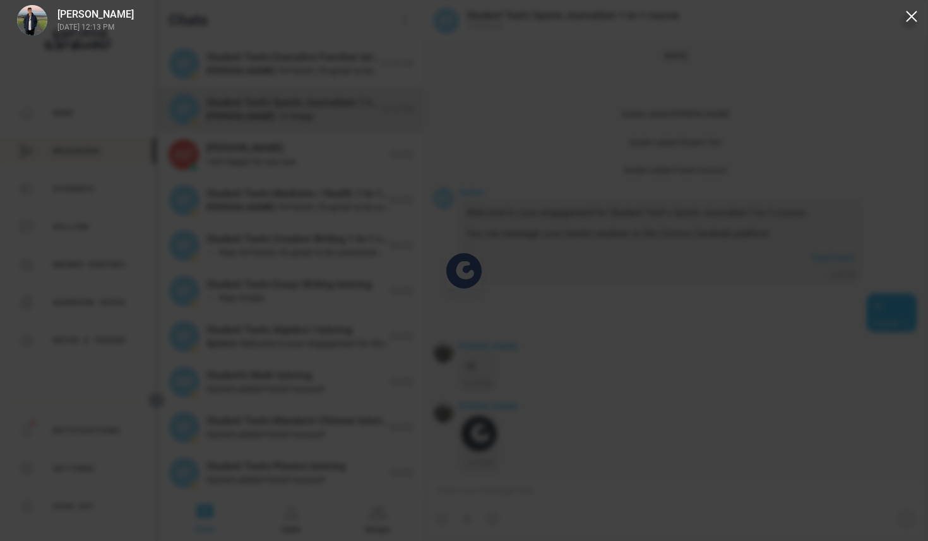
click at [541, 147] on div "[PERSON_NAME] [DATE] 12:13 PM" at bounding box center [464, 270] width 928 height 541
click at [921, 9] on button at bounding box center [912, 16] width 20 height 20
